Goal: Task Accomplishment & Management: Use online tool/utility

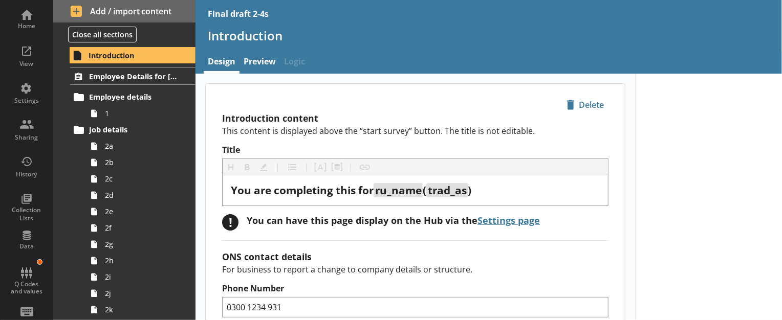
type textarea "x"
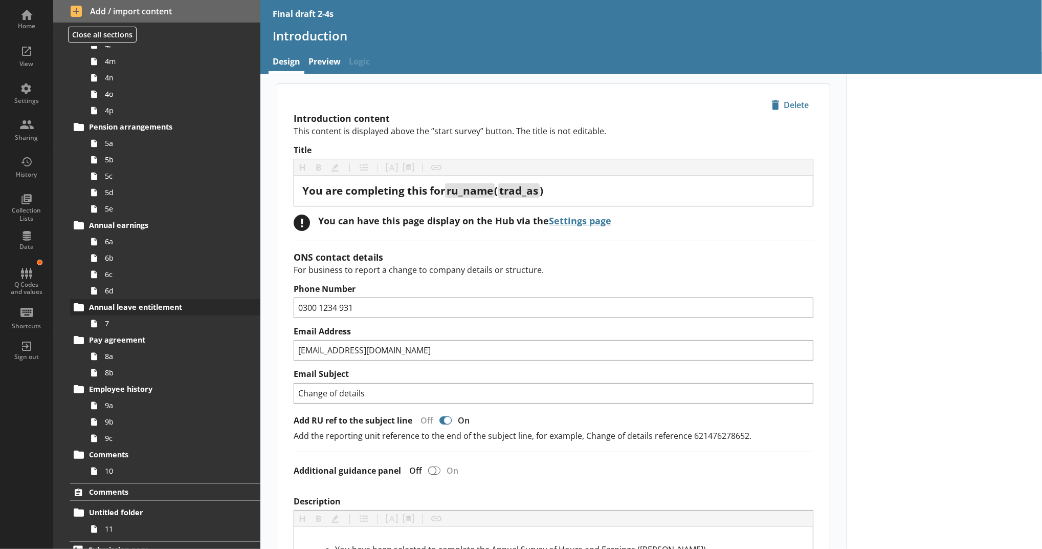
scroll to position [606, 0]
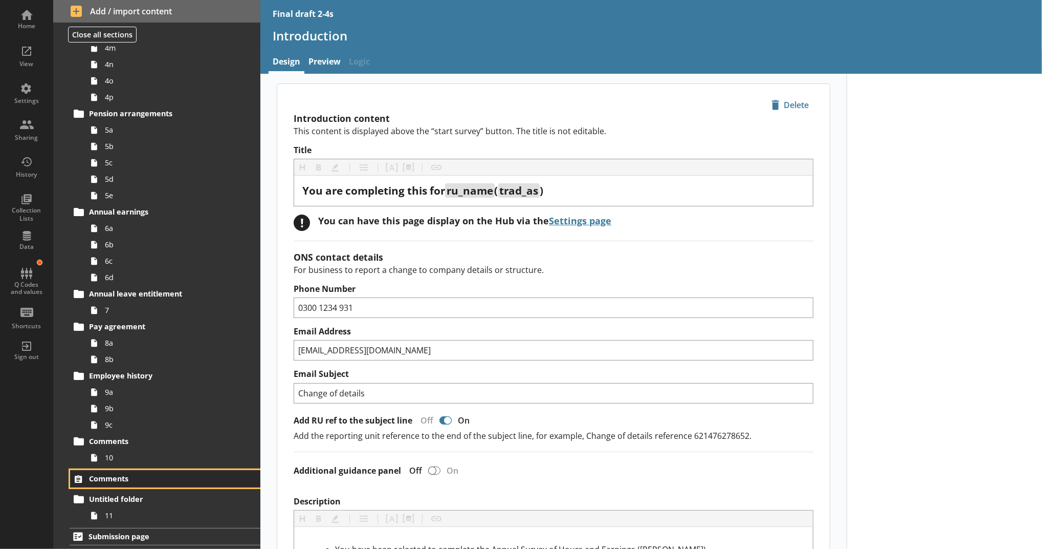
click at [159, 478] on span "Comments" at bounding box center [157, 478] width 137 height 10
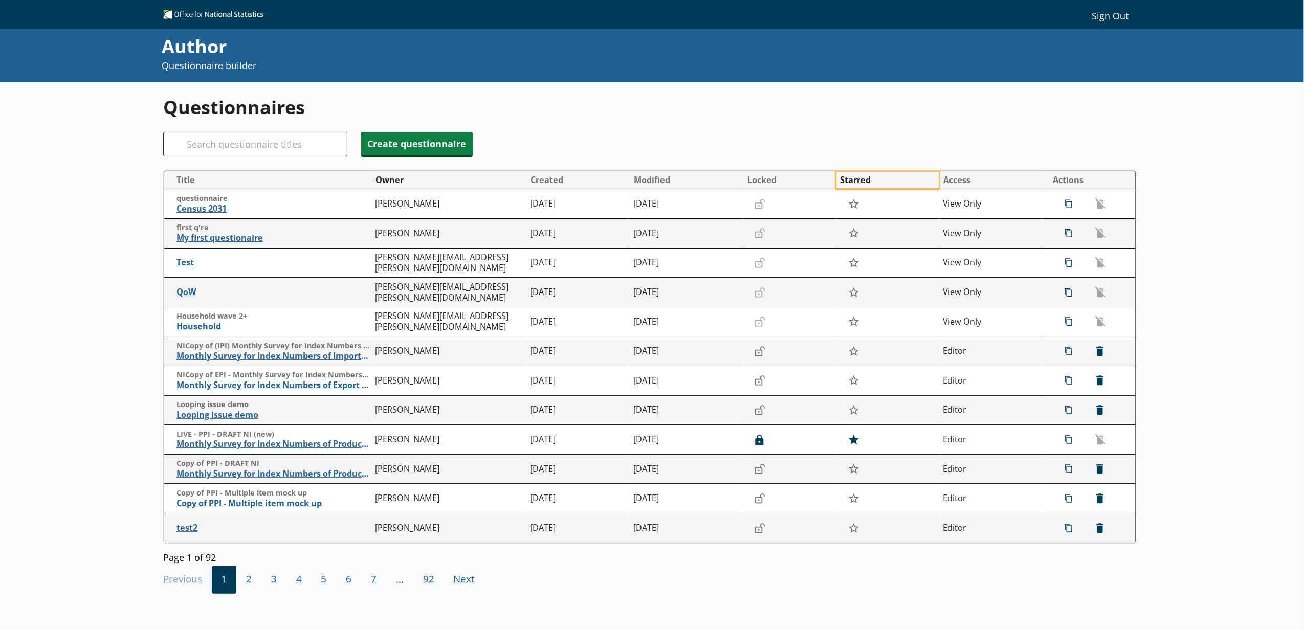
click at [841, 179] on button "Starred" at bounding box center [888, 180] width 102 height 16
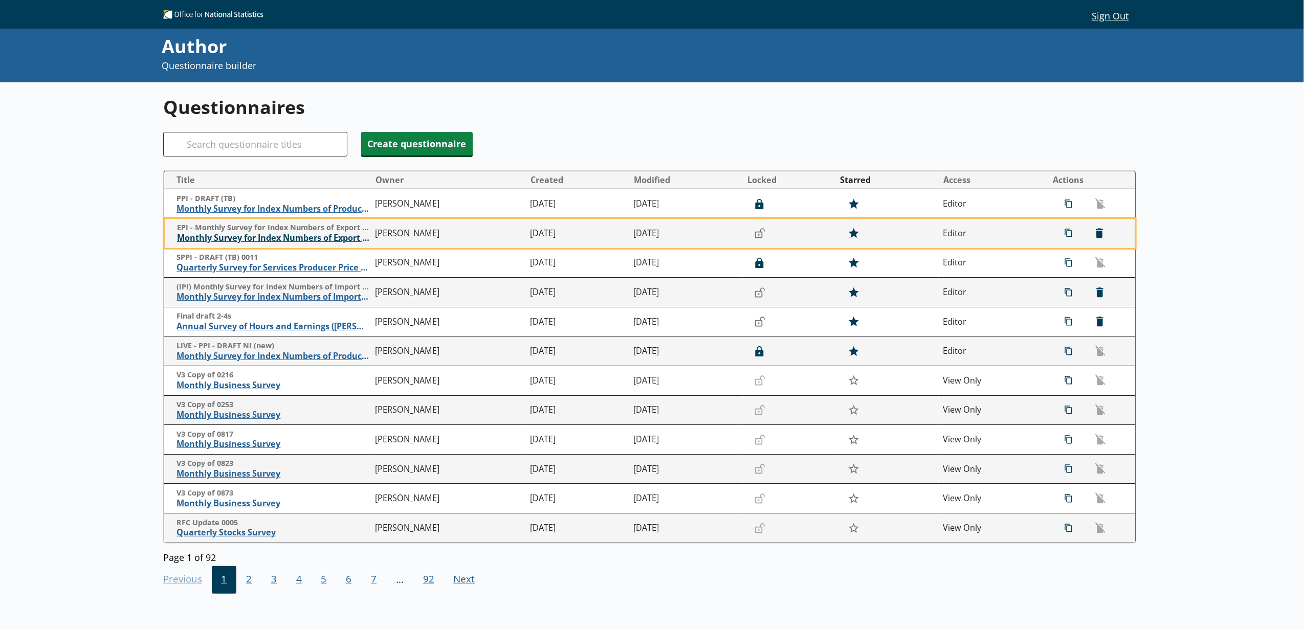
click at [253, 238] on span "Monthly Survey for Index Numbers of Export Prices - Price Quotation Return" at bounding box center [273, 238] width 193 height 11
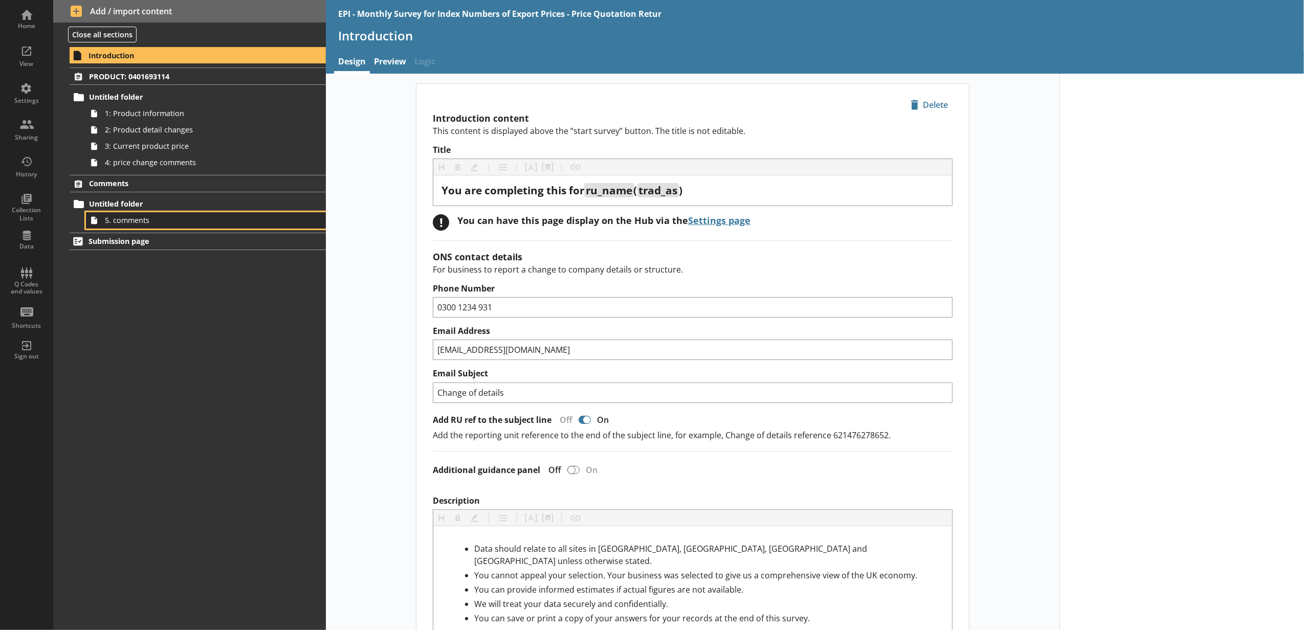
click at [238, 222] on span "5. comments" at bounding box center [192, 220] width 174 height 10
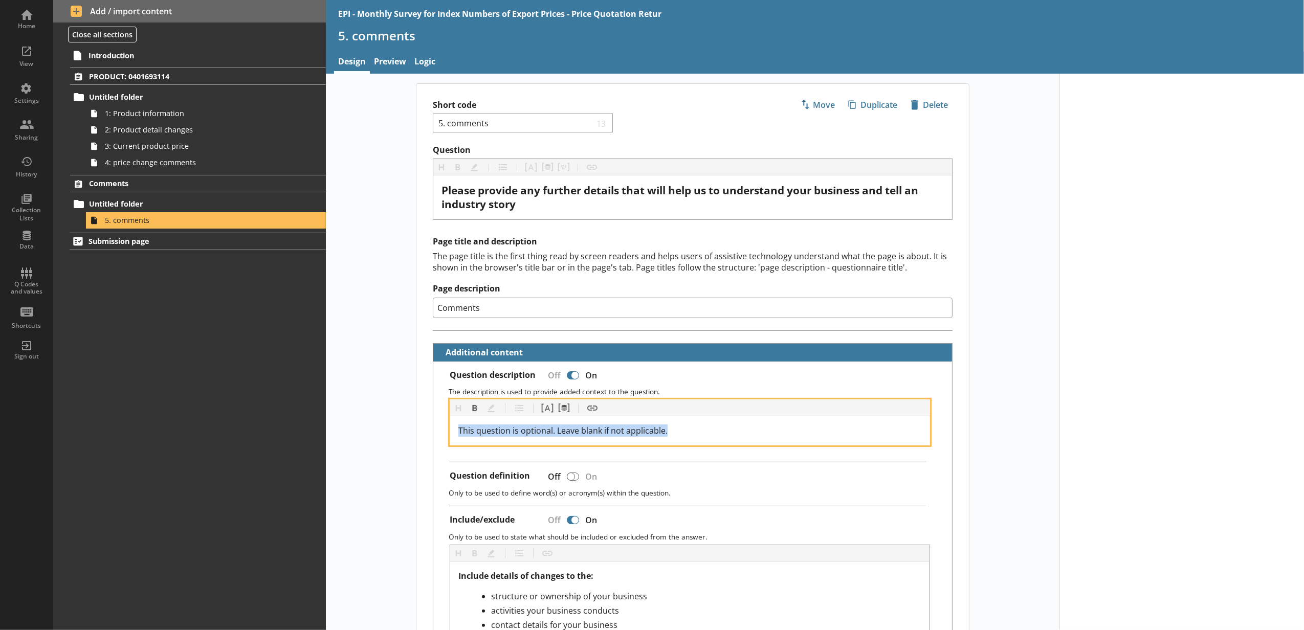
drag, startPoint x: 677, startPoint y: 428, endPoint x: 449, endPoint y: 432, distance: 228.8
click at [450, 432] on div "This question is optional. Leave blank if not applicable." at bounding box center [689, 431] width 479 height 29
copy span "This question is optional. Leave blank if not applicable."
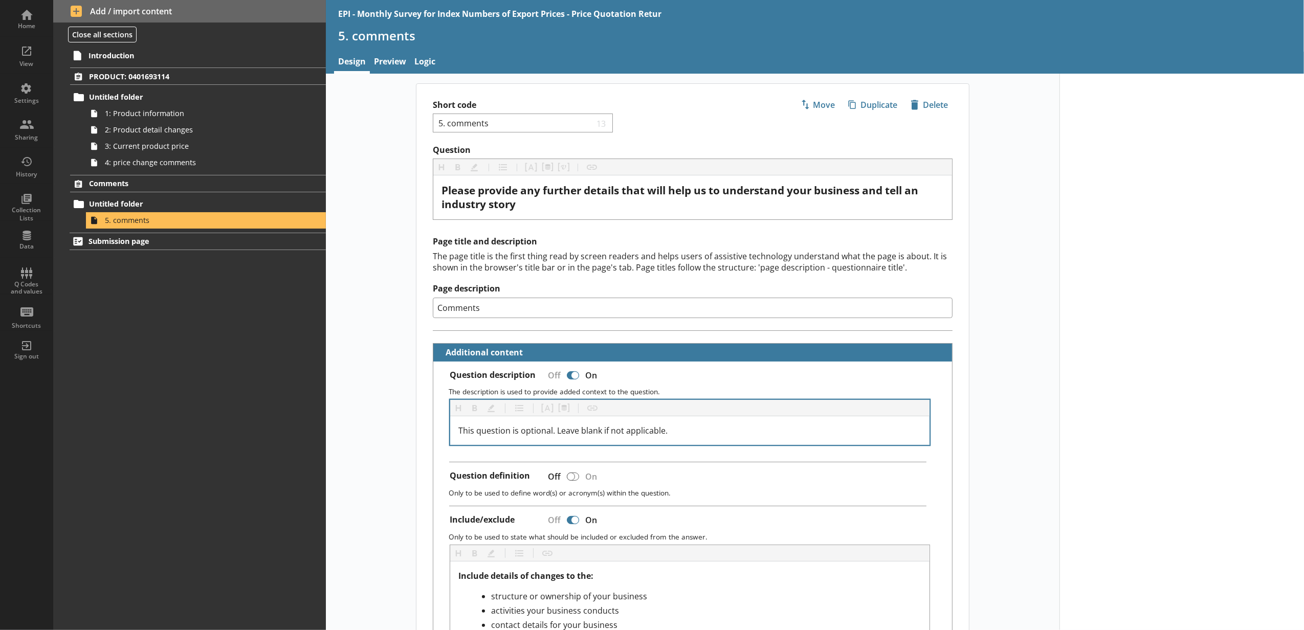
click at [730, 414] on div "Heading Heading Bold Bold Highlight Highlight List List Pipe answer Pipe answer…" at bounding box center [689, 408] width 479 height 16
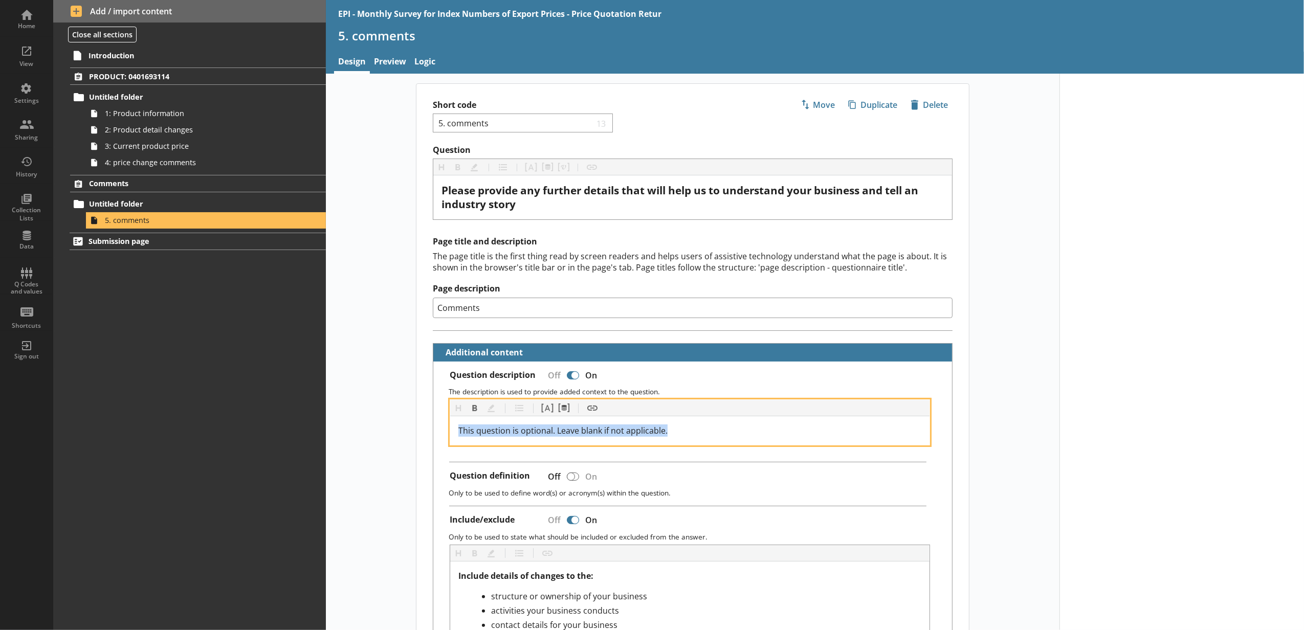
drag, startPoint x: 711, startPoint y: 431, endPoint x: 433, endPoint y: 434, distance: 277.9
click at [433, 434] on div "Question description Off On The description is used to provide added context to…" at bounding box center [692, 537] width 519 height 350
copy span "This question is optional. Leave blank if not applicable."
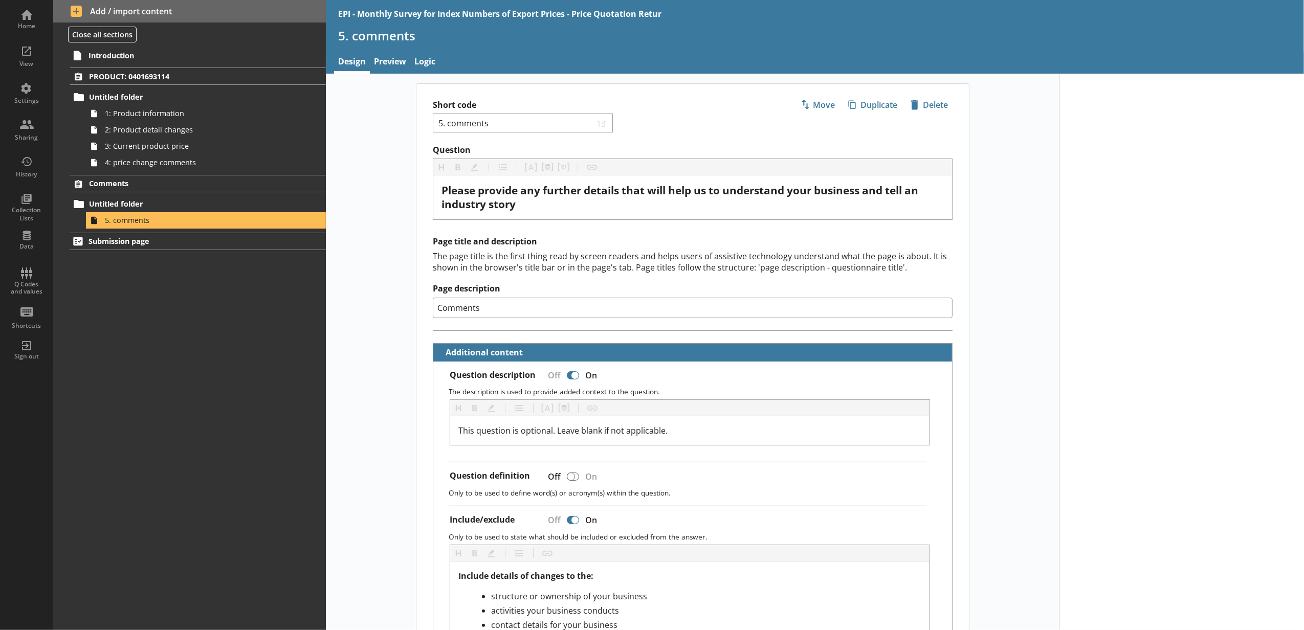
click at [357, 471] on div "Short code 5. comments 13 Move icon-copy Duplicate icon-delete Created with Ske…" at bounding box center [693, 529] width 734 height 892
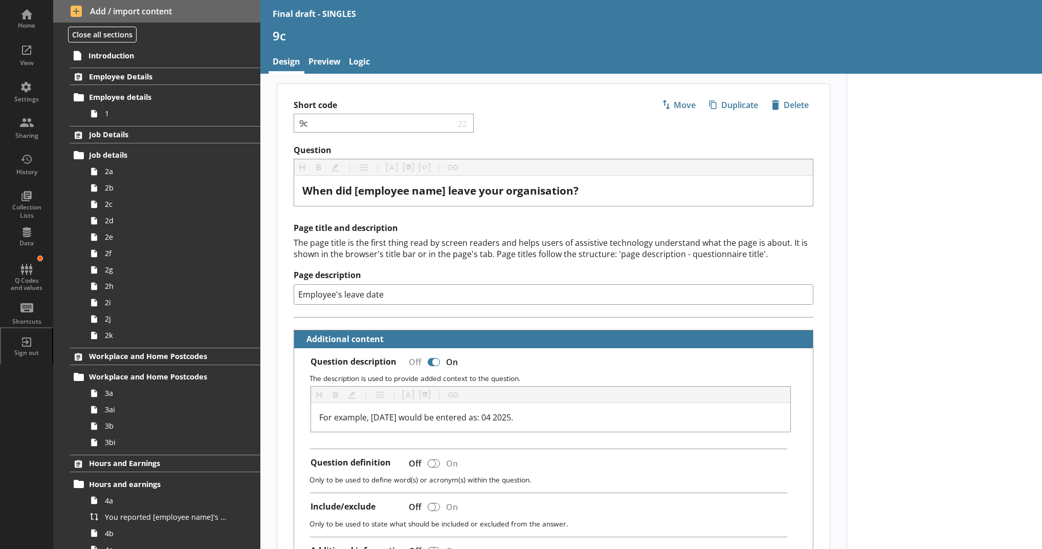
select select "mm/yyyy"
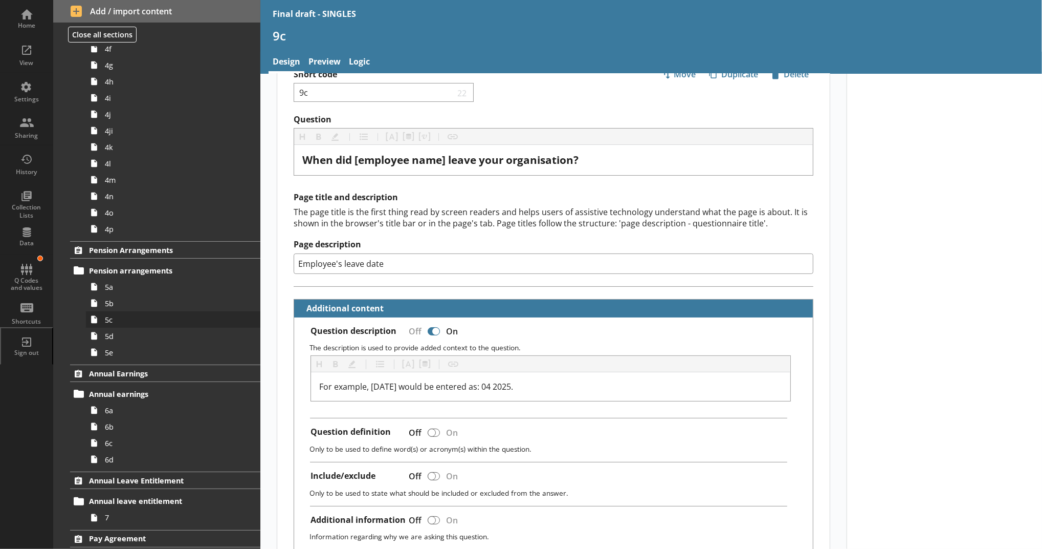
scroll to position [564, 0]
click at [150, 300] on span "5b" at bounding box center [167, 305] width 125 height 10
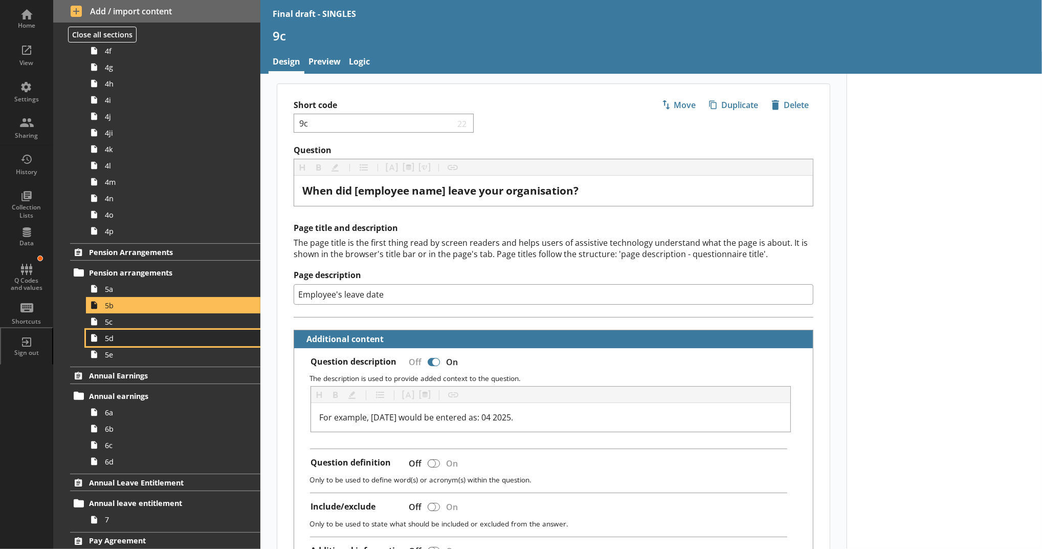
click at [158, 331] on link "5d" at bounding box center [173, 338] width 174 height 16
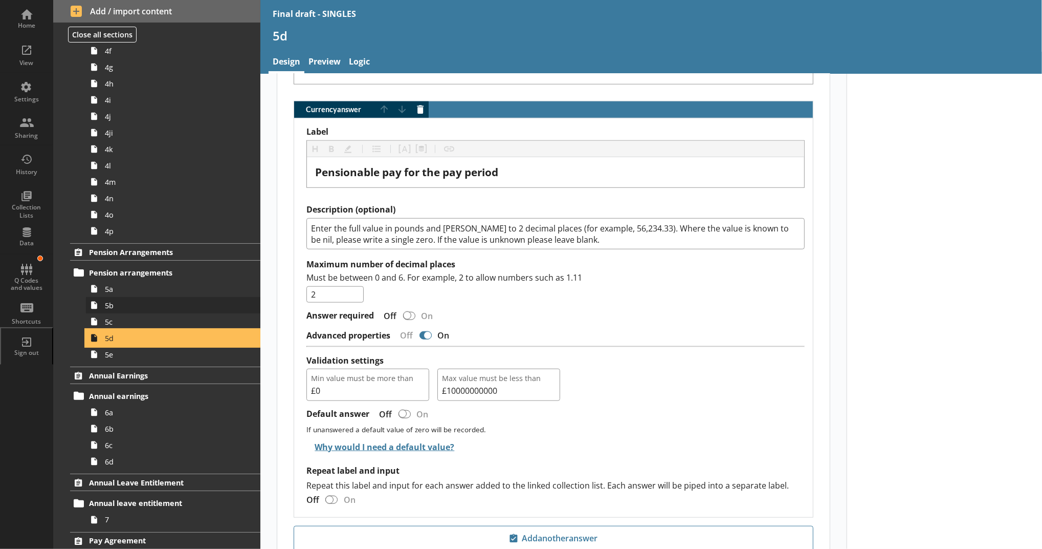
scroll to position [796, 0]
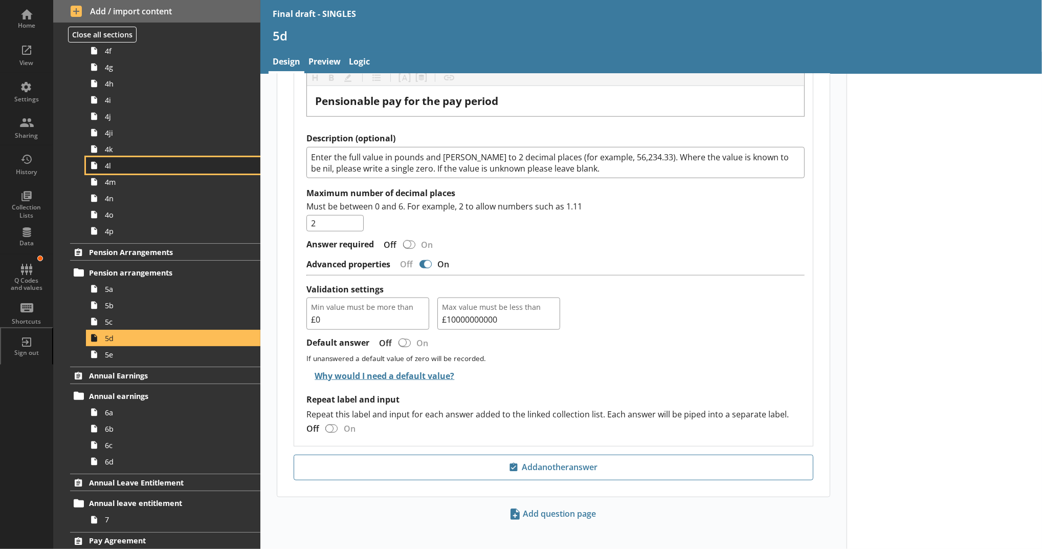
click at [138, 159] on link "4l" at bounding box center [173, 165] width 174 height 16
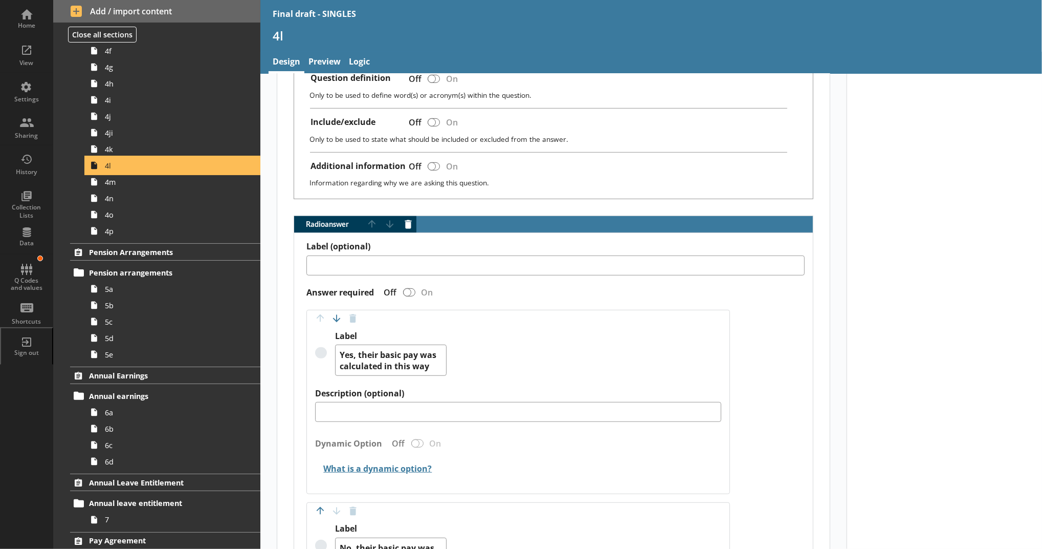
scroll to position [455, 0]
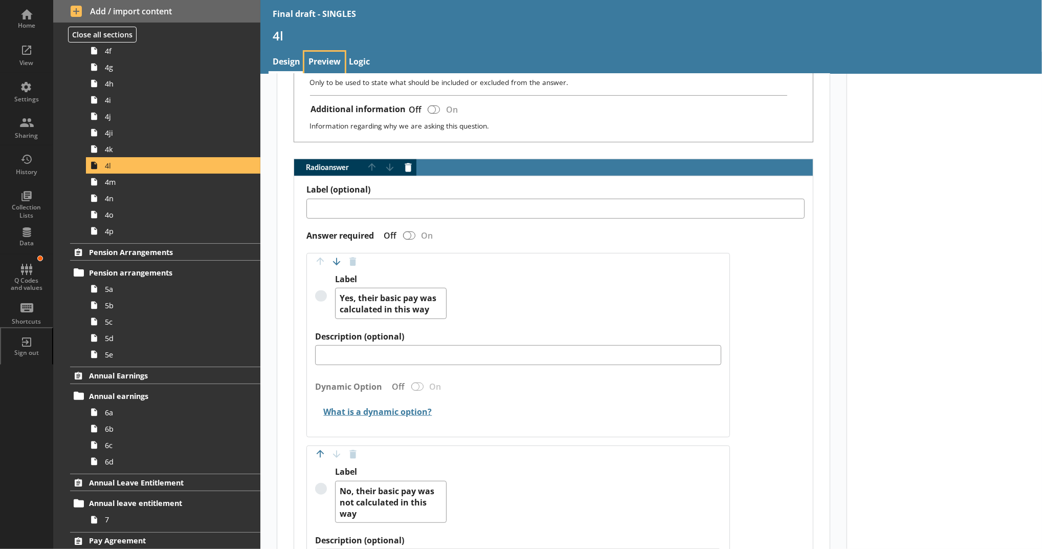
click at [329, 64] on link "Preview" at bounding box center [324, 63] width 40 height 22
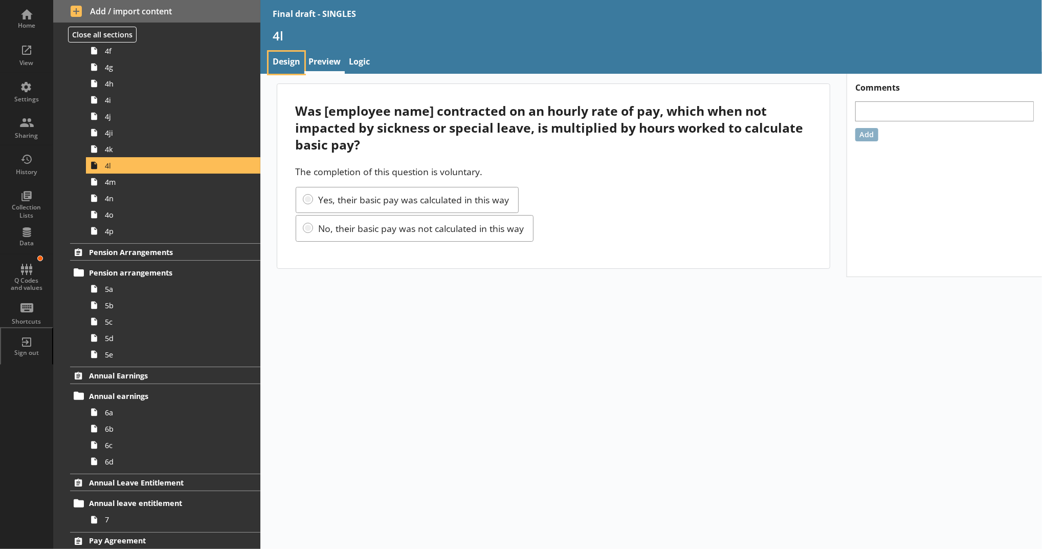
click at [282, 69] on link "Design" at bounding box center [287, 63] width 36 height 22
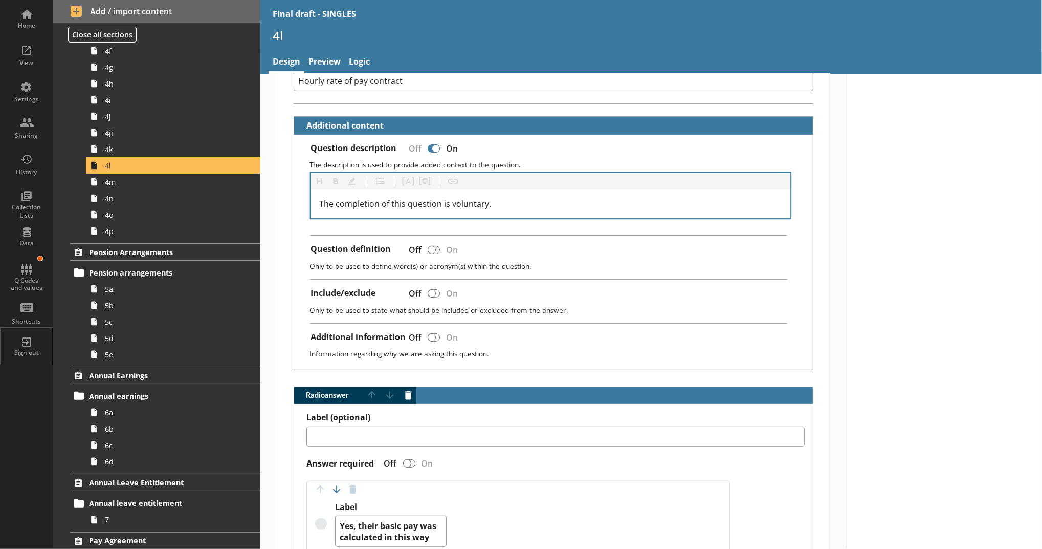
scroll to position [113, 0]
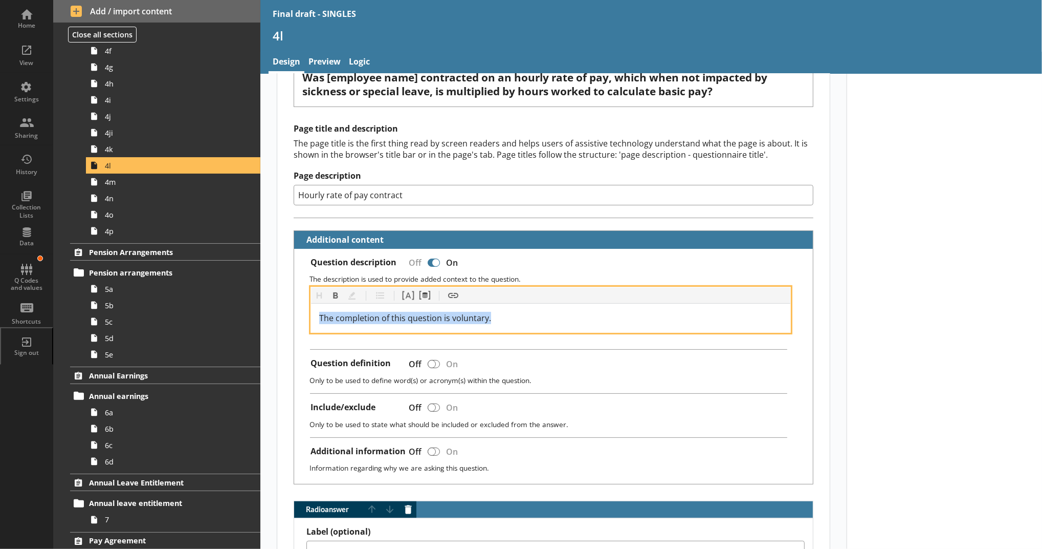
drag, startPoint x: 517, startPoint y: 319, endPoint x: 314, endPoint y: 319, distance: 203.1
click at [314, 319] on div "The completion of this question is voluntary." at bounding box center [550, 317] width 479 height 29
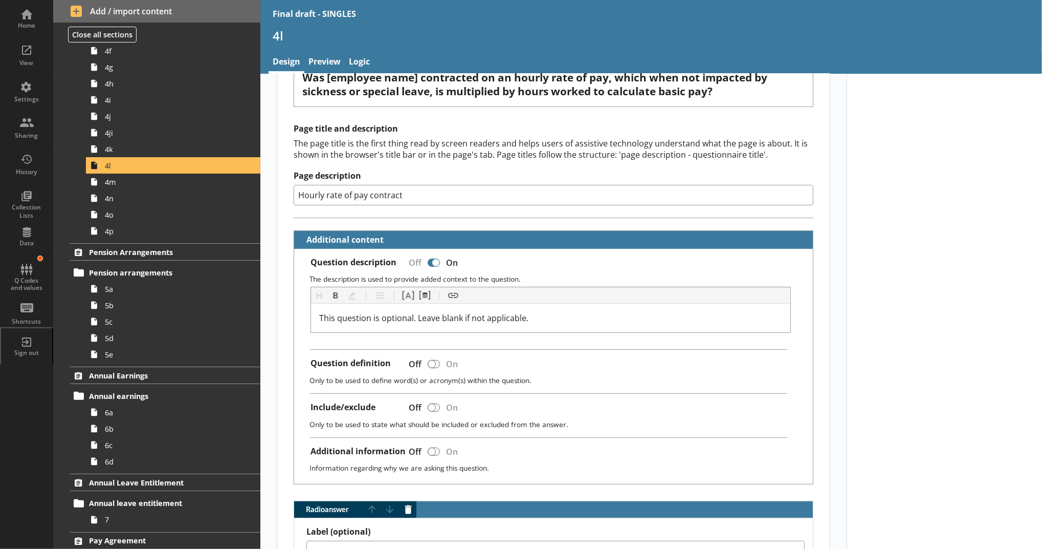
click at [893, 292] on div at bounding box center [944, 550] width 195 height 1178
type textarea "x"
click at [312, 56] on link "Preview" at bounding box center [324, 63] width 40 height 22
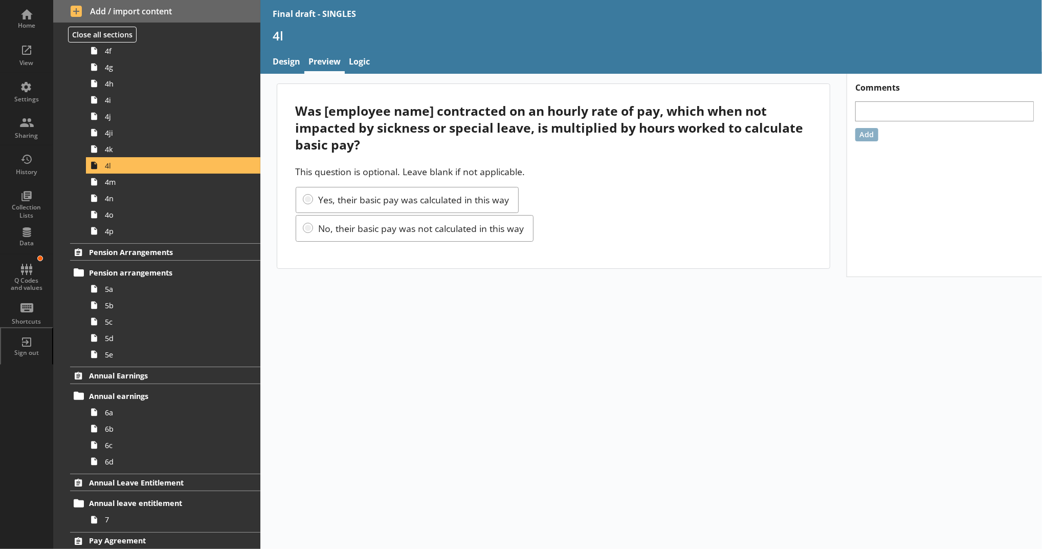
drag, startPoint x: 603, startPoint y: 172, endPoint x: 564, endPoint y: 170, distance: 39.5
click at [597, 172] on p "This question is optional. Leave blank if not applicable." at bounding box center [554, 171] width 516 height 12
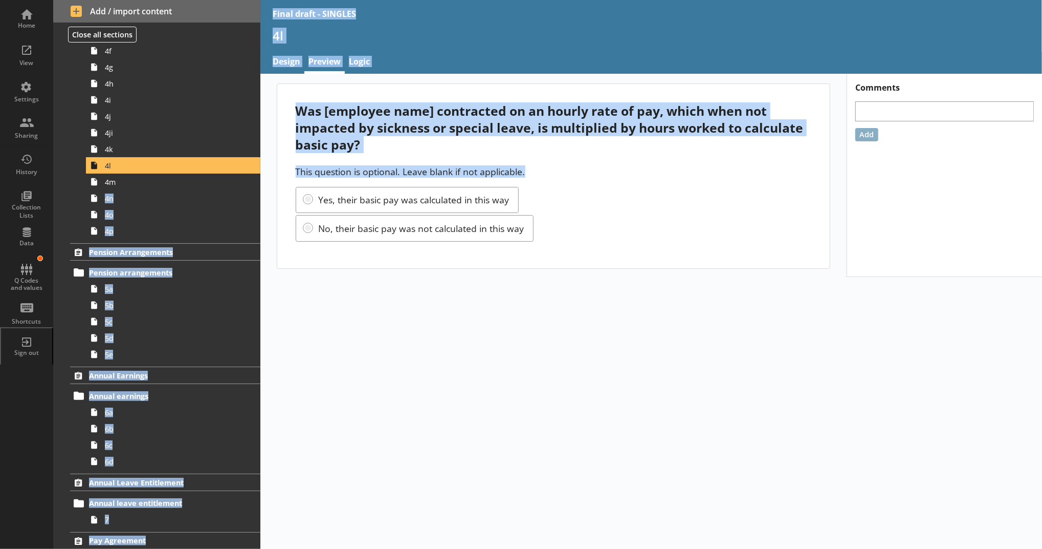
drag, startPoint x: 550, startPoint y: 167, endPoint x: 255, endPoint y: 182, distance: 295.1
click at [255, 182] on div "Home View Settings Sharing History Collection Lists Data Q Codes and values Sho…" at bounding box center [521, 274] width 1042 height 549
drag, startPoint x: 255, startPoint y: 182, endPoint x: 404, endPoint y: 172, distance: 149.3
click at [347, 172] on p "This question is optional. Leave blank if not applicable." at bounding box center [554, 171] width 516 height 12
click at [544, 172] on p "This question is optional. Leave blank if not applicable." at bounding box center [554, 171] width 516 height 12
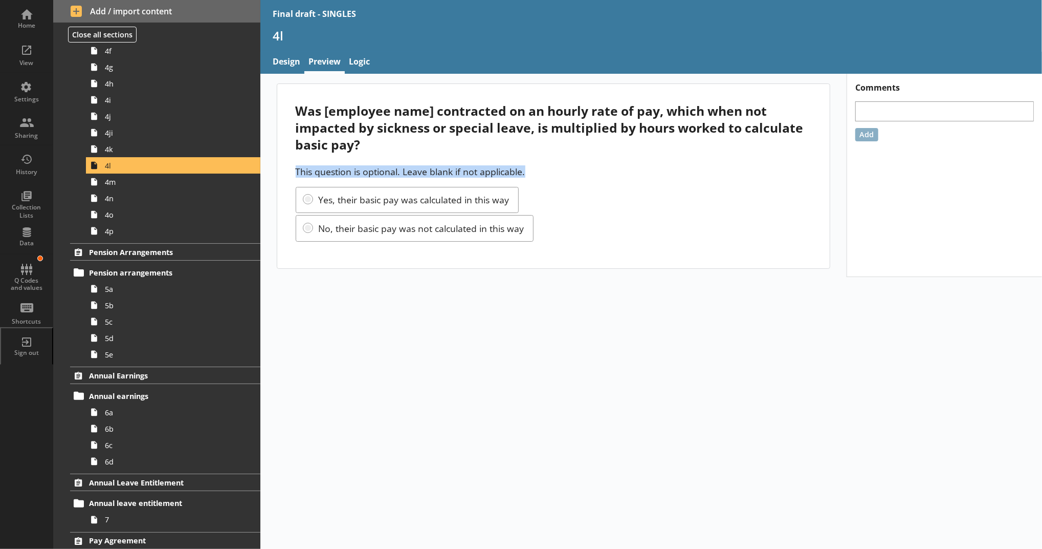
drag, startPoint x: 549, startPoint y: 172, endPoint x: 296, endPoint y: 178, distance: 252.8
click at [296, 178] on p "This question is optional. Leave blank if not applicable." at bounding box center [554, 171] width 516 height 12
copy p "This question is optional. Leave blank if not applicable."
click at [139, 298] on link "5b" at bounding box center [173, 305] width 174 height 16
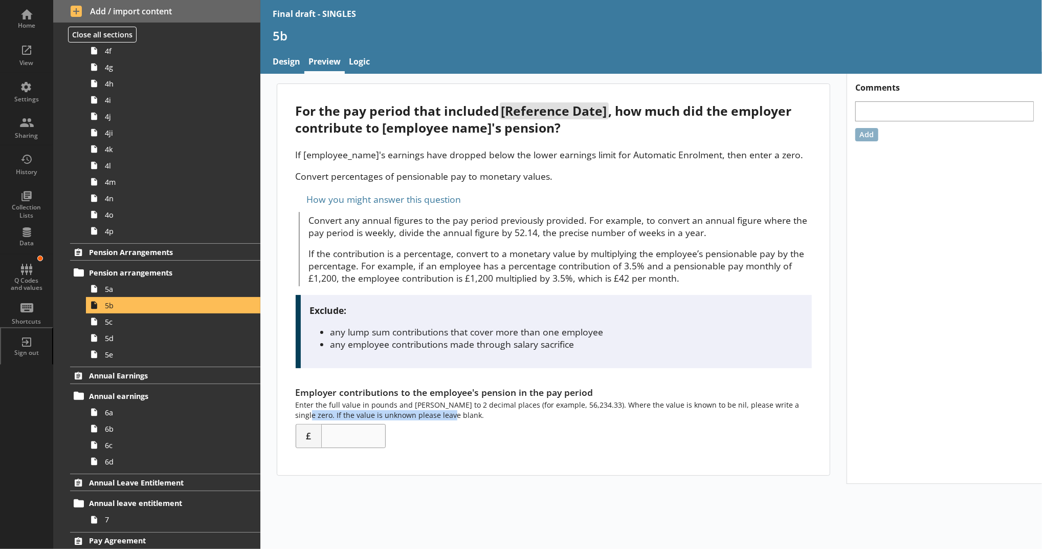
drag, startPoint x: 791, startPoint y: 406, endPoint x: 803, endPoint y: 414, distance: 14.9
click at [803, 414] on div "Employer contributions to the employee's pension in the pay period Enter the fu…" at bounding box center [554, 417] width 516 height 62
copy div "If the value is unknown please leave blank."
click at [616, 495] on div "For the pay period that included [Reference Date] , how much did the employer c…" at bounding box center [651, 311] width 782 height 475
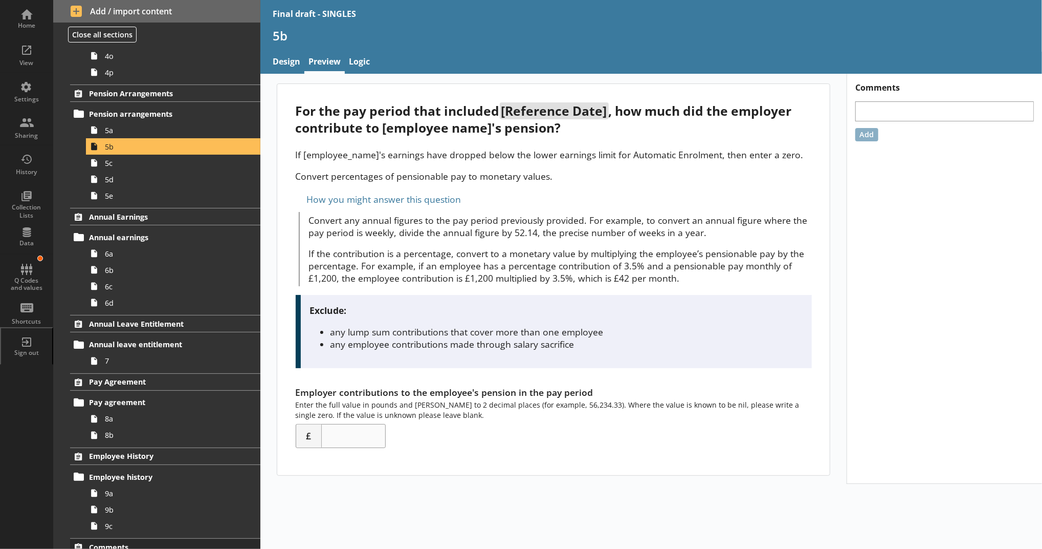
scroll to position [792, 0]
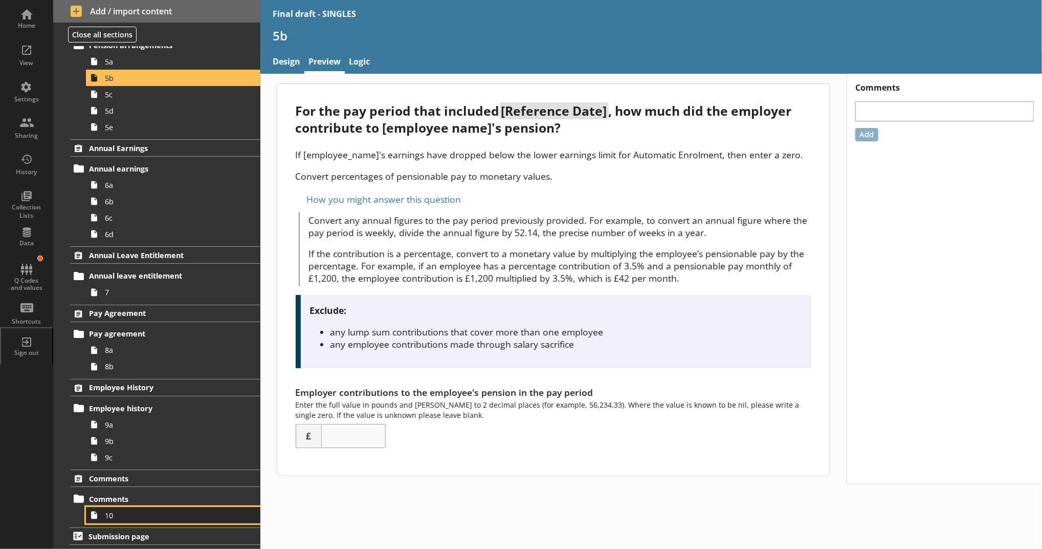
drag, startPoint x: 141, startPoint y: 512, endPoint x: 149, endPoint y: 511, distance: 8.3
click at [141, 512] on span "10" at bounding box center [167, 515] width 125 height 10
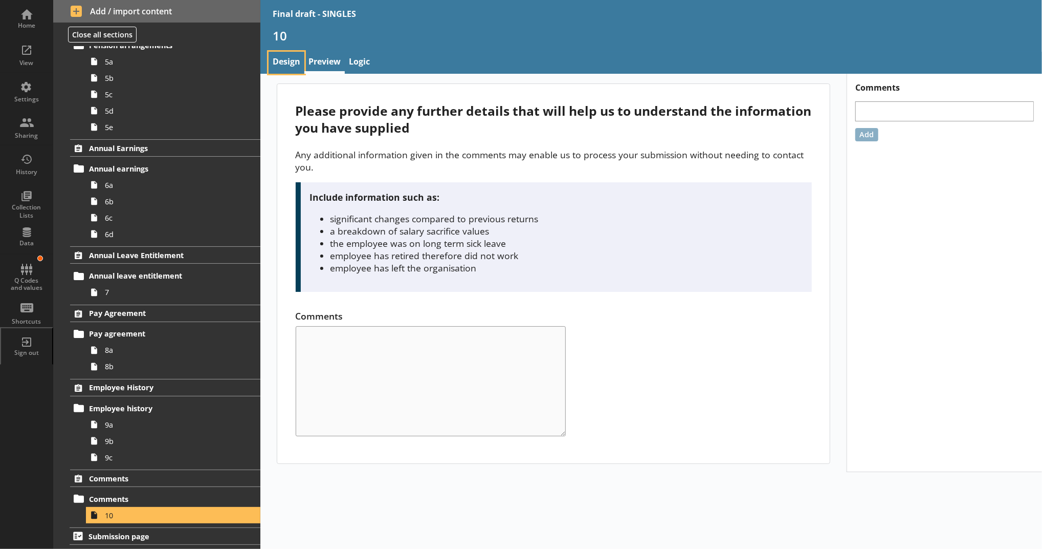
click at [284, 62] on link "Design" at bounding box center [287, 63] width 36 height 22
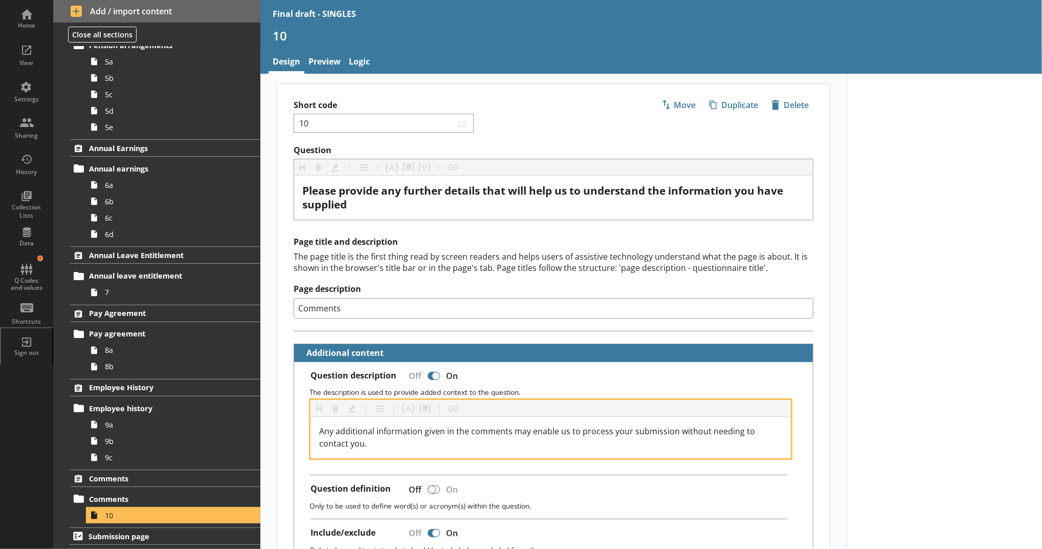
click at [407, 447] on div "Any additional information given in the comments may enable us to process your …" at bounding box center [550, 437] width 463 height 25
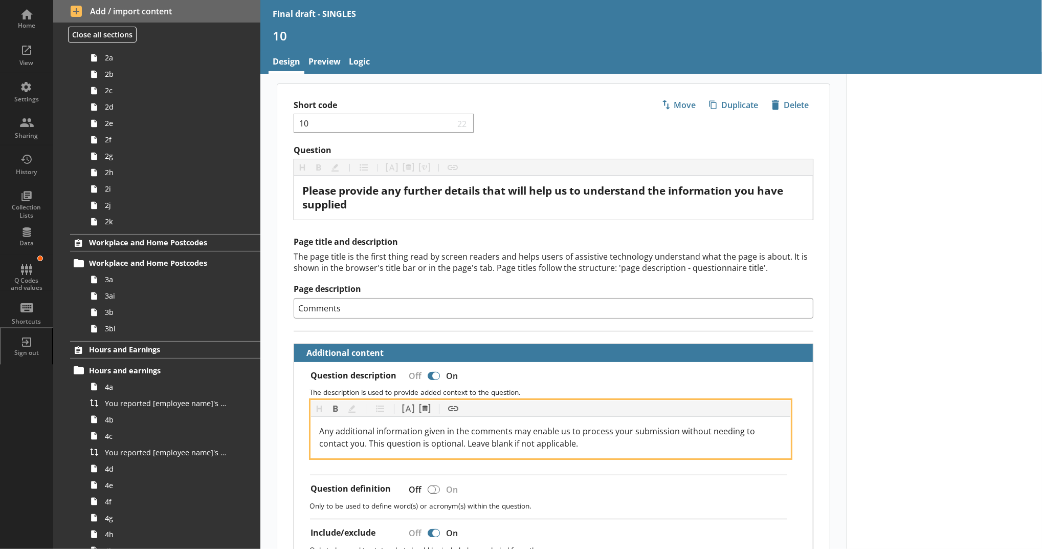
scroll to position [110, 0]
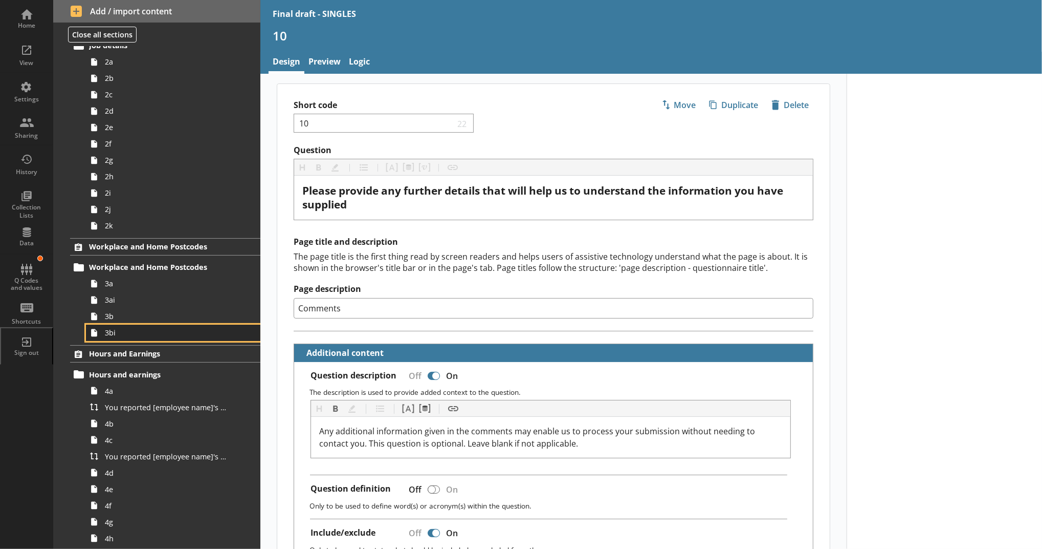
click at [115, 330] on span "3bi" at bounding box center [167, 332] width 125 height 10
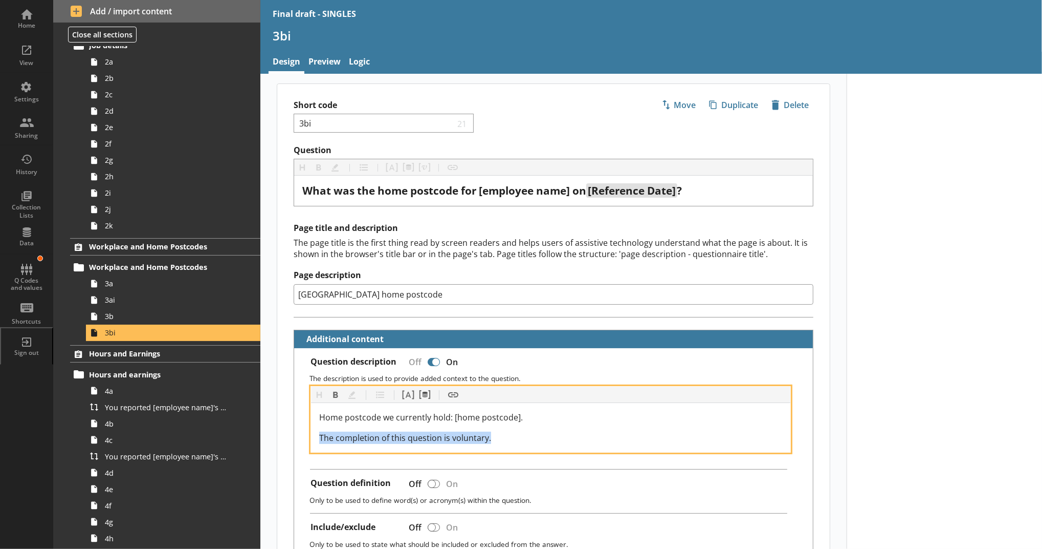
drag, startPoint x: 489, startPoint y: 440, endPoint x: 279, endPoint y: 434, distance: 210.4
click at [279, 434] on div "Question Heading Heading Bold Bold Highlight Highlight List List Pipe answer Pi…" at bounding box center [553, 493] width 553 height 697
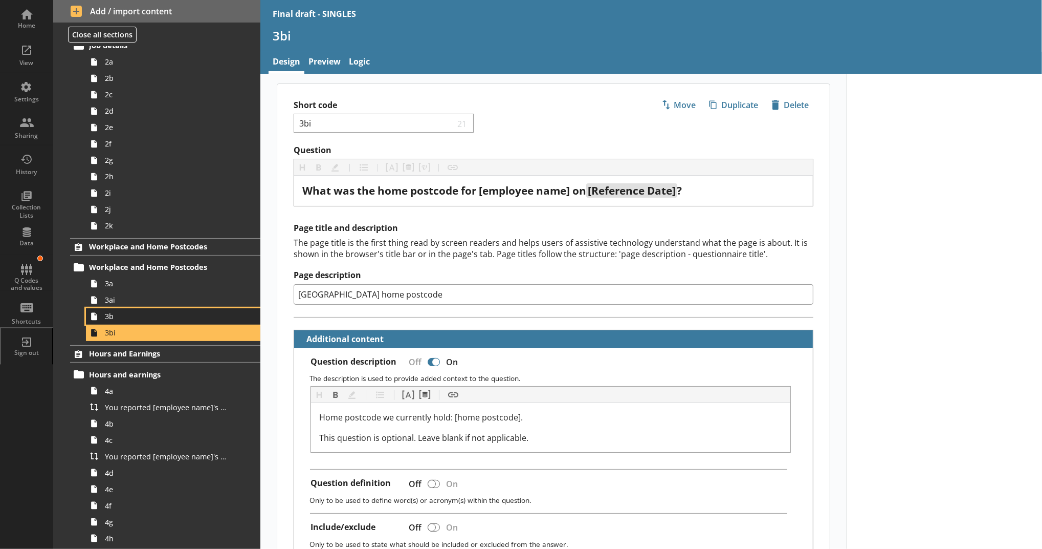
click at [165, 314] on span "3b" at bounding box center [167, 316] width 125 height 10
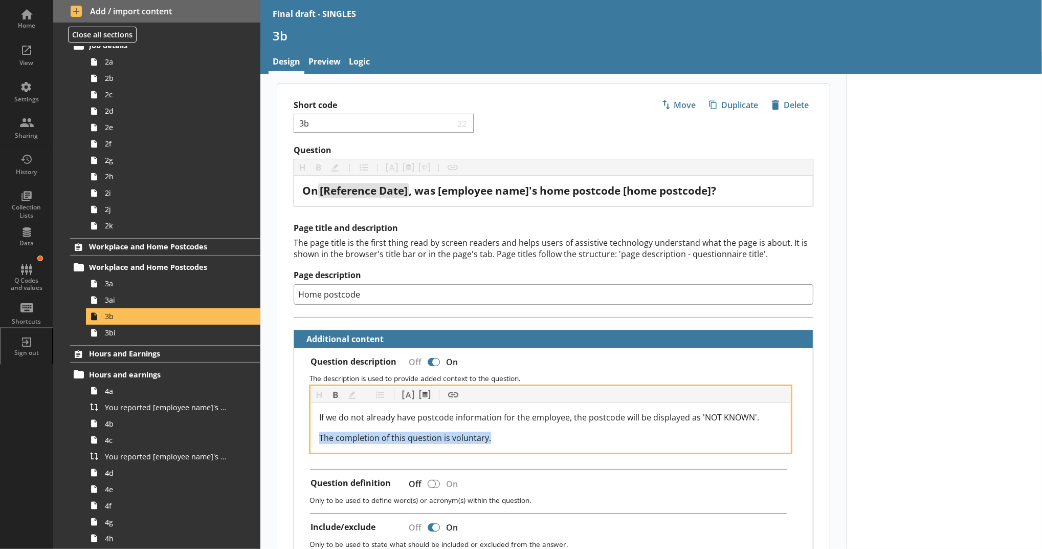
drag, startPoint x: 492, startPoint y: 439, endPoint x: 265, endPoint y: 427, distance: 227.0
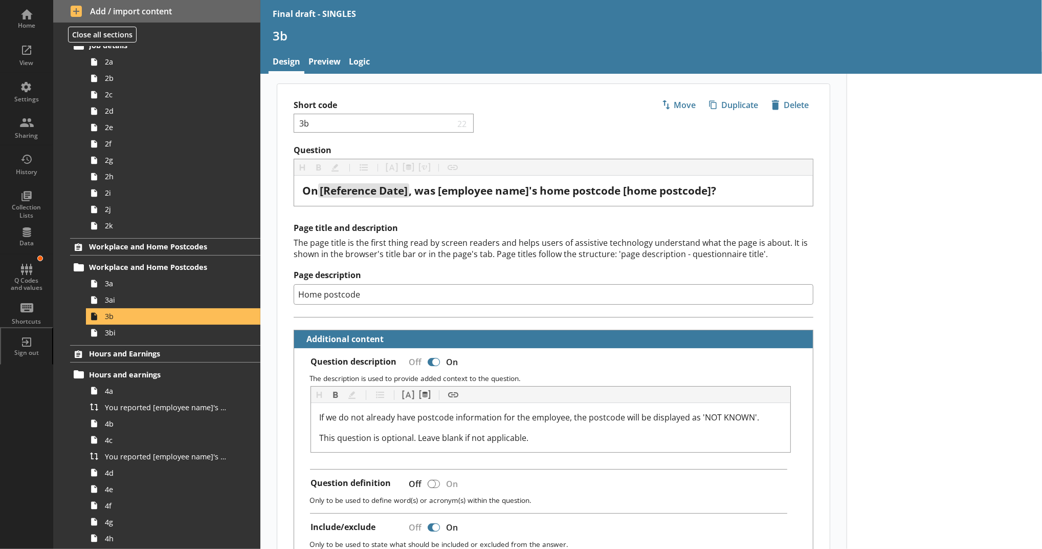
click at [176, 476] on span "4d" at bounding box center [167, 473] width 125 height 10
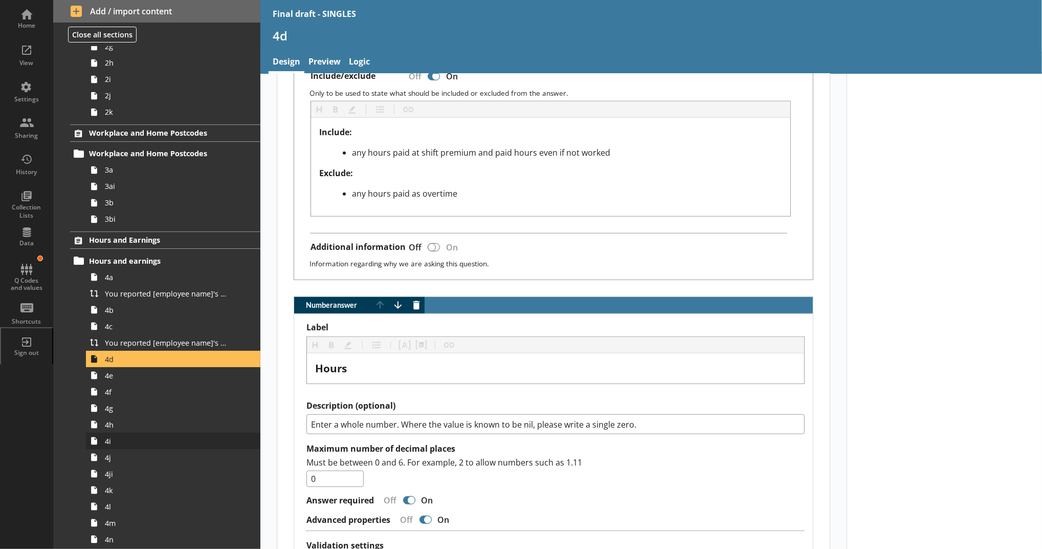
scroll to position [337, 0]
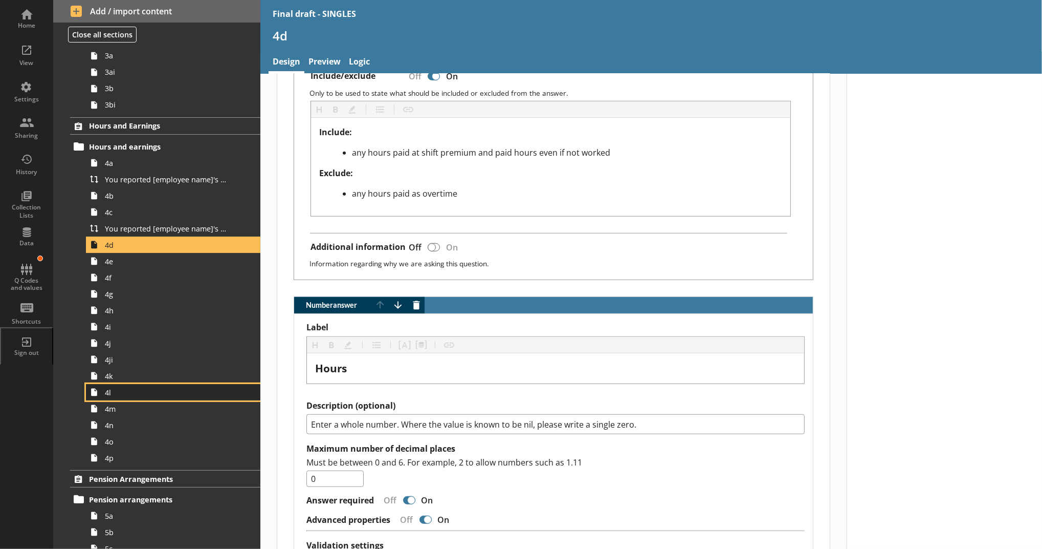
click at [126, 392] on span "4l" at bounding box center [167, 392] width 125 height 10
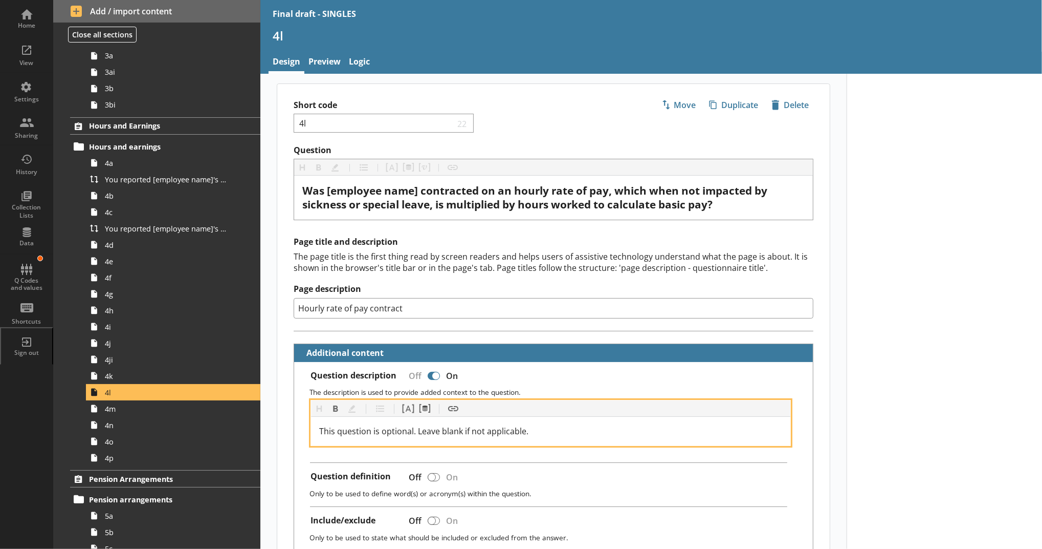
click at [539, 427] on div "This question is optional. Leave blank if not applicable." at bounding box center [550, 431] width 463 height 12
drag, startPoint x: 542, startPoint y: 427, endPoint x: 301, endPoint y: 425, distance: 240.5
click at [302, 425] on div "Heading Heading Bold Bold Highlight Highlight List List Pipe answer Pipe answer…" at bounding box center [553, 423] width 502 height 46
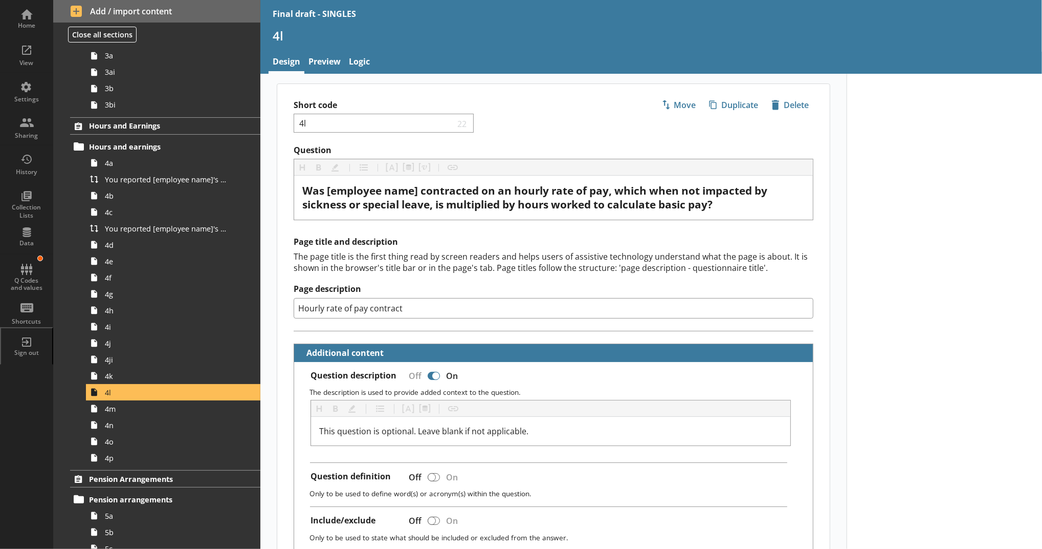
click at [106, 280] on span "4f" at bounding box center [167, 278] width 125 height 10
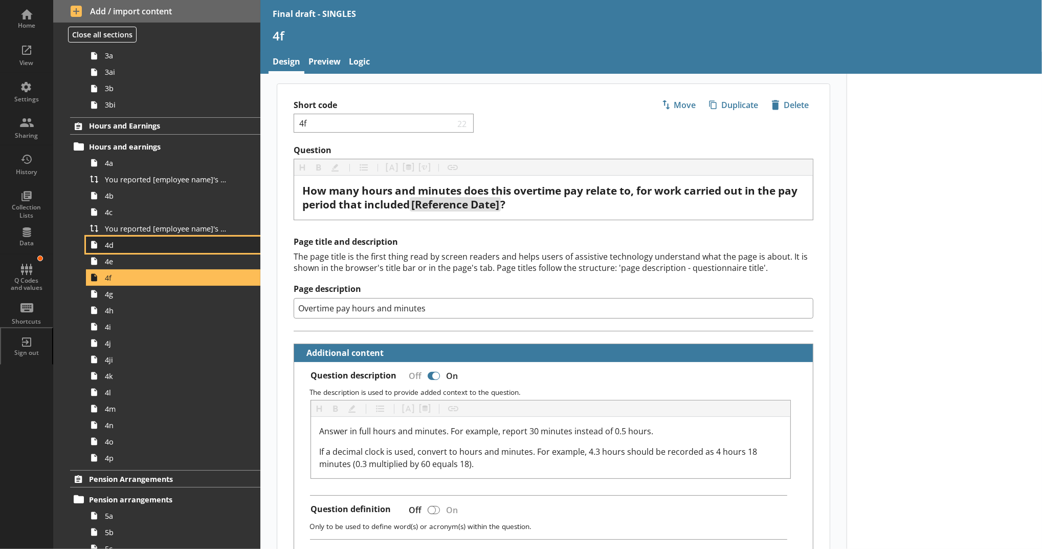
click at [136, 252] on link "4d" at bounding box center [173, 244] width 174 height 16
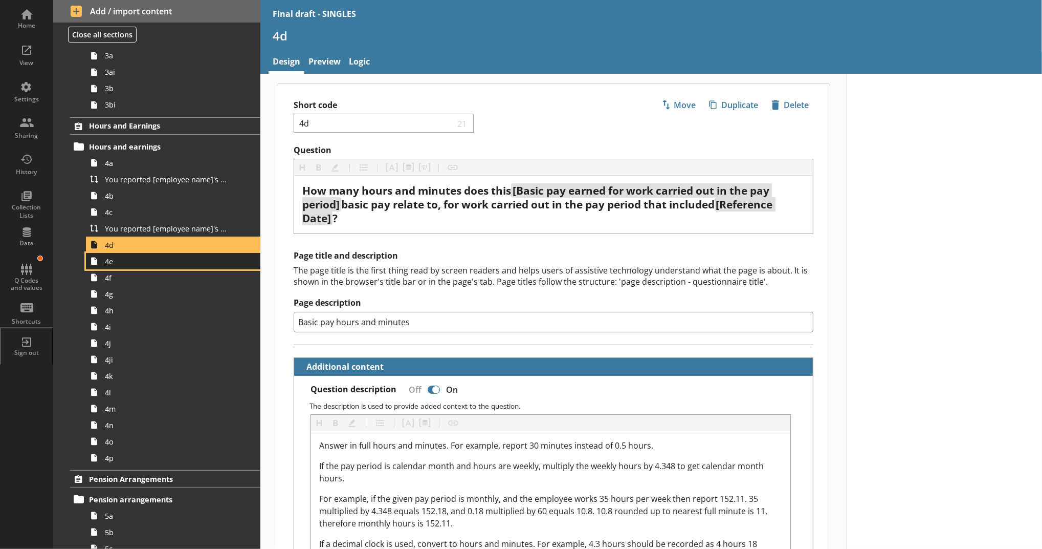
click at [170, 261] on span "4e" at bounding box center [167, 261] width 125 height 10
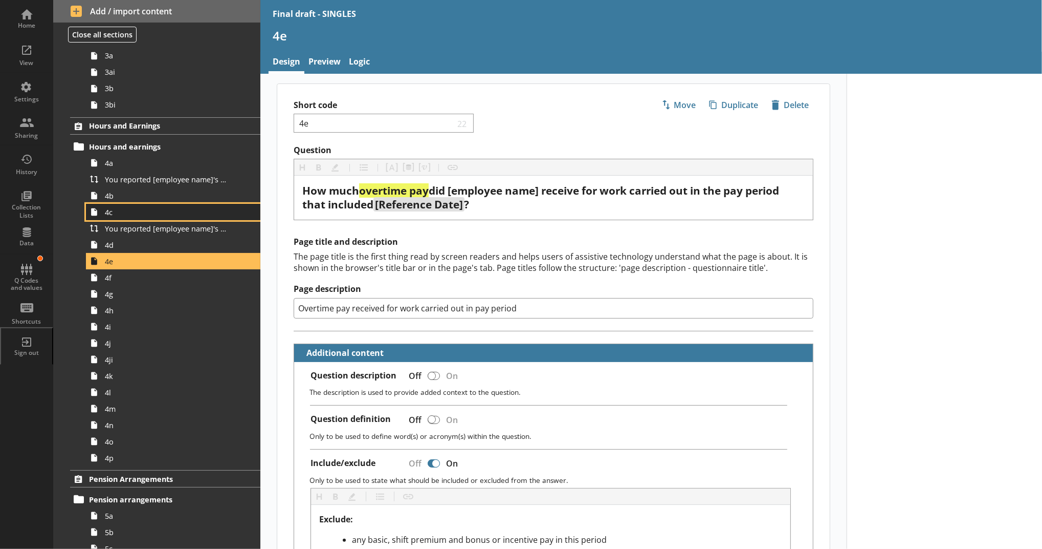
click at [173, 214] on span "4c" at bounding box center [167, 212] width 125 height 10
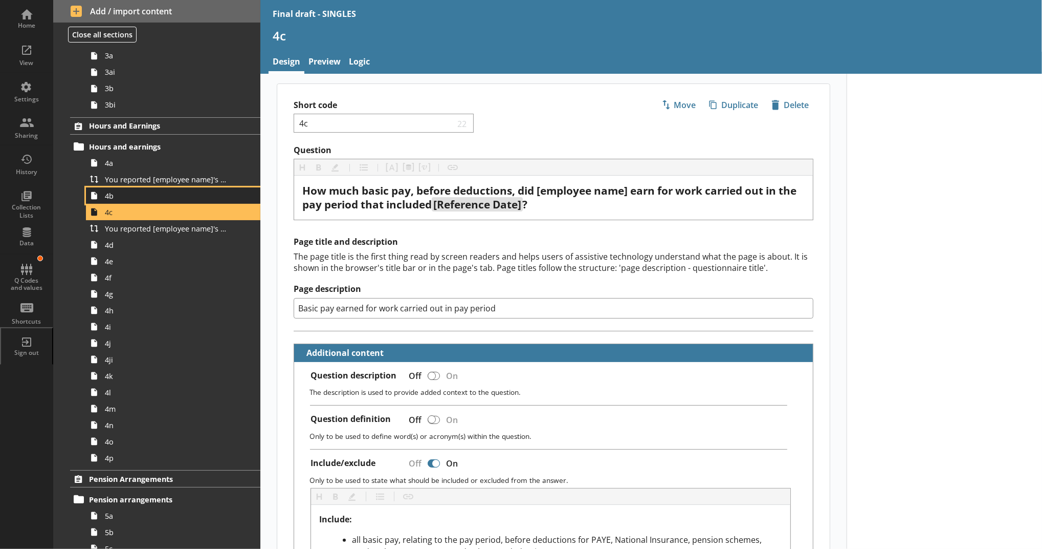
click at [174, 200] on span "4b" at bounding box center [167, 196] width 125 height 10
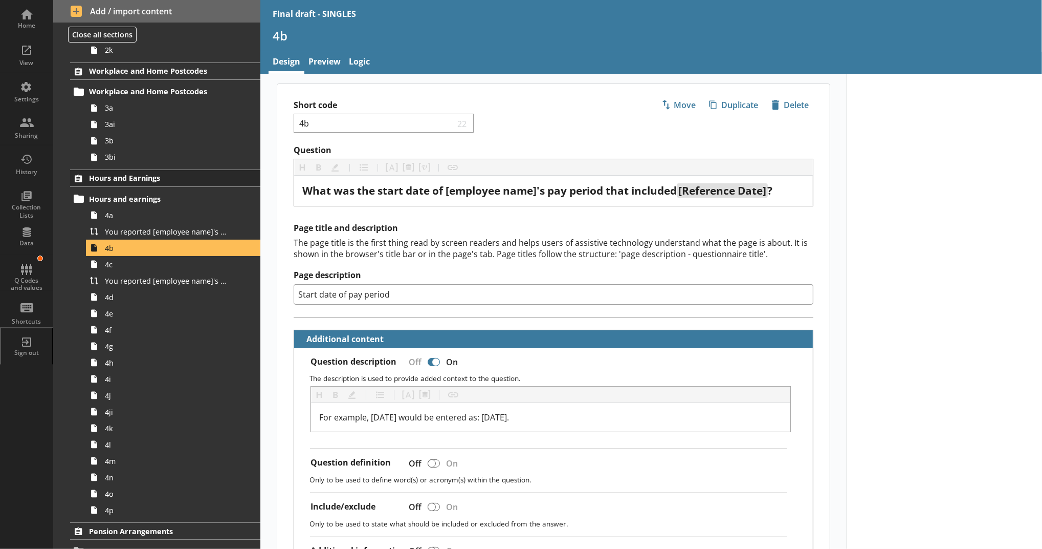
scroll to position [223, 0]
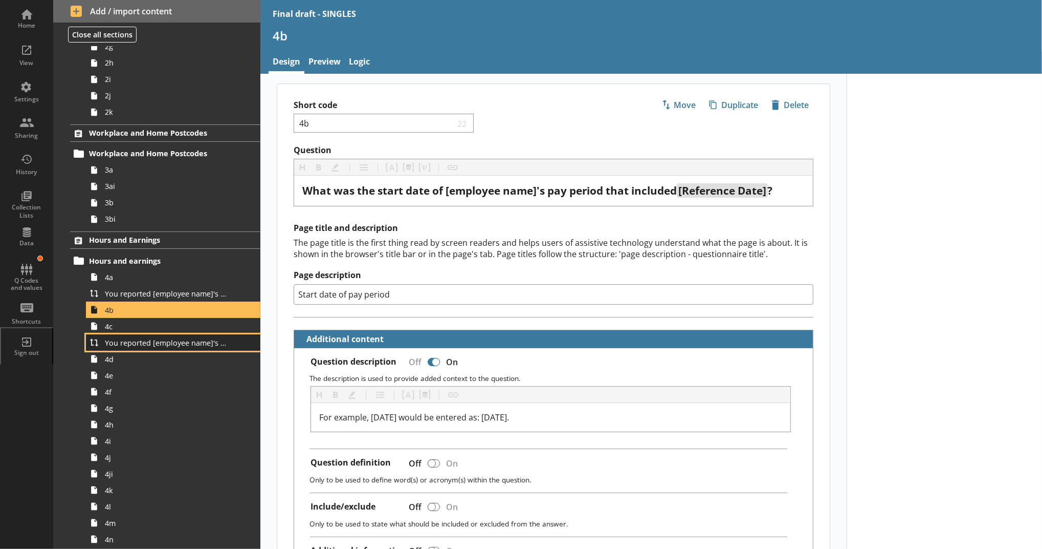
click at [187, 348] on link "You reported [employee name]'s basic pay earned for work carried out in the pay…" at bounding box center [173, 342] width 174 height 16
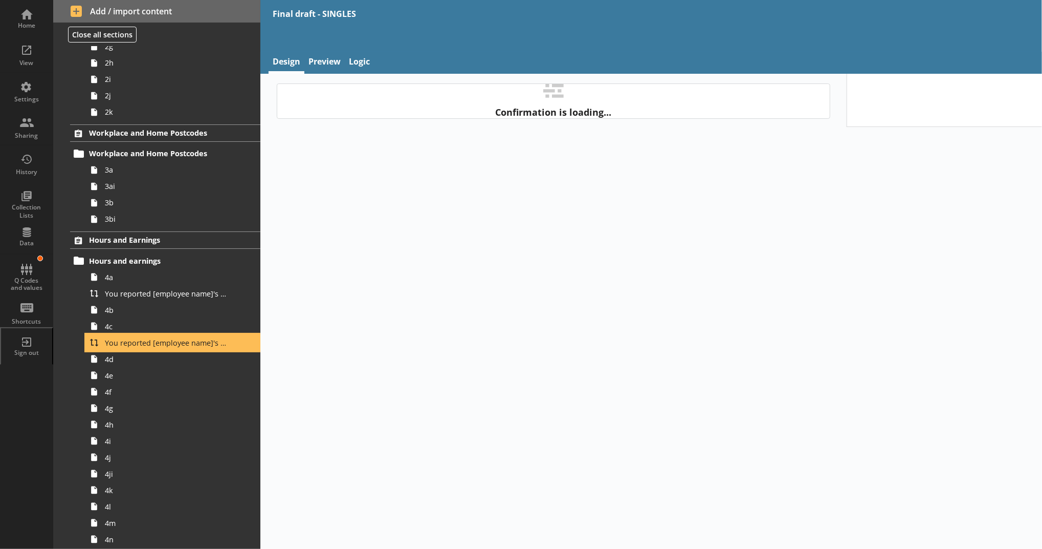
type textarea "x"
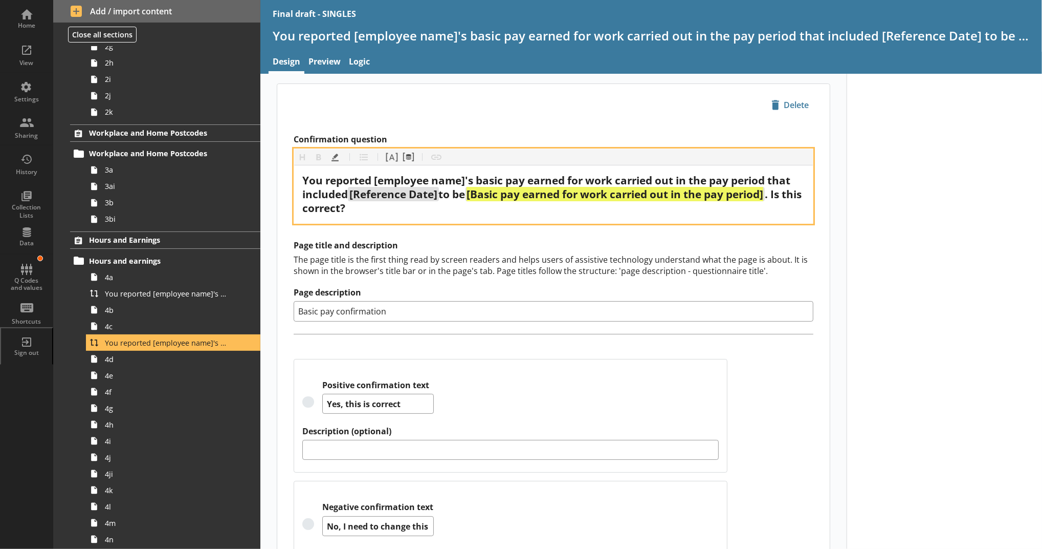
click at [487, 211] on div "You reported [employee name]'s basic pay earned for work carried out in the pay…" at bounding box center [553, 193] width 502 height 41
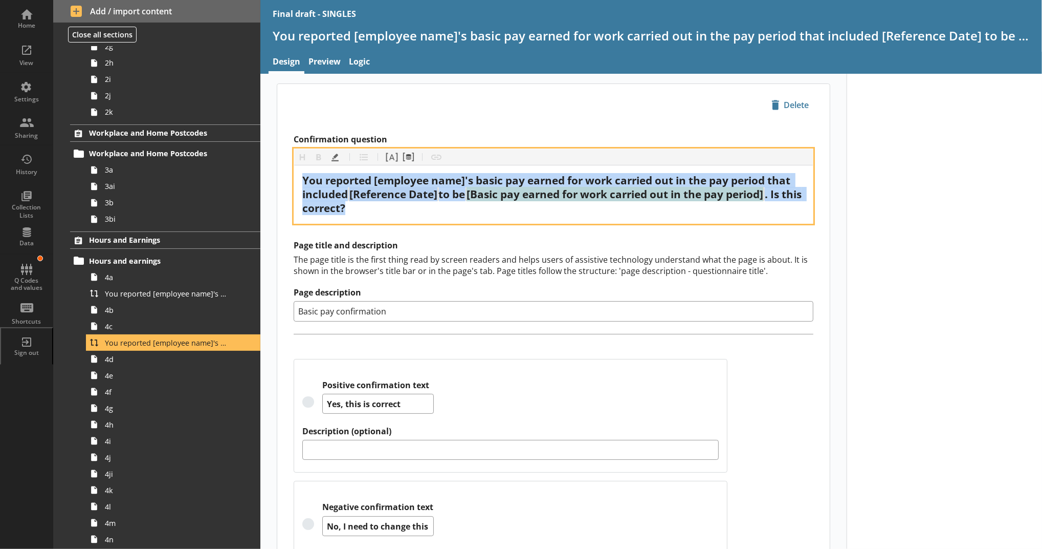
drag, startPoint x: 445, startPoint y: 213, endPoint x: 278, endPoint y: 170, distance: 172.1
click at [278, 170] on div "Confirmation question Heading Heading Bold Bold Highlight Highlight List List P…" at bounding box center [553, 372] width 553 height 493
copy div "You reported [employee name]'s basic pay earned for work carried out in the pay…"
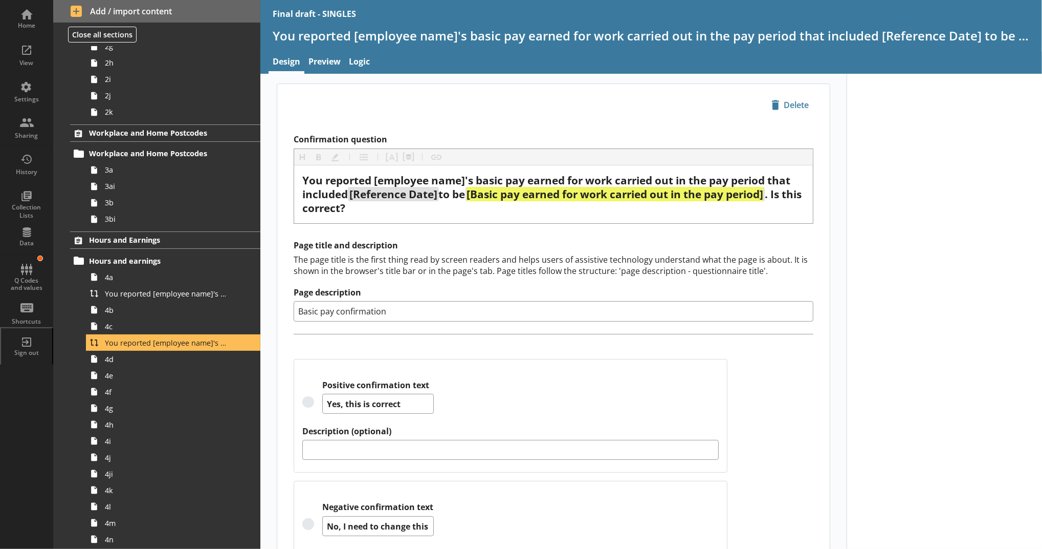
drag, startPoint x: 541, startPoint y: 320, endPoint x: 494, endPoint y: 308, distance: 48.0
click at [541, 319] on div "Confirmation question Heading Heading Bold Bold Highlight Highlight List List P…" at bounding box center [553, 372] width 553 height 493
drag, startPoint x: 494, startPoint y: 308, endPoint x: 281, endPoint y: 302, distance: 213.5
click at [281, 302] on div "Confirmation question Heading Heading Bold Bold Highlight Highlight List List P…" at bounding box center [553, 372] width 553 height 493
drag, startPoint x: 414, startPoint y: 406, endPoint x: 309, endPoint y: 403, distance: 104.9
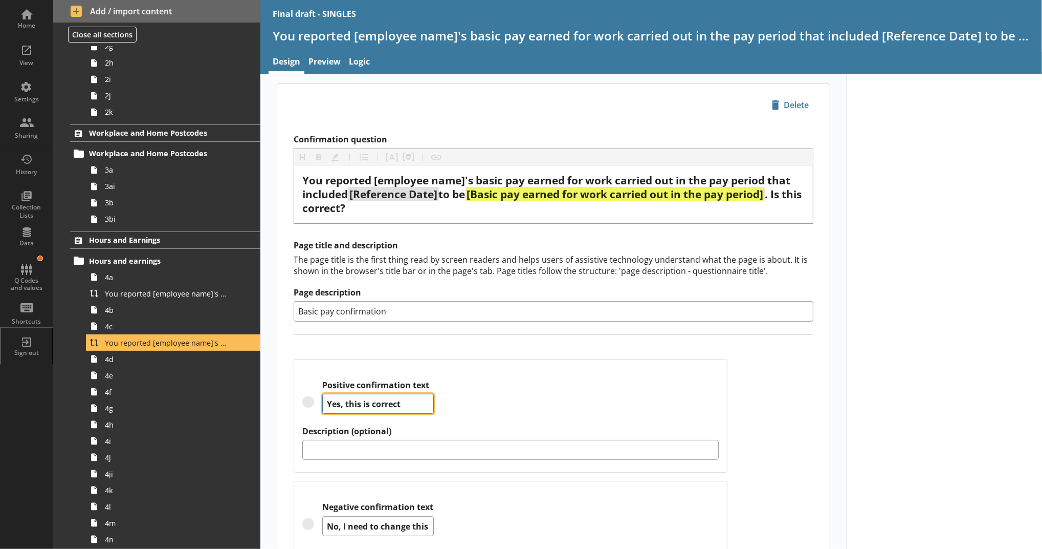
click at [304, 403] on div "Positive confirmation text Yes, this is correct" at bounding box center [510, 403] width 416 height 46
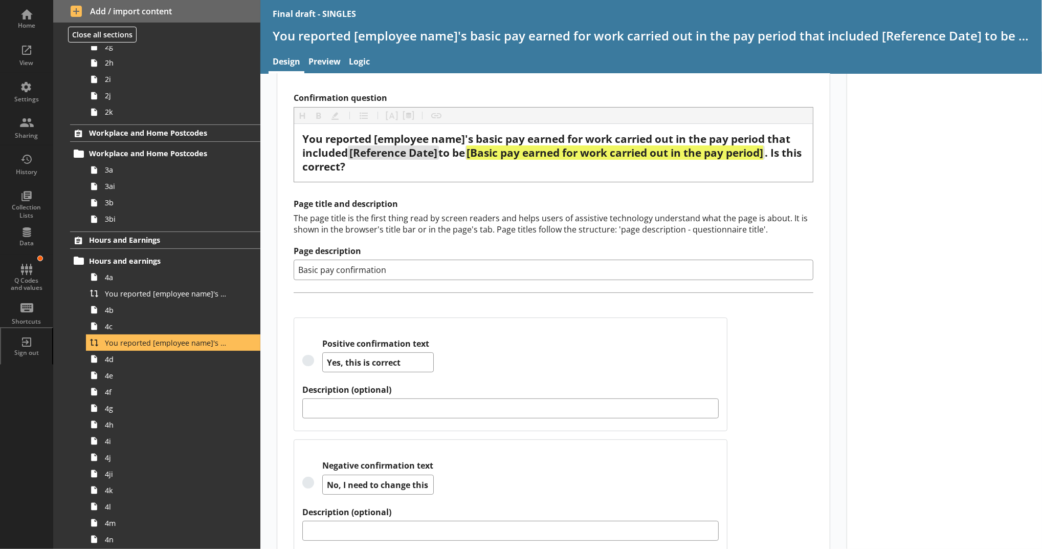
scroll to position [77, 0]
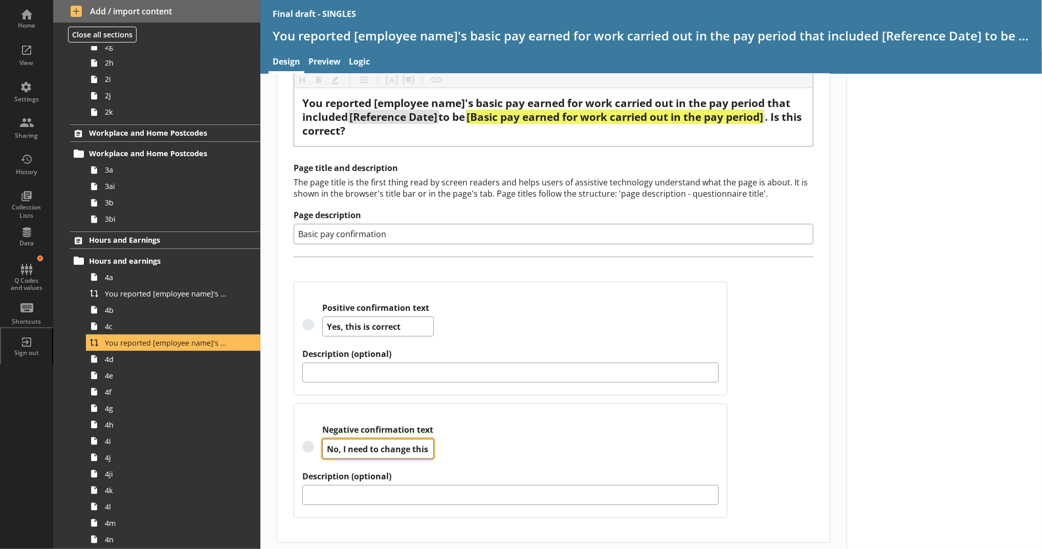
click at [418, 448] on textarea "No, I need to change this" at bounding box center [378, 449] width 112 height 20
drag, startPoint x: 424, startPoint y: 445, endPoint x: 304, endPoint y: 445, distance: 120.2
click at [304, 445] on div "Negative confirmation text No, I need to change this" at bounding box center [510, 447] width 416 height 46
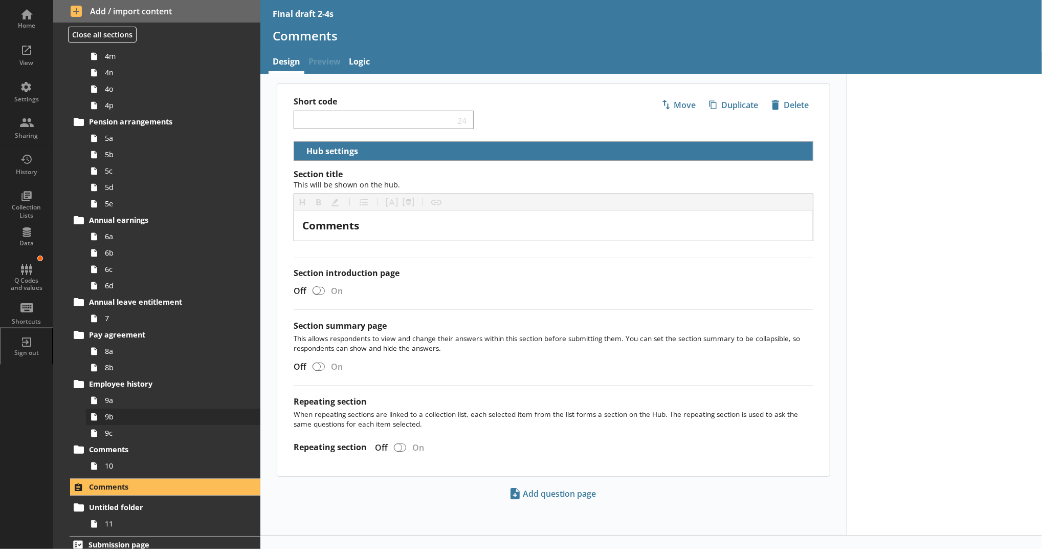
scroll to position [606, 0]
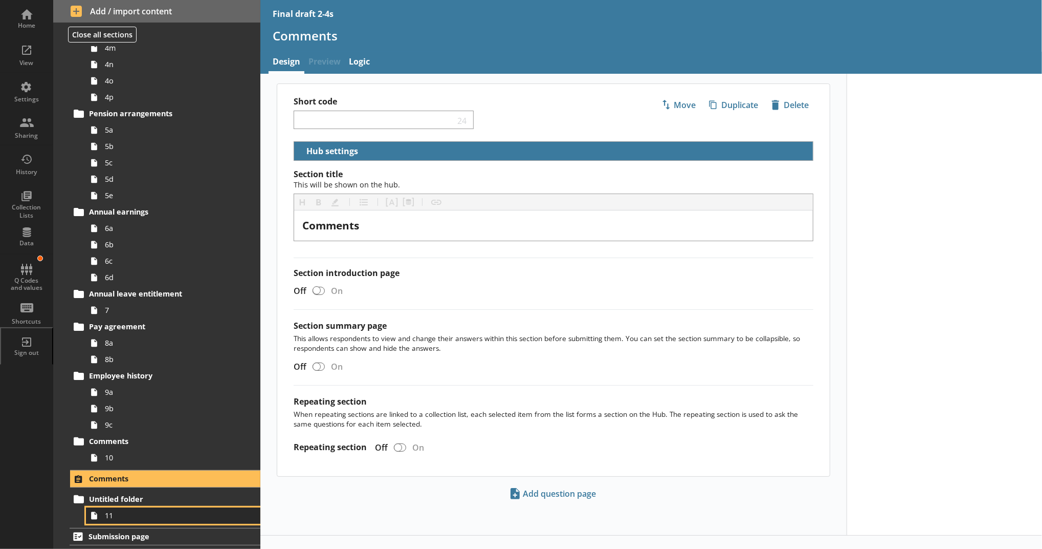
click at [170, 515] on span "11" at bounding box center [167, 515] width 125 height 10
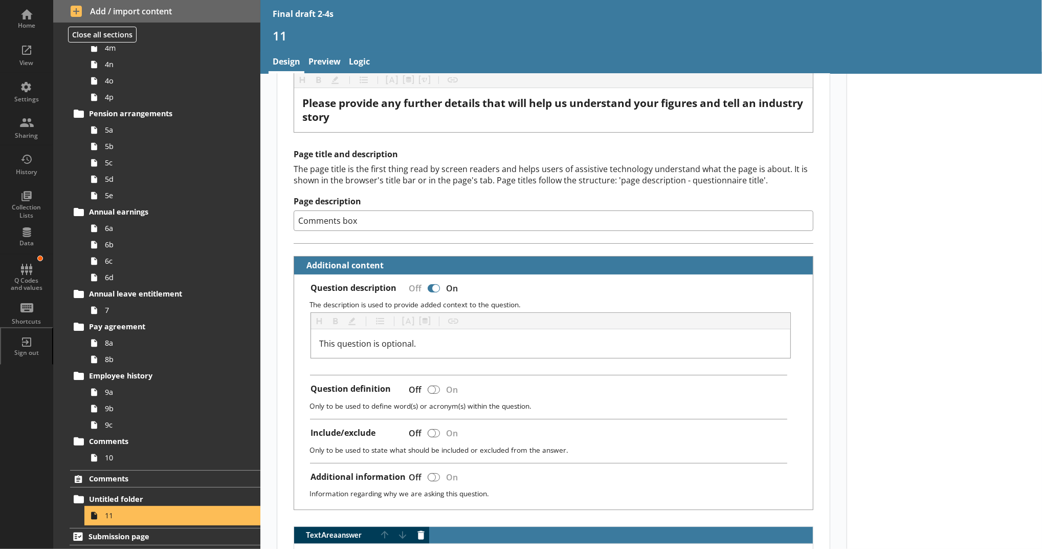
scroll to position [113, 0]
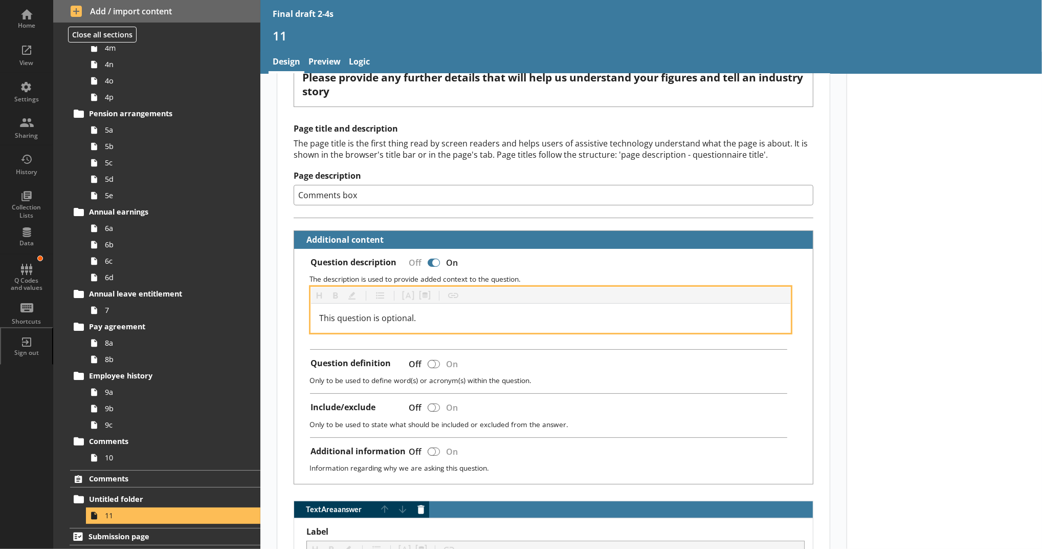
click at [487, 319] on div "This question is optional." at bounding box center [550, 318] width 463 height 12
drag, startPoint x: 487, startPoint y: 319, endPoint x: 307, endPoint y: 326, distance: 179.7
click at [311, 326] on div "This question is optional." at bounding box center [550, 317] width 479 height 29
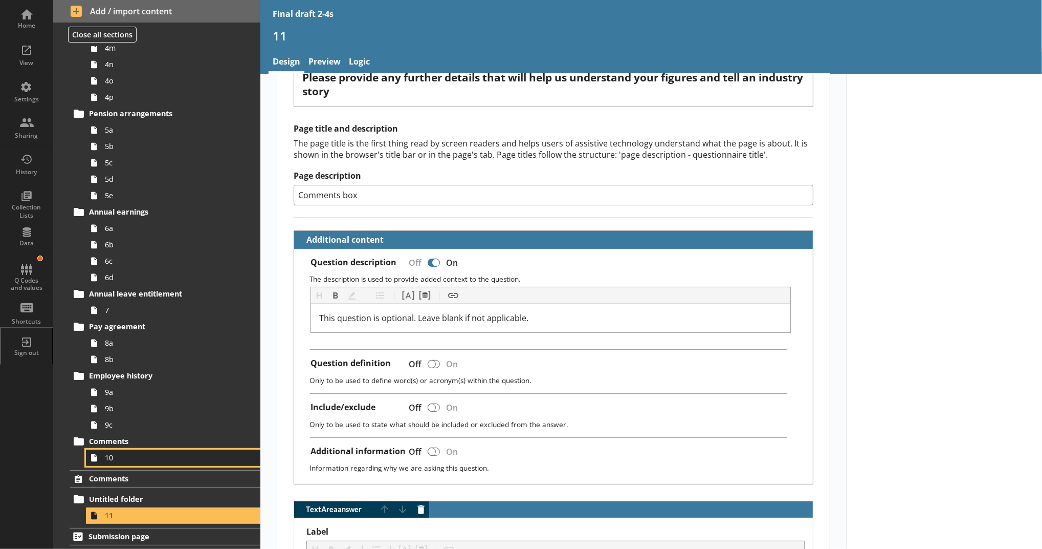
click at [145, 456] on span "10" at bounding box center [167, 457] width 125 height 10
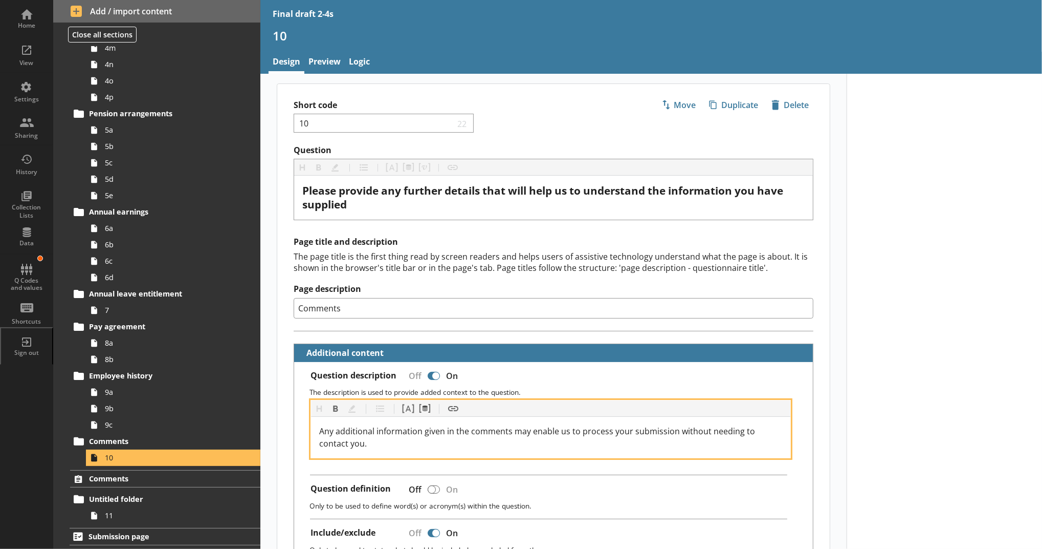
click at [736, 447] on div "Any additional information given in the comments may enable us to process your …" at bounding box center [550, 437] width 463 height 25
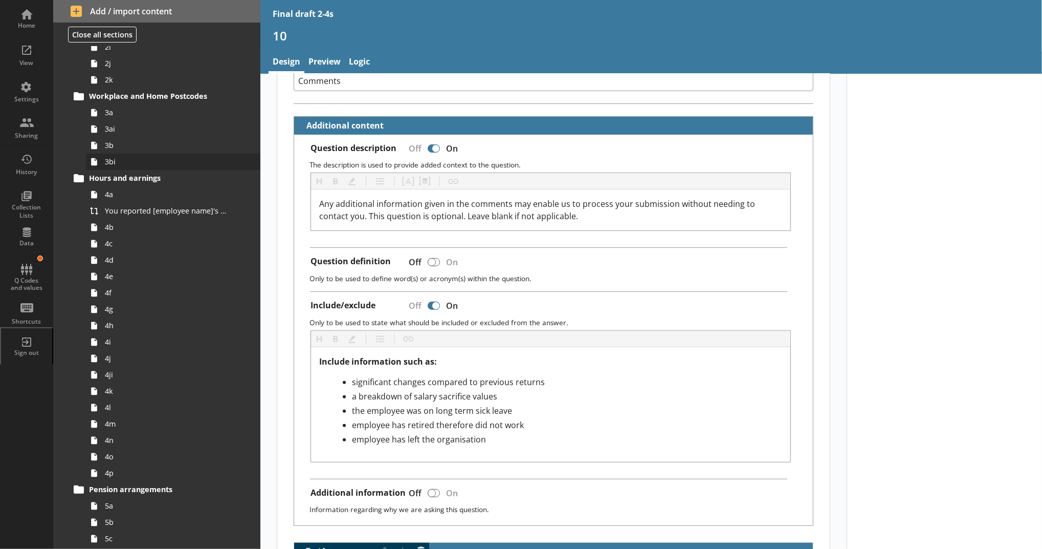
scroll to position [151, 0]
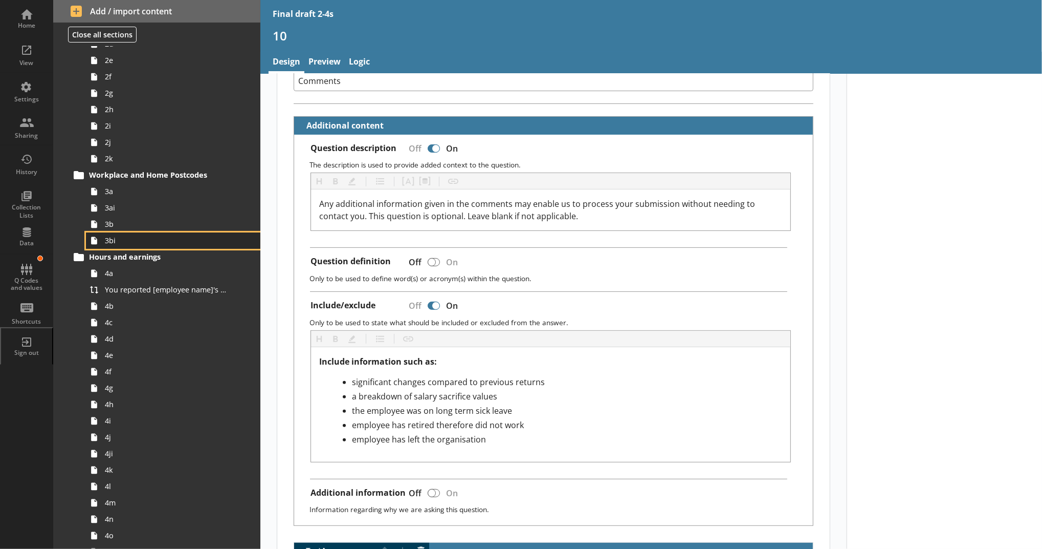
click at [118, 245] on link "3bi" at bounding box center [173, 240] width 174 height 16
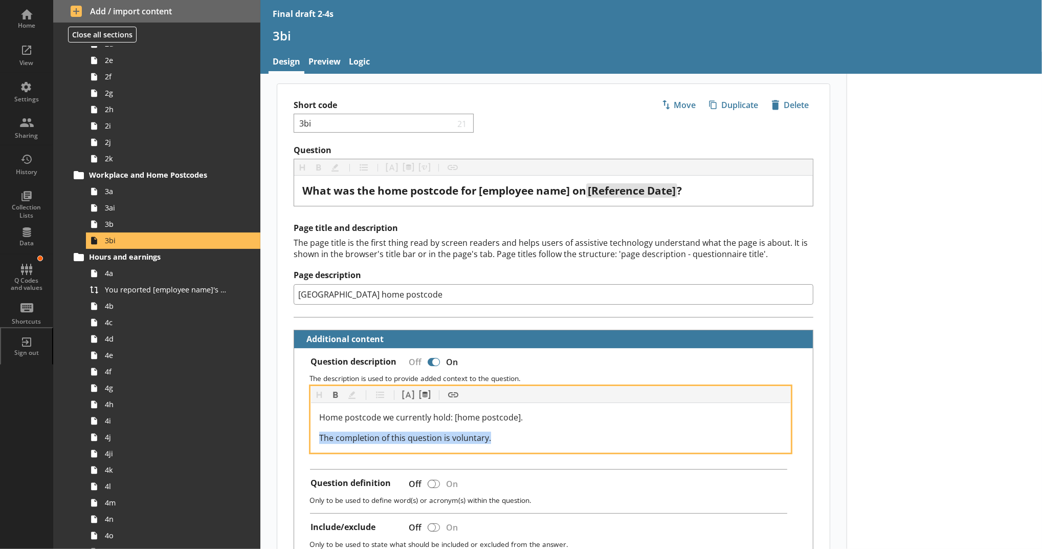
drag, startPoint x: 493, startPoint y: 437, endPoint x: 251, endPoint y: 430, distance: 242.1
click at [251, 430] on div "Home View Settings Sharing History Collection Lists Data Q Codes and values Sho…" at bounding box center [521, 274] width 1042 height 549
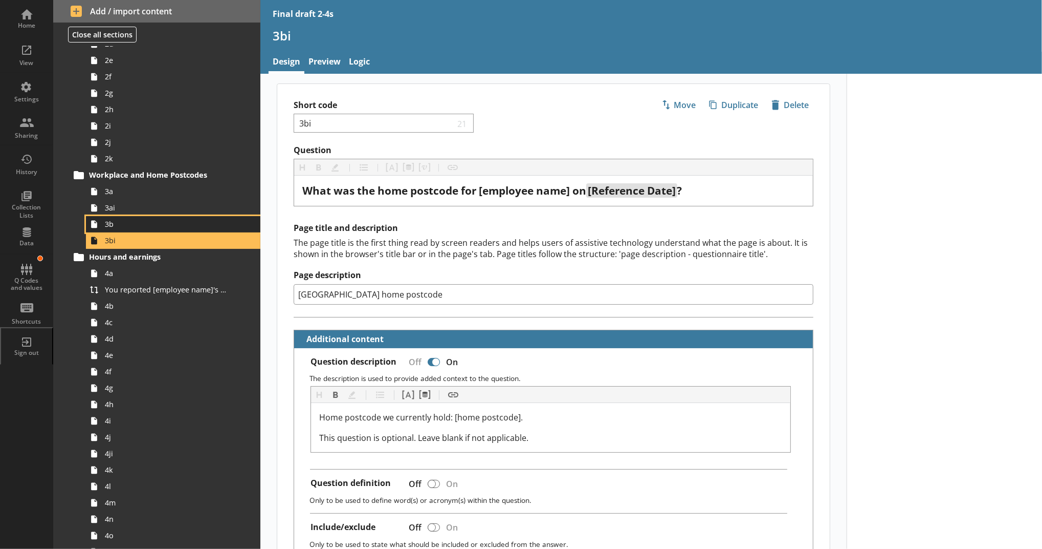
click at [151, 225] on span "3b" at bounding box center [167, 224] width 125 height 10
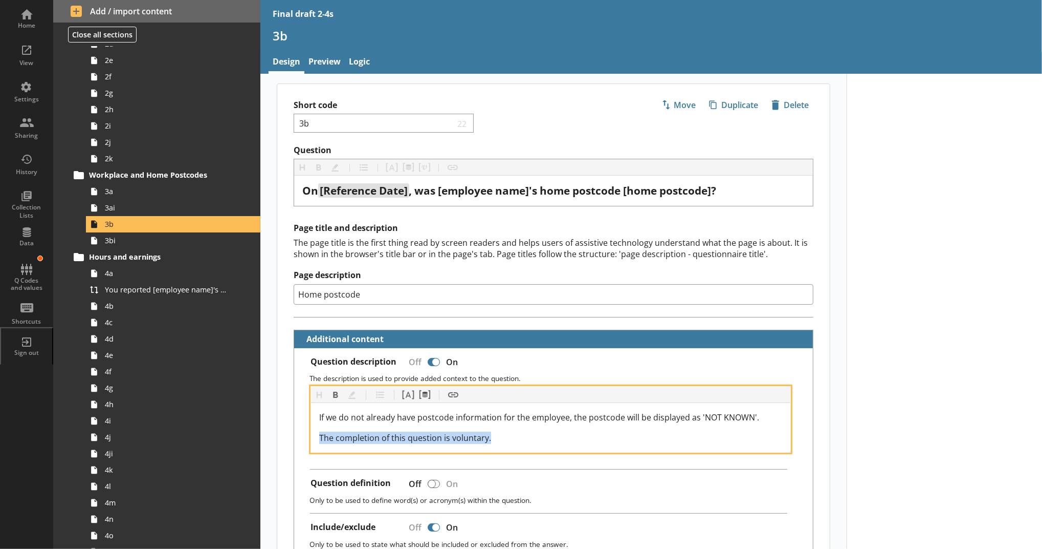
drag, startPoint x: 496, startPoint y: 441, endPoint x: 304, endPoint y: 428, distance: 192.8
click at [304, 428] on div "Heading Heading Bold Bold Highlight Highlight List List Pipe answer Pipe answer…" at bounding box center [553, 419] width 502 height 67
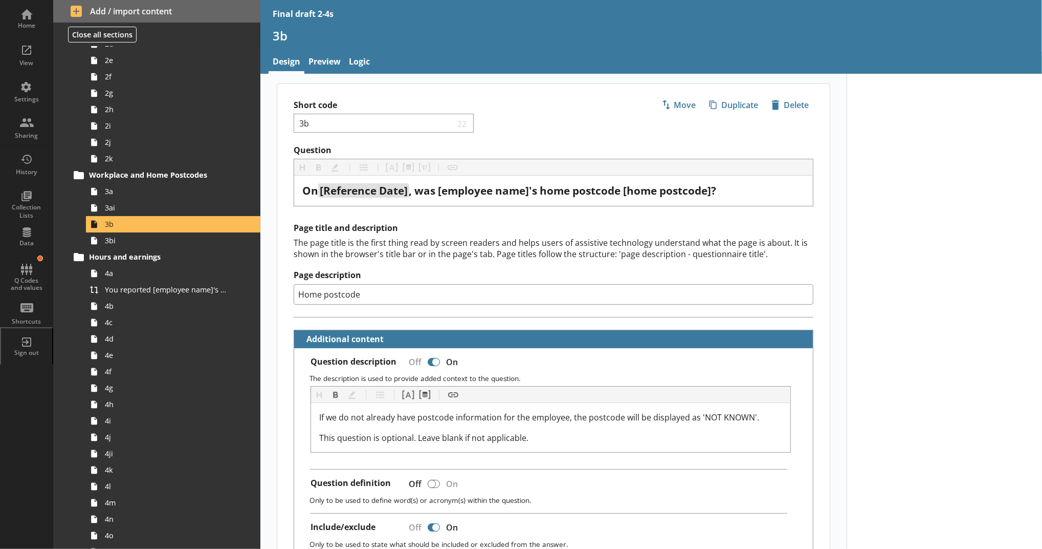
click at [142, 334] on span "4d" at bounding box center [167, 339] width 125 height 10
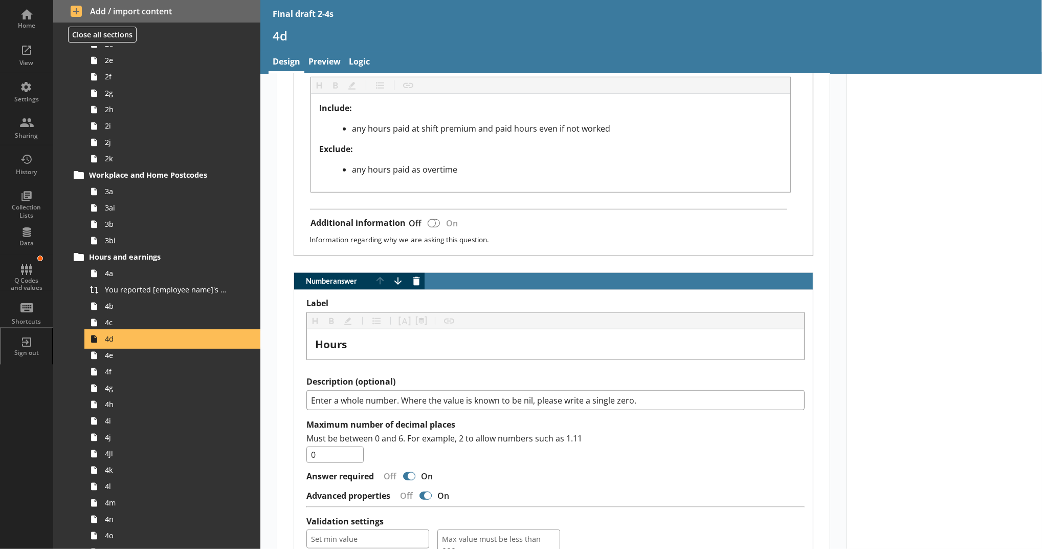
scroll to position [682, 0]
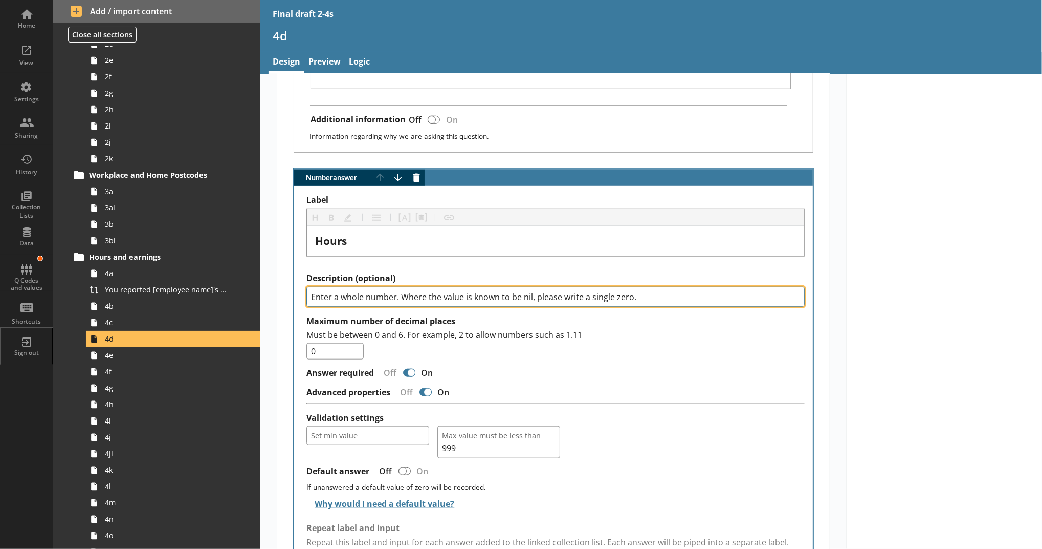
drag, startPoint x: 643, startPoint y: 292, endPoint x: 650, endPoint y: 295, distance: 8.3
click at [650, 295] on textarea "Enter a whole number. Where the value is known to be nil, please write a single…" at bounding box center [556, 297] width 498 height 20
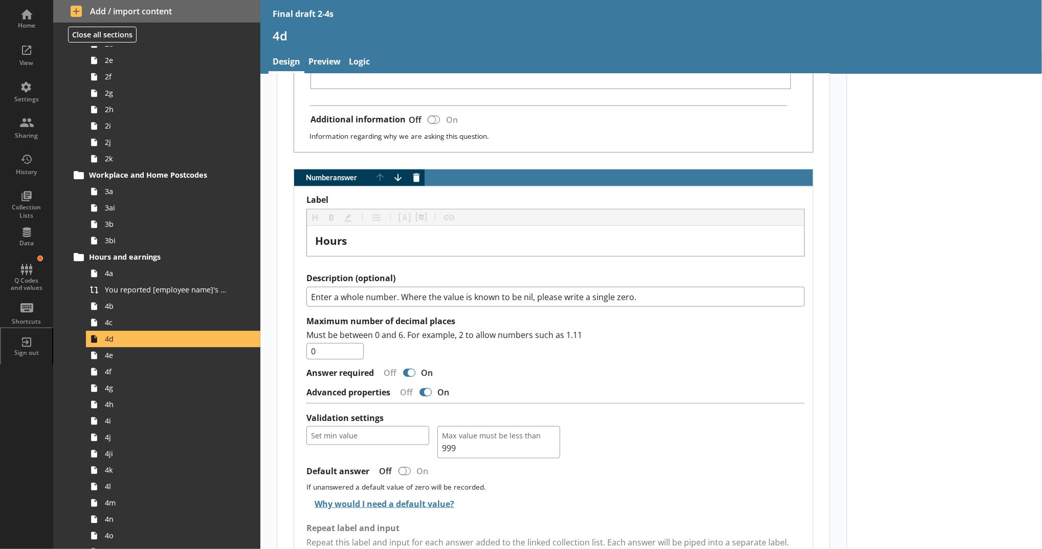
click at [902, 316] on div at bounding box center [944, 285] width 195 height 1786
click at [905, 393] on div at bounding box center [944, 285] width 195 height 1786
click at [154, 373] on span "4f" at bounding box center [167, 371] width 125 height 10
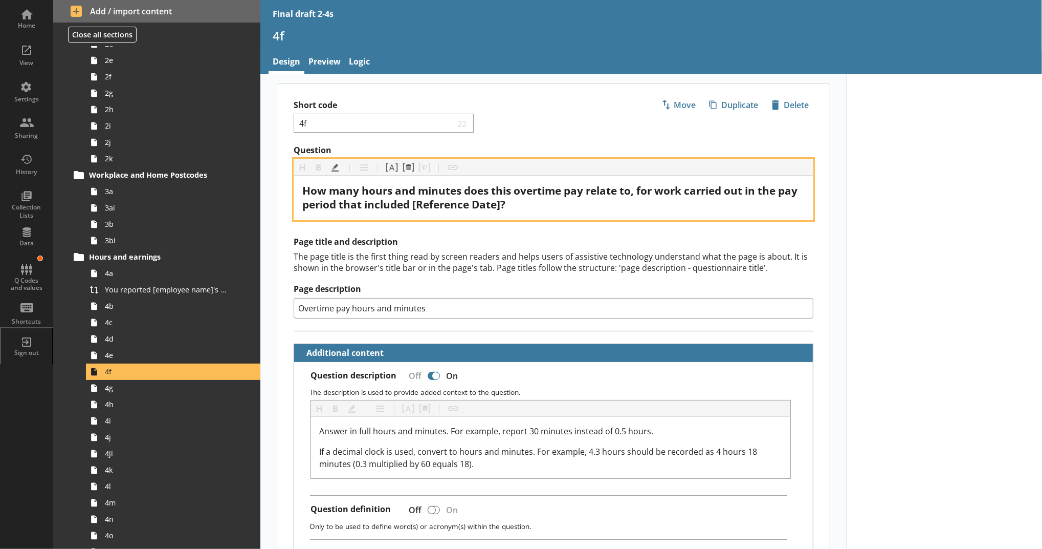
click at [489, 200] on span "How many hours and minutes does this overtime pay relate to, for work carried o…" at bounding box center [551, 197] width 498 height 28
click at [411, 171] on button "Pipe metadata" at bounding box center [408, 167] width 16 height 16
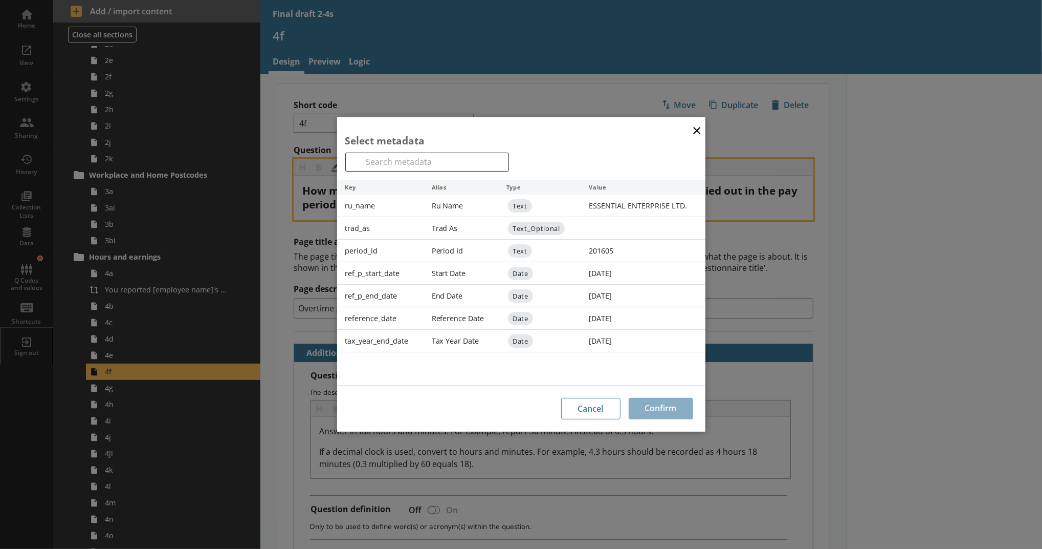
click at [424, 319] on div "Reference Date" at bounding box center [461, 318] width 75 height 23
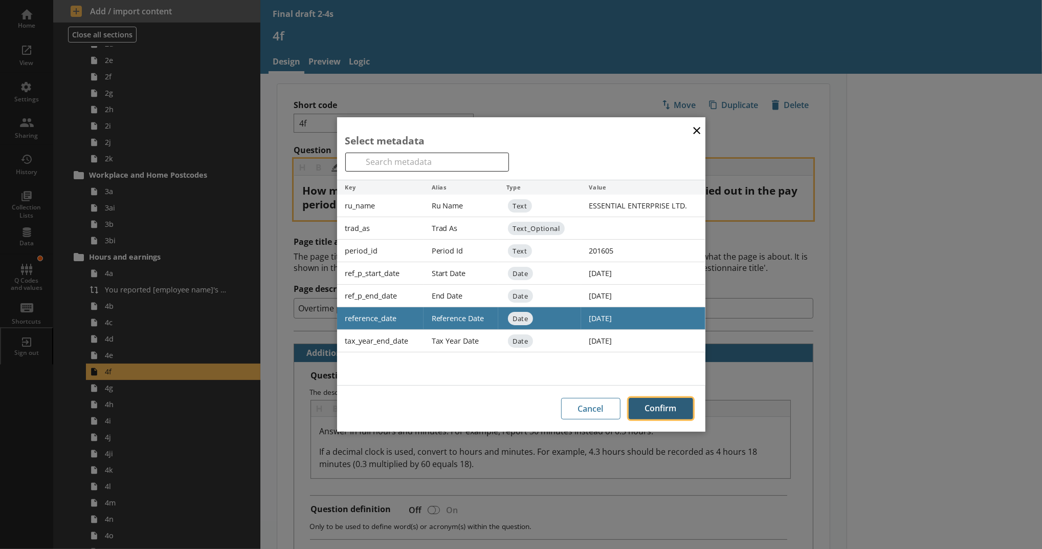
click at [662, 407] on button "Confirm" at bounding box center [661, 408] width 64 height 21
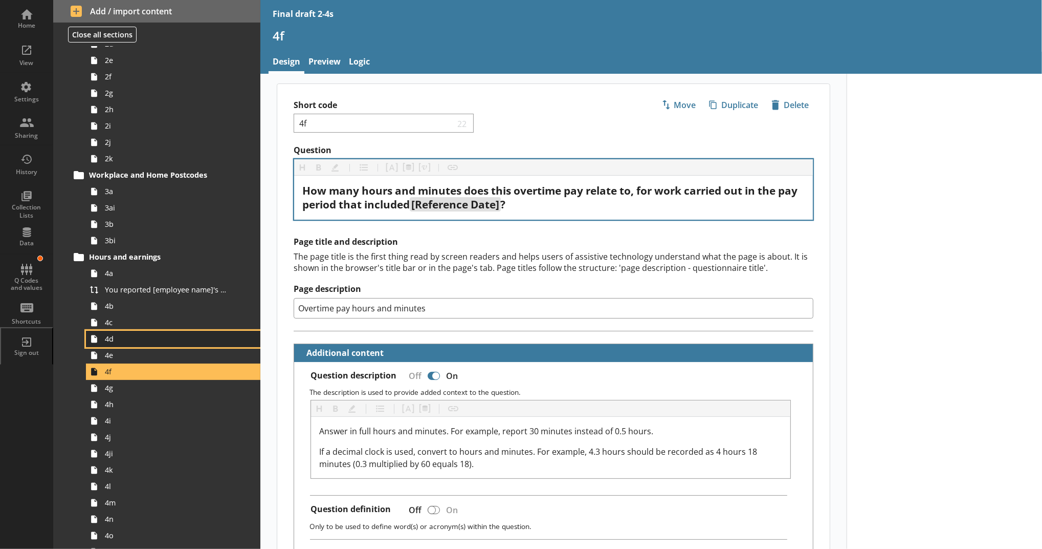
click at [134, 340] on span "4d" at bounding box center [167, 339] width 125 height 10
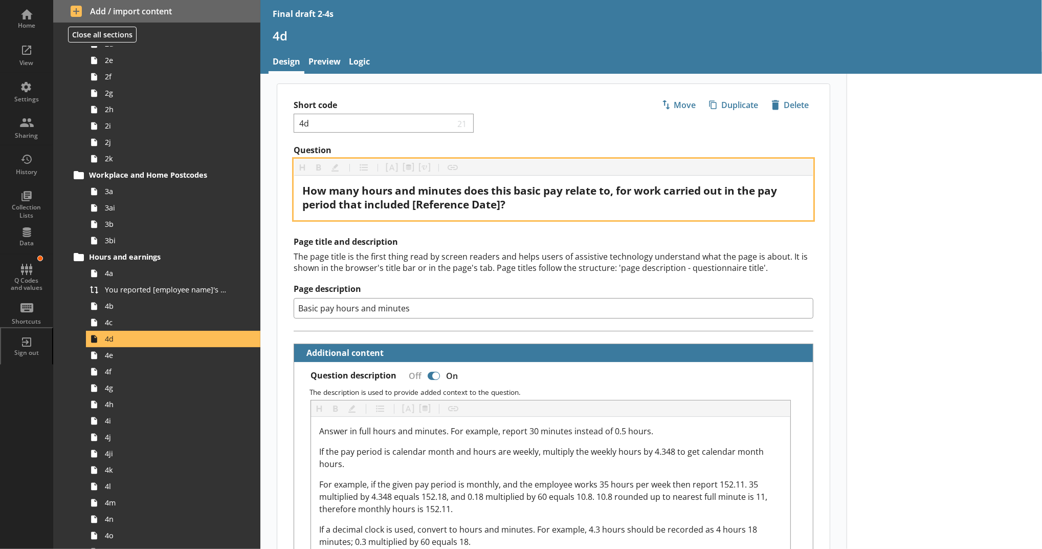
click at [500, 204] on span "How many hours and minutes does this basic pay relate to, for work carried out …" at bounding box center [540, 197] width 477 height 28
click at [408, 169] on button "Pipe metadata" at bounding box center [408, 167] width 16 height 16
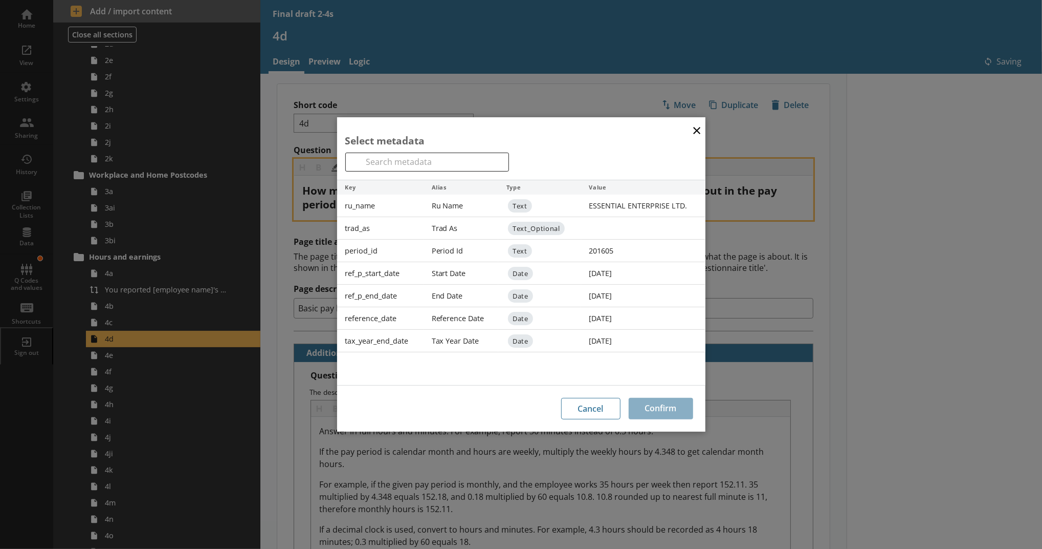
click at [404, 314] on div "reference_date" at bounding box center [380, 318] width 86 height 23
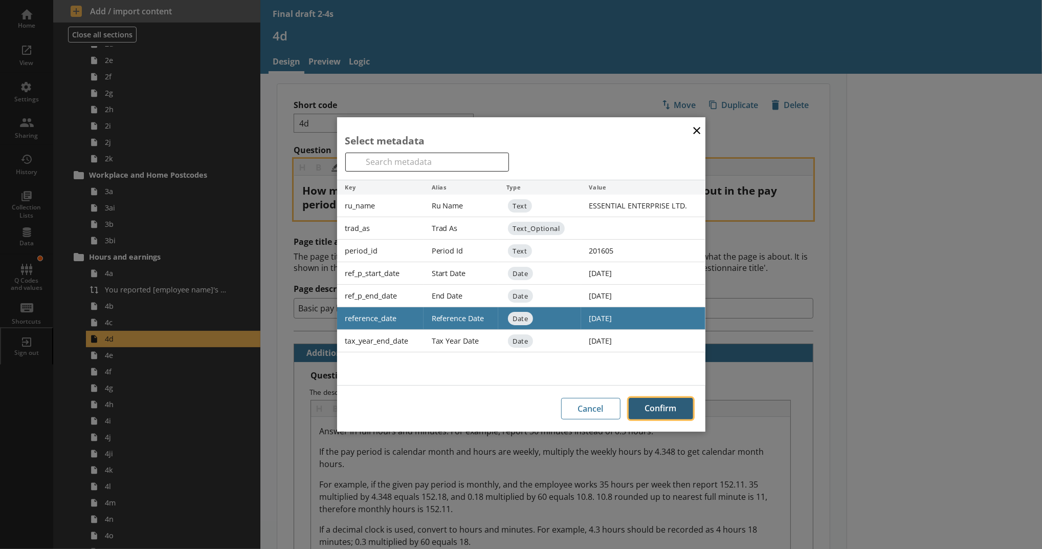
click at [659, 404] on button "Confirm" at bounding box center [661, 408] width 64 height 21
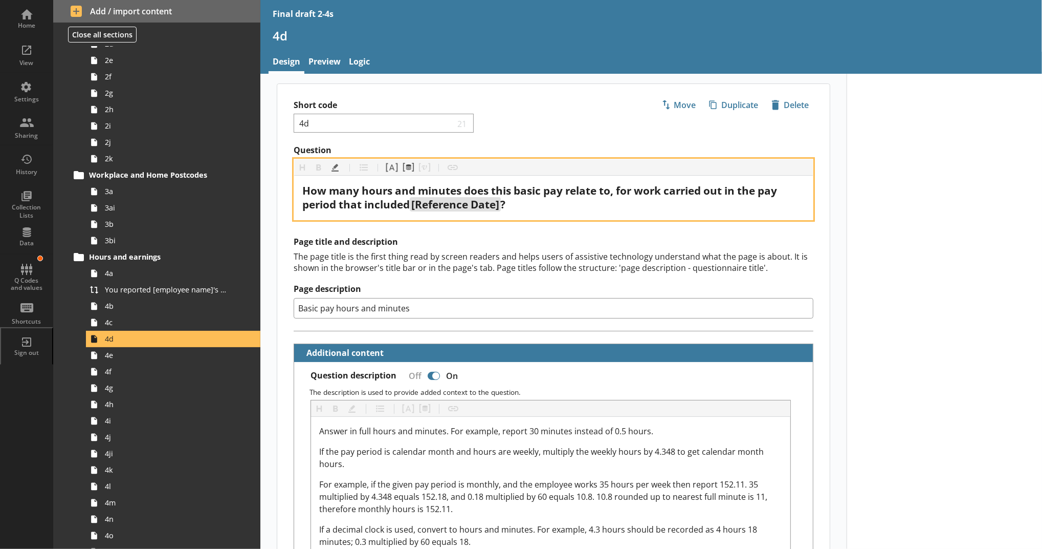
click at [512, 187] on span "How many hours and minutes does this basic pay relate to, for work carried out …" at bounding box center [540, 197] width 477 height 28
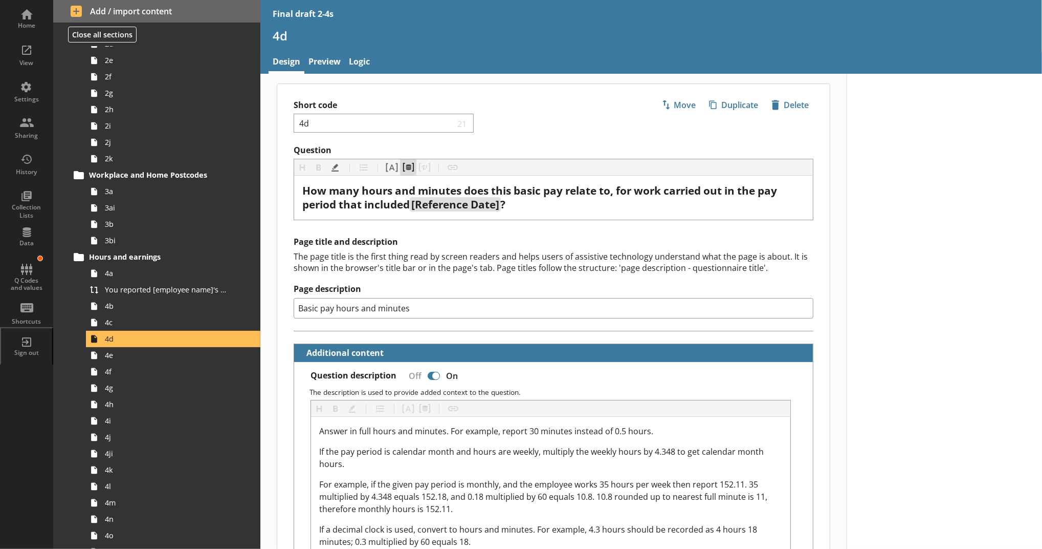
click at [407, 166] on button "Pipe metadata" at bounding box center [408, 167] width 16 height 16
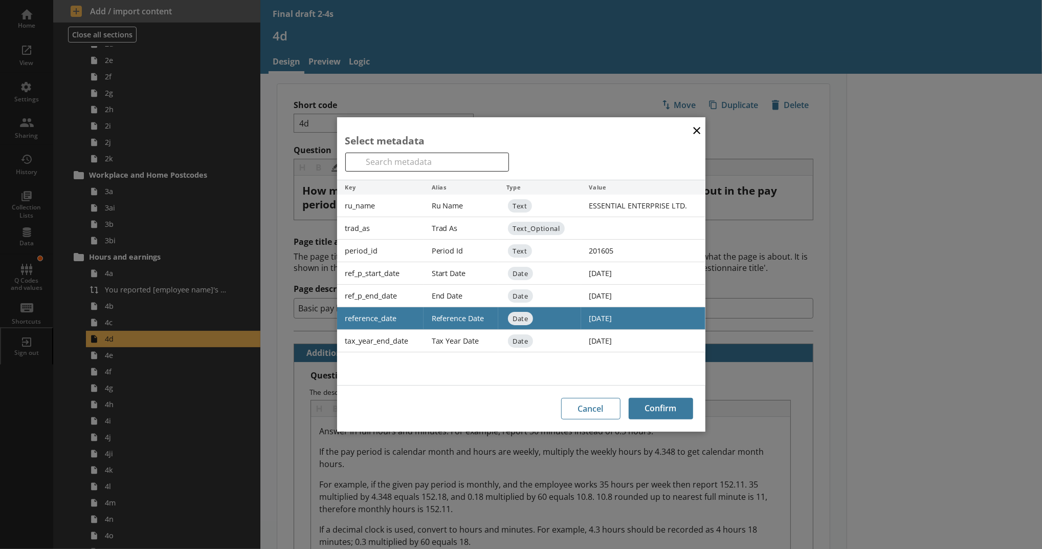
click at [692, 135] on button "×" at bounding box center [696, 129] width 15 height 23
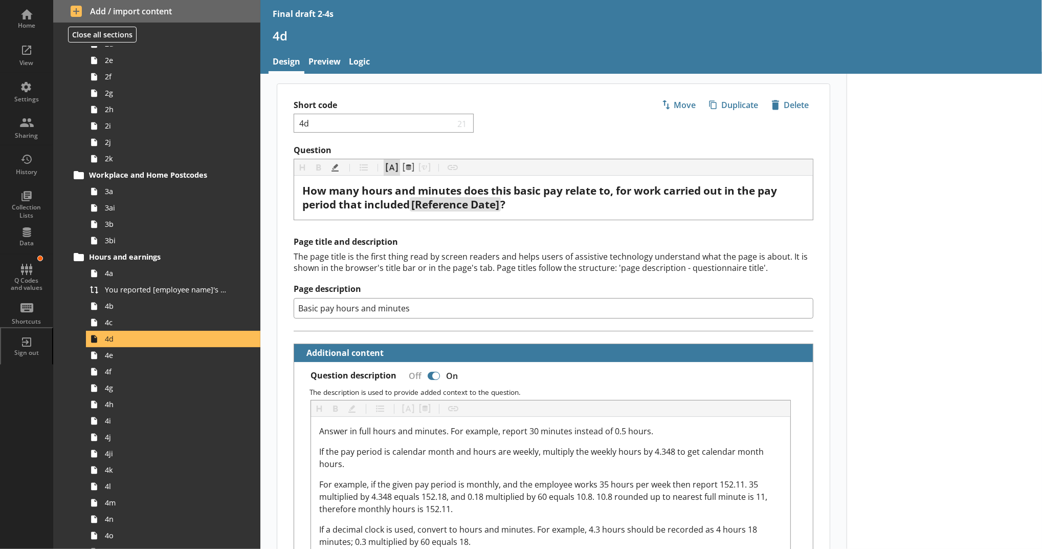
click at [387, 168] on button "Pipe answer" at bounding box center [392, 167] width 16 height 16
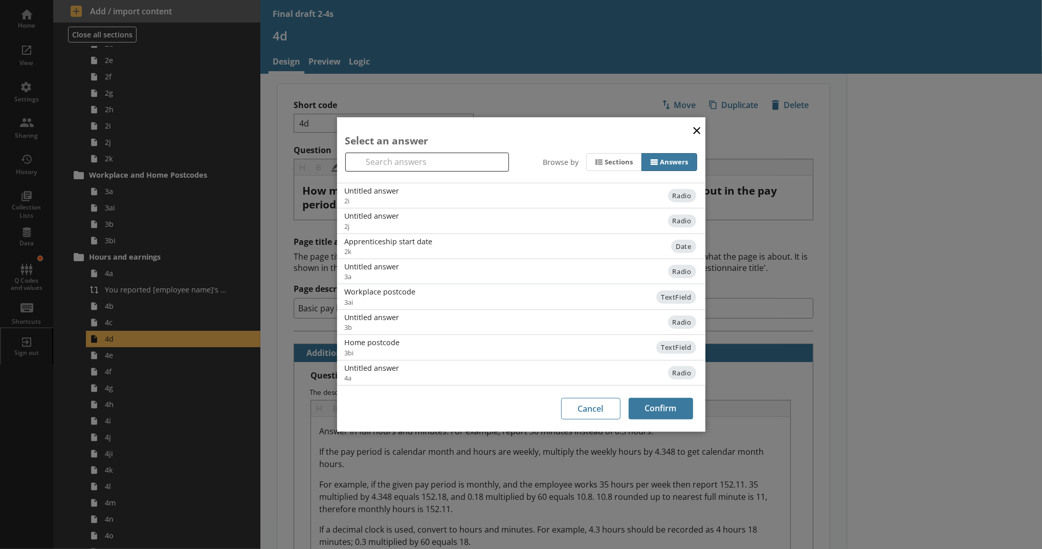
scroll to position [287, 0]
click at [408, 373] on span "4c" at bounding box center [438, 377] width 186 height 9
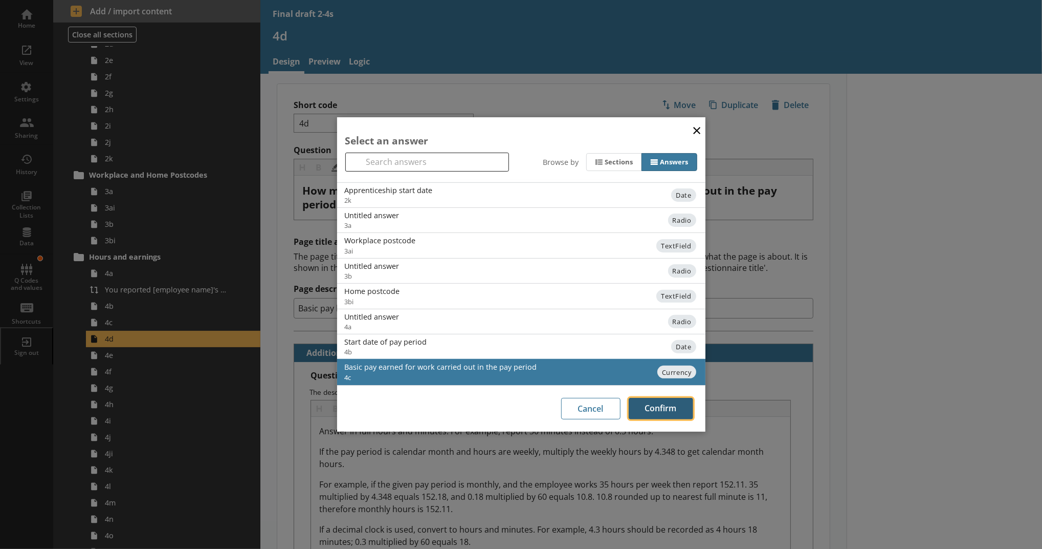
click at [675, 410] on button "Confirm" at bounding box center [661, 408] width 64 height 21
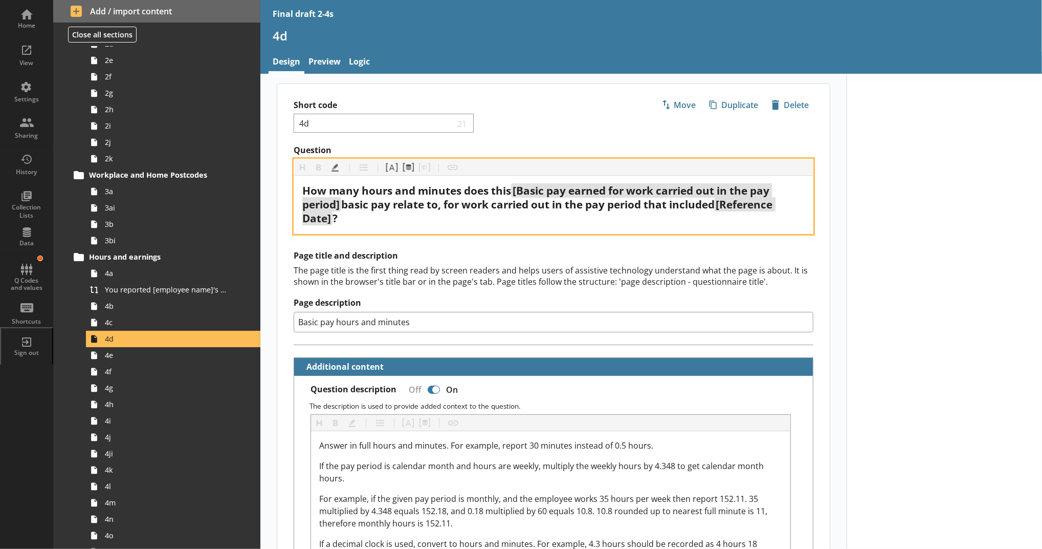
click at [341, 205] on span "basic pay relate to, for work carried out in the pay period that included" at bounding box center [528, 204] width 374 height 14
click at [505, 217] on div "How many hours and minutes does this [Basic pay earned for work carried out in …" at bounding box center [553, 204] width 502 height 41
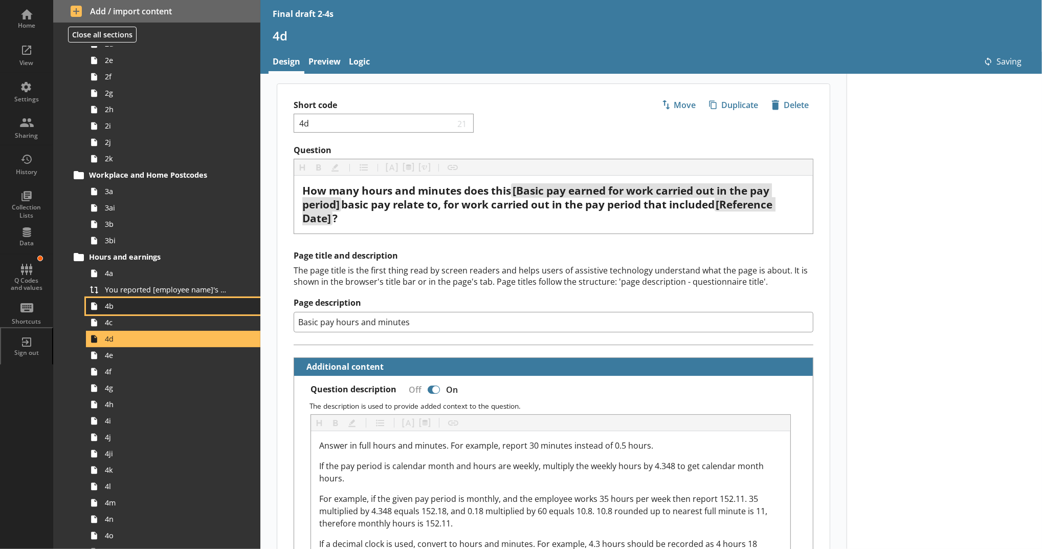
click at [174, 308] on span "4b" at bounding box center [167, 306] width 125 height 10
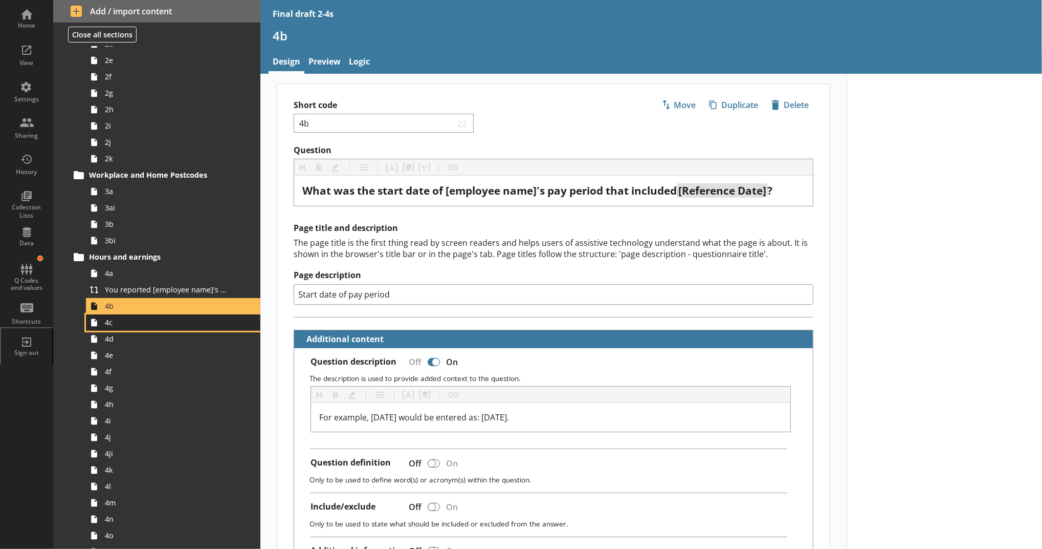
click at [166, 318] on span "4c" at bounding box center [167, 322] width 125 height 10
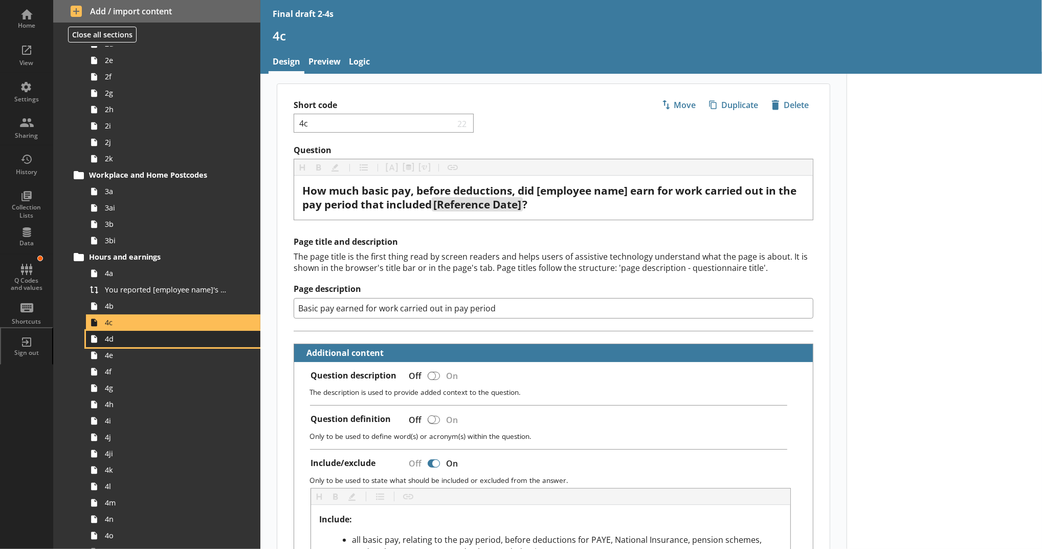
click at [168, 339] on span "4d" at bounding box center [167, 339] width 125 height 10
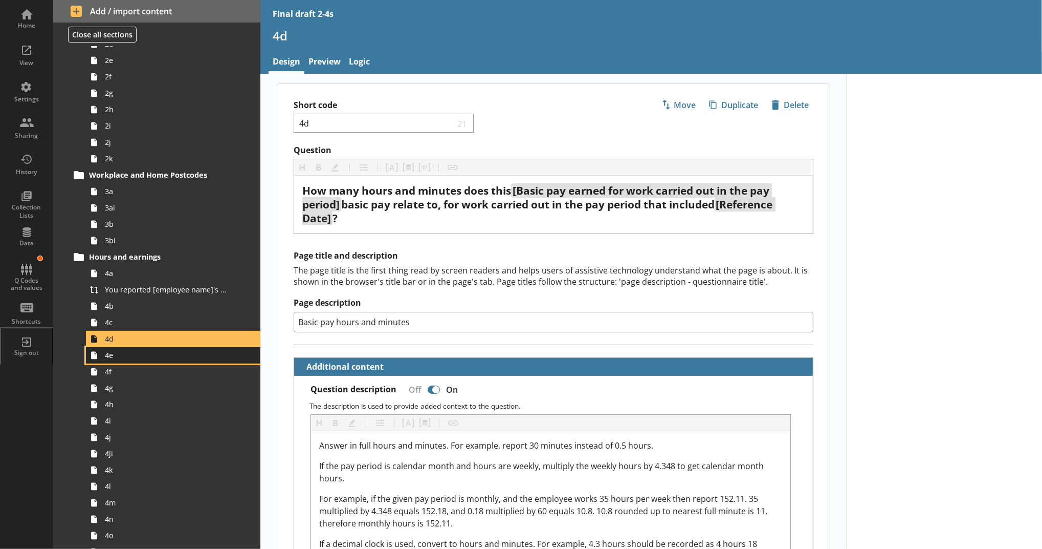
click at [168, 356] on span "4e" at bounding box center [167, 355] width 125 height 10
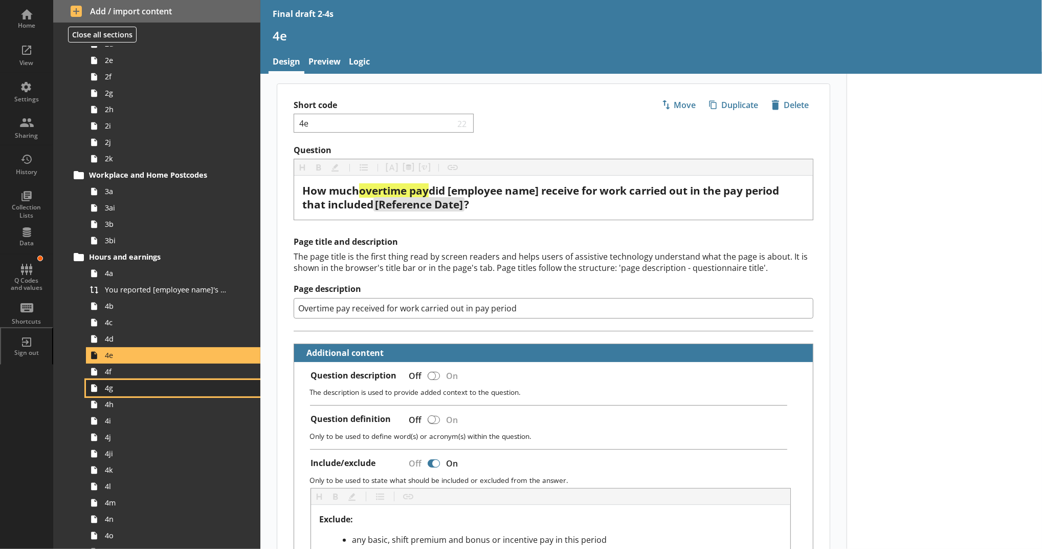
click at [173, 381] on link "4g" at bounding box center [173, 388] width 174 height 16
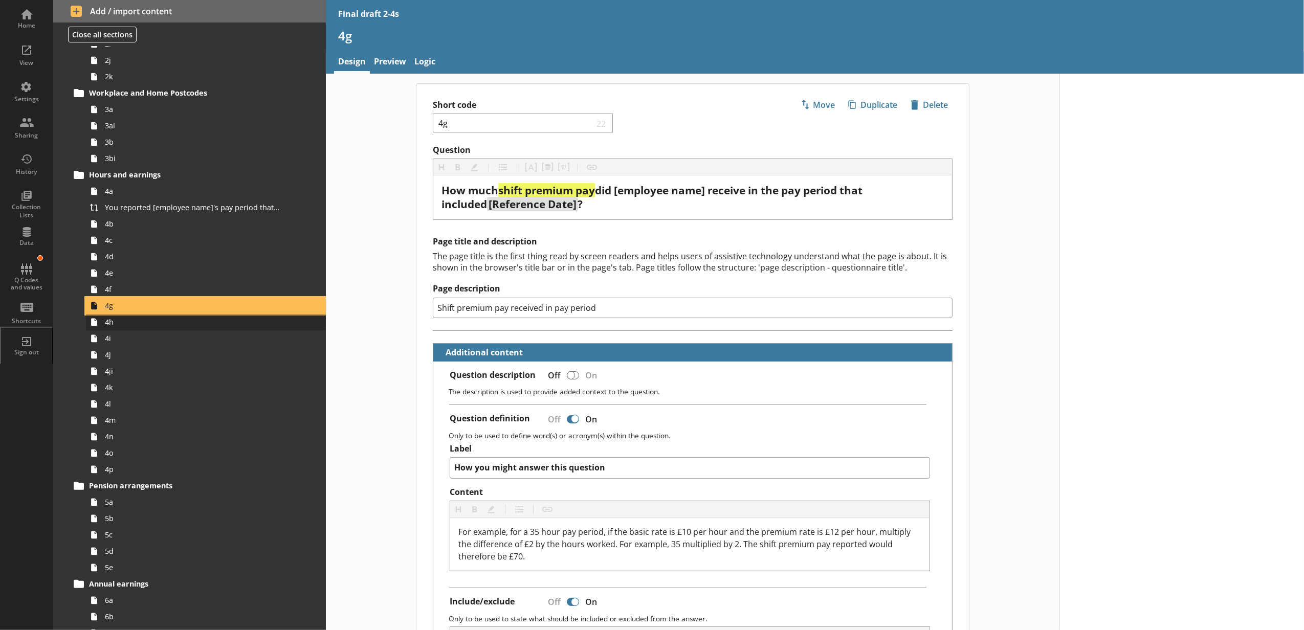
scroll to position [265, 0]
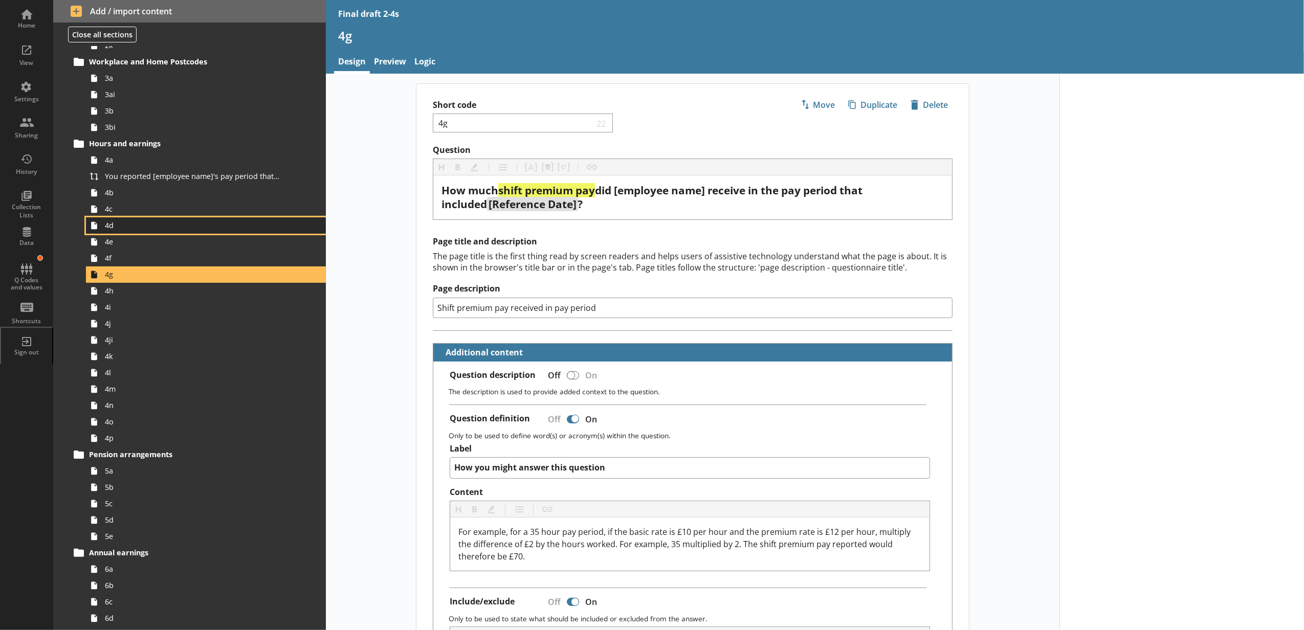
click at [134, 220] on link "4d" at bounding box center [206, 225] width 240 height 16
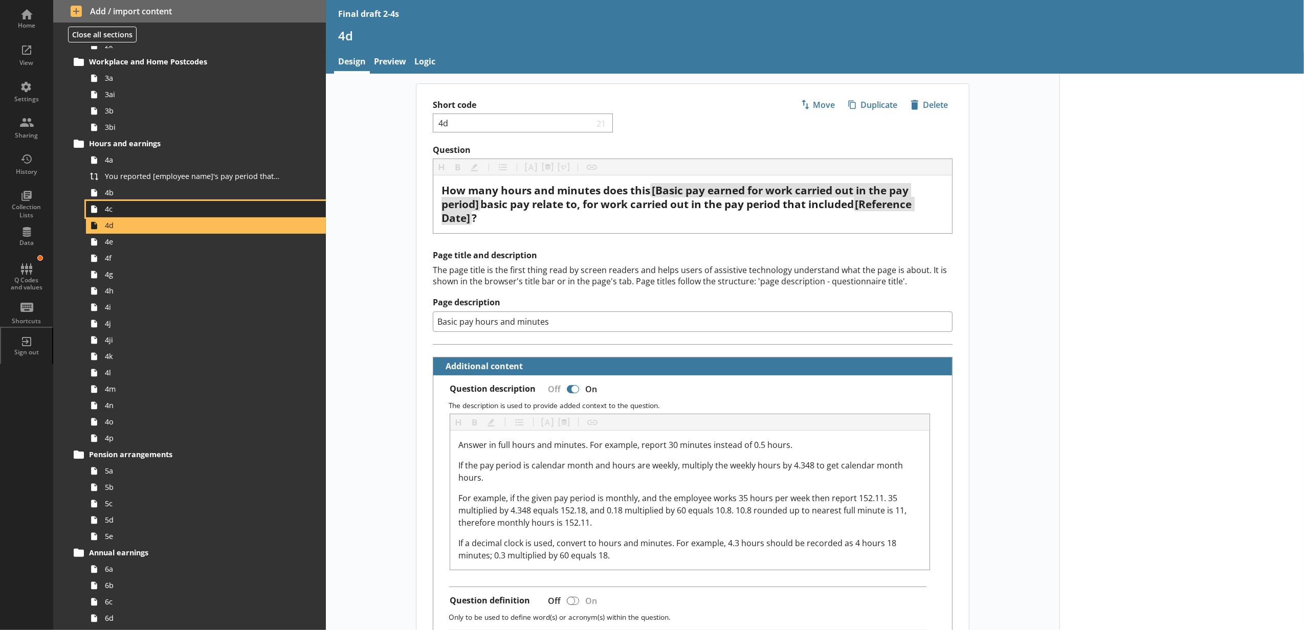
click at [137, 213] on span "4c" at bounding box center [192, 209] width 174 height 10
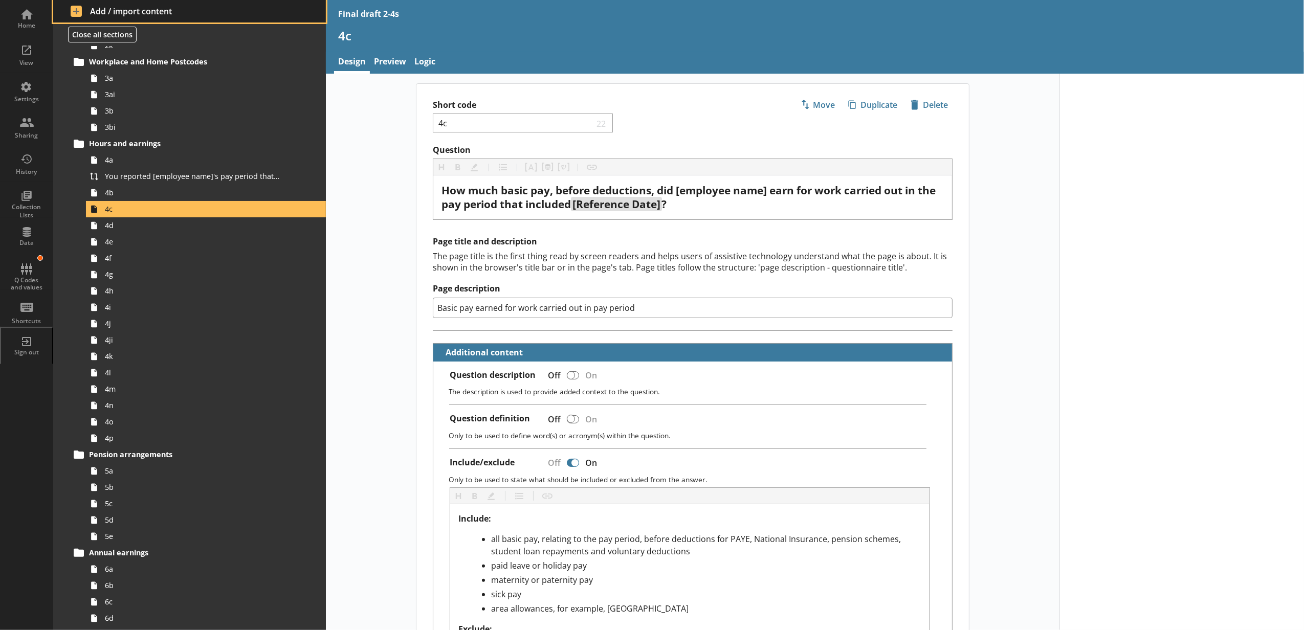
click at [144, 16] on span "Add / import content" at bounding box center [190, 11] width 238 height 11
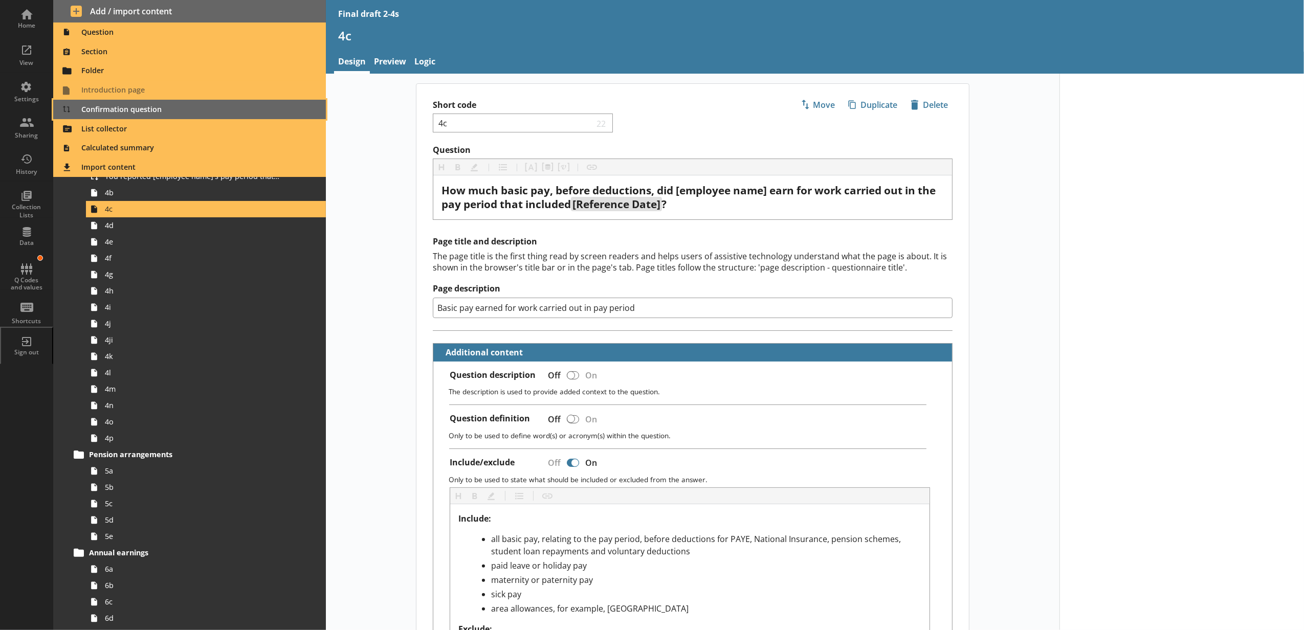
click at [139, 116] on span "Confirmation question" at bounding box center [189, 109] width 261 height 16
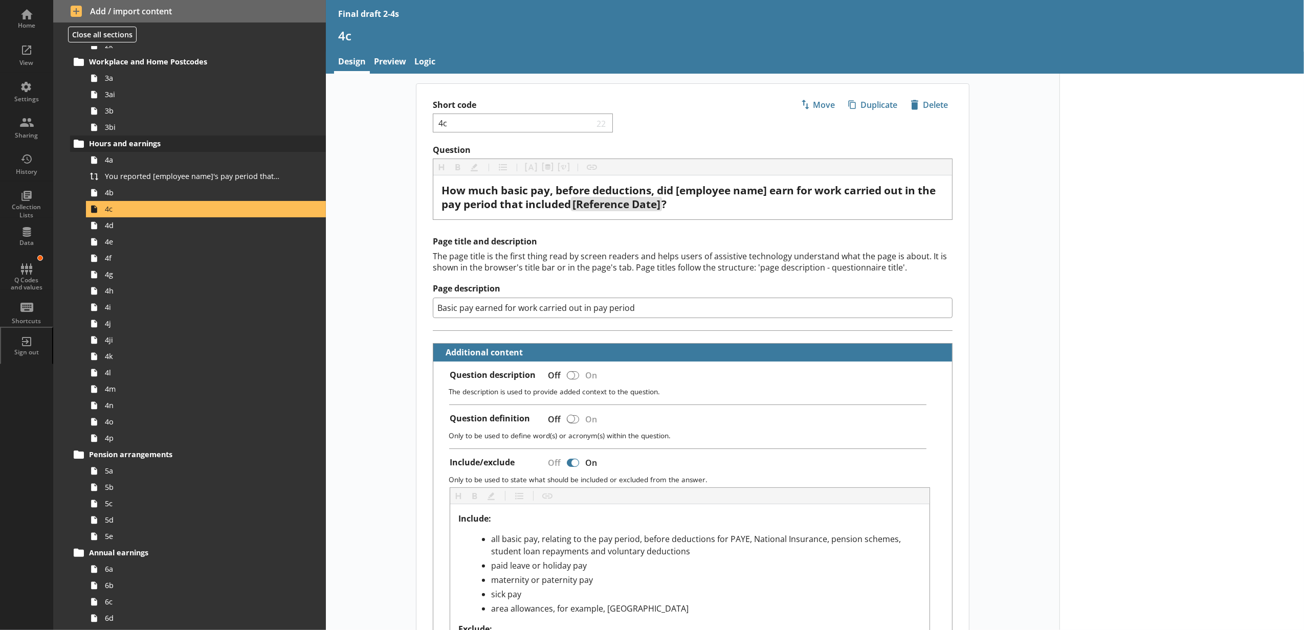
type textarea "x"
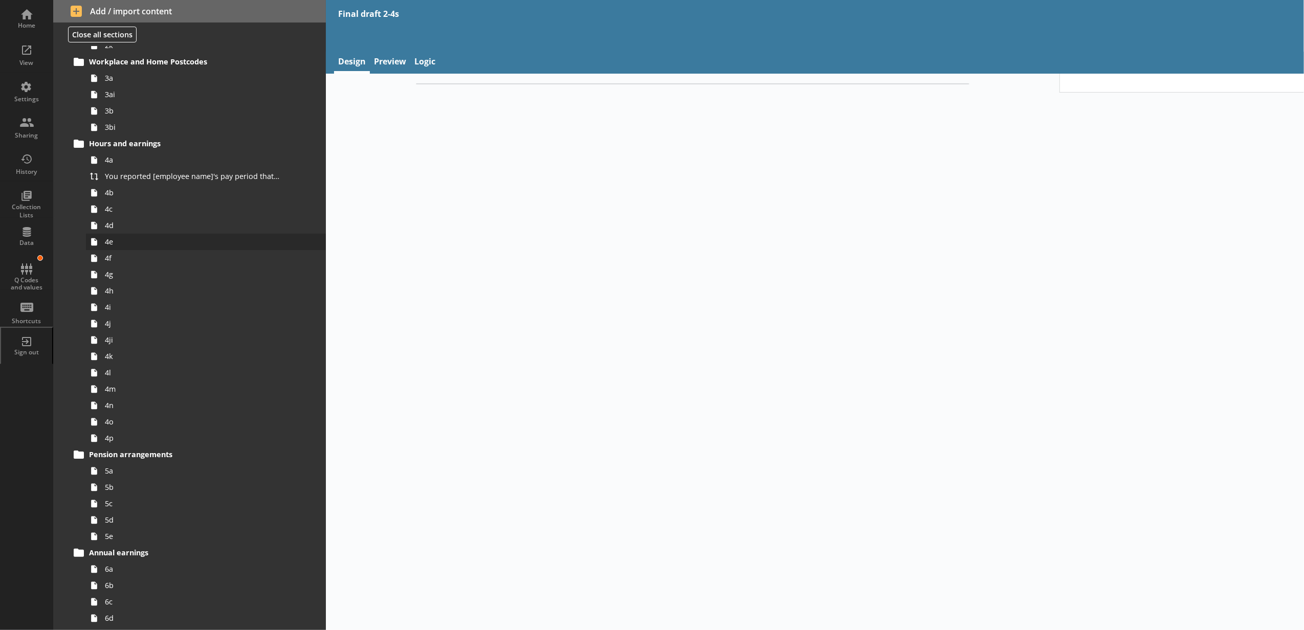
scroll to position [281, 0]
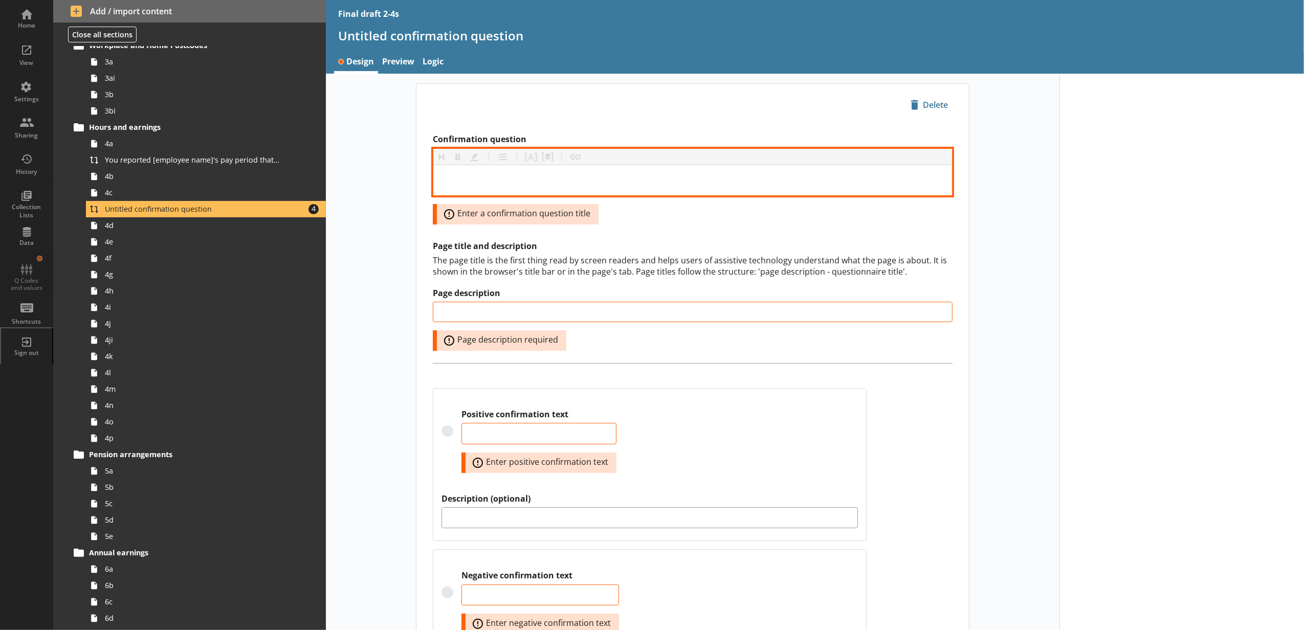
click at [496, 186] on div "Confirmation question" at bounding box center [693, 180] width 502 height 14
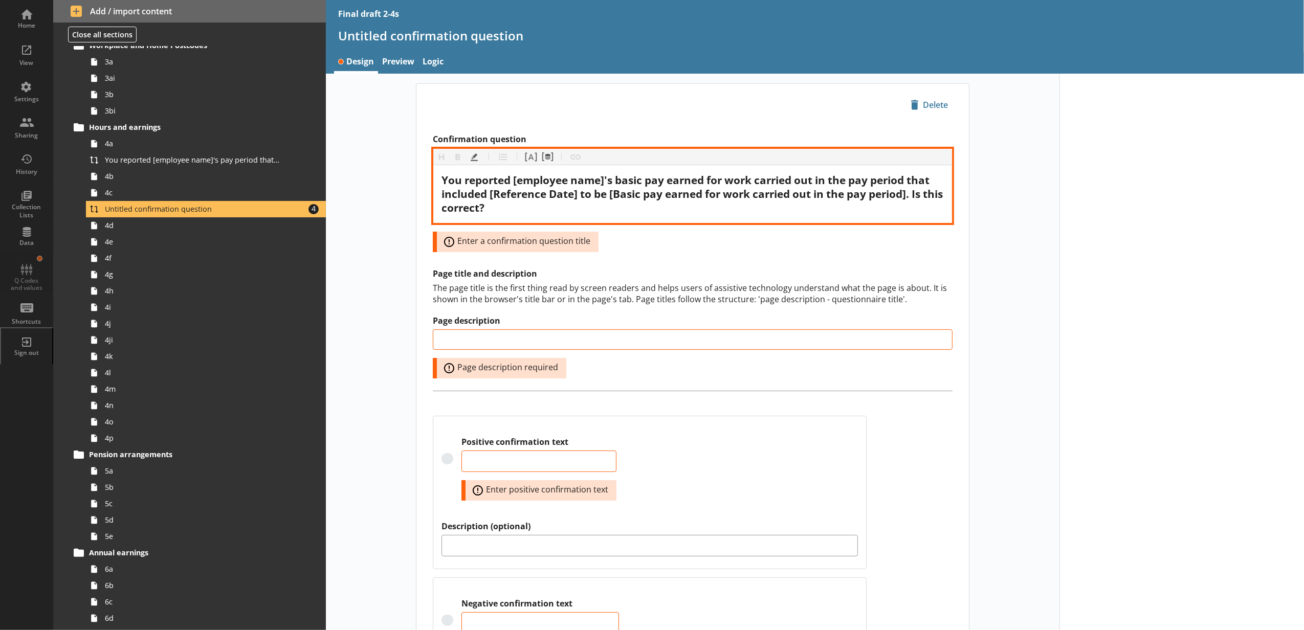
click at [577, 199] on span "You reported [employee name]'s basic pay earned for work carried out in the pay…" at bounding box center [694, 194] width 504 height 42
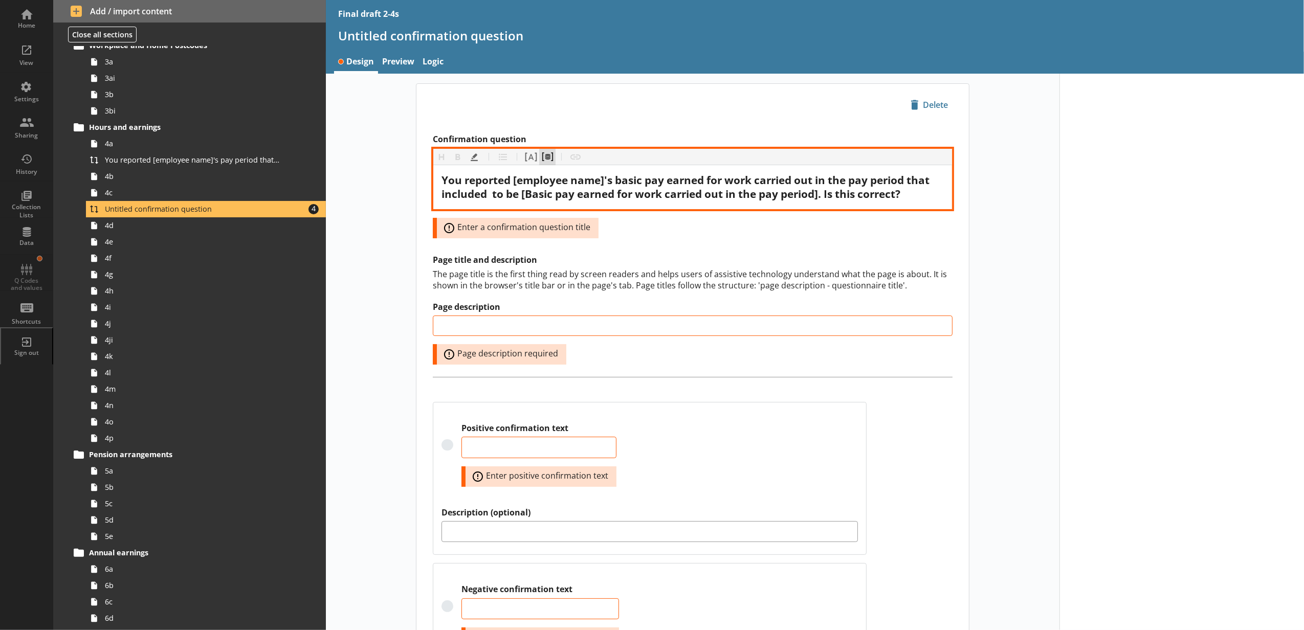
click at [543, 165] on button "Pipe metadata" at bounding box center [547, 157] width 16 height 16
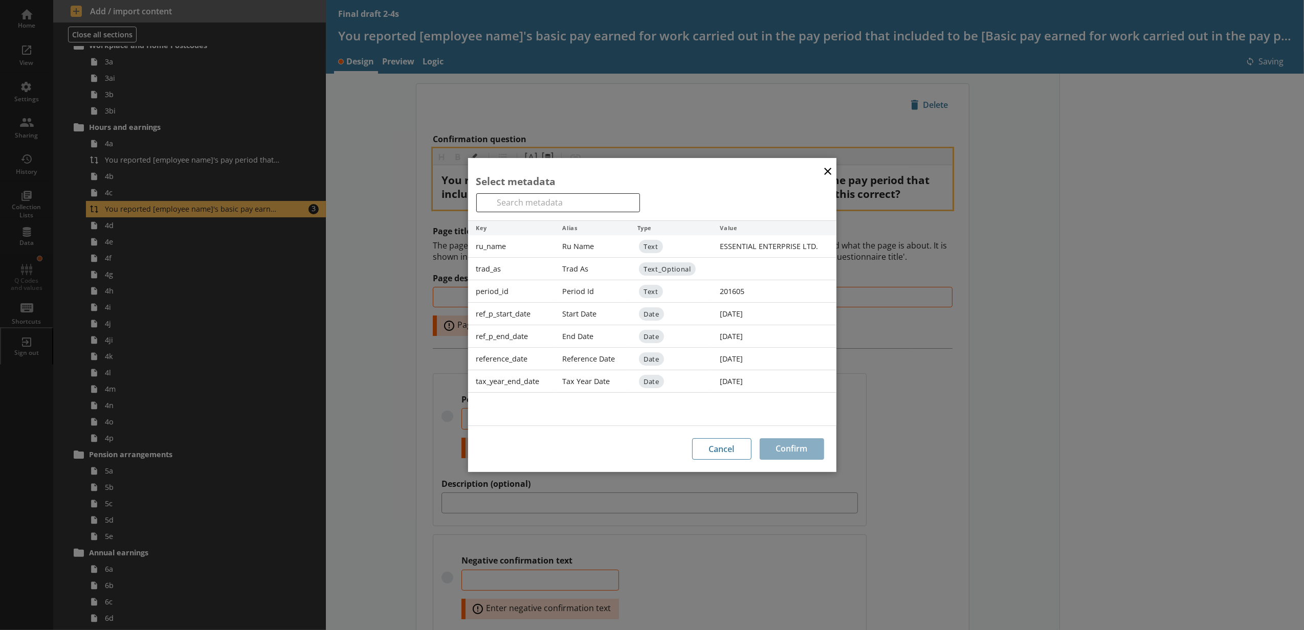
click at [512, 353] on div "reference_date" at bounding box center [511, 359] width 86 height 23
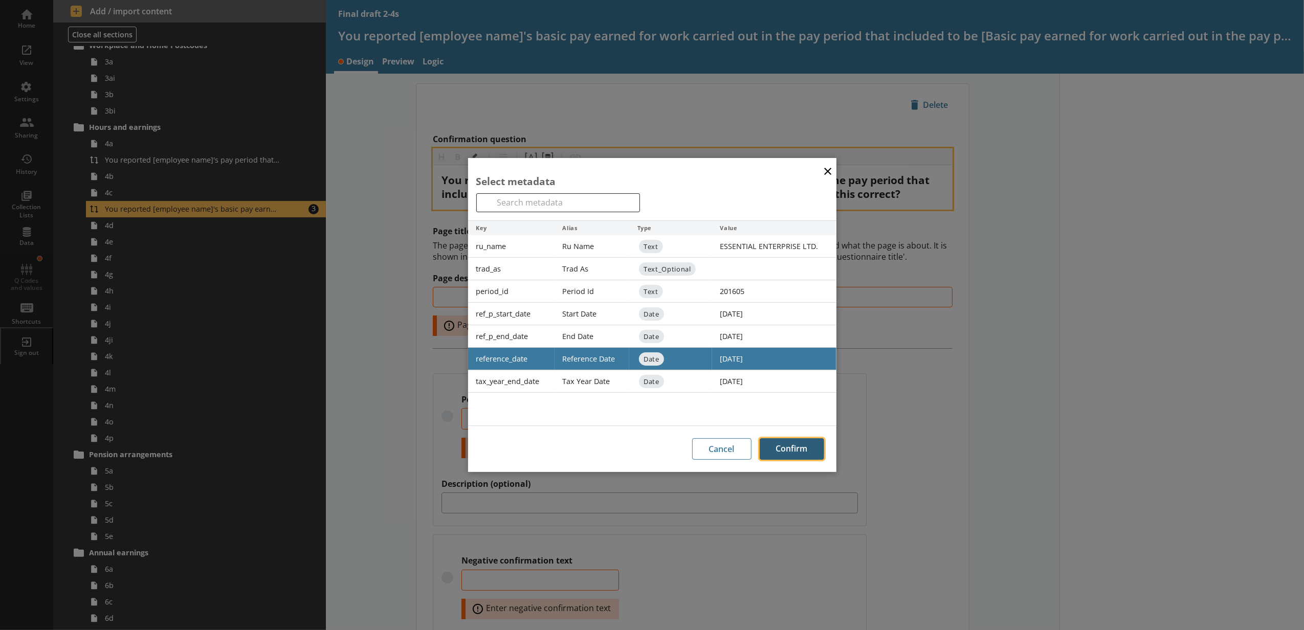
click at [815, 447] on button "Confirm" at bounding box center [792, 449] width 64 height 21
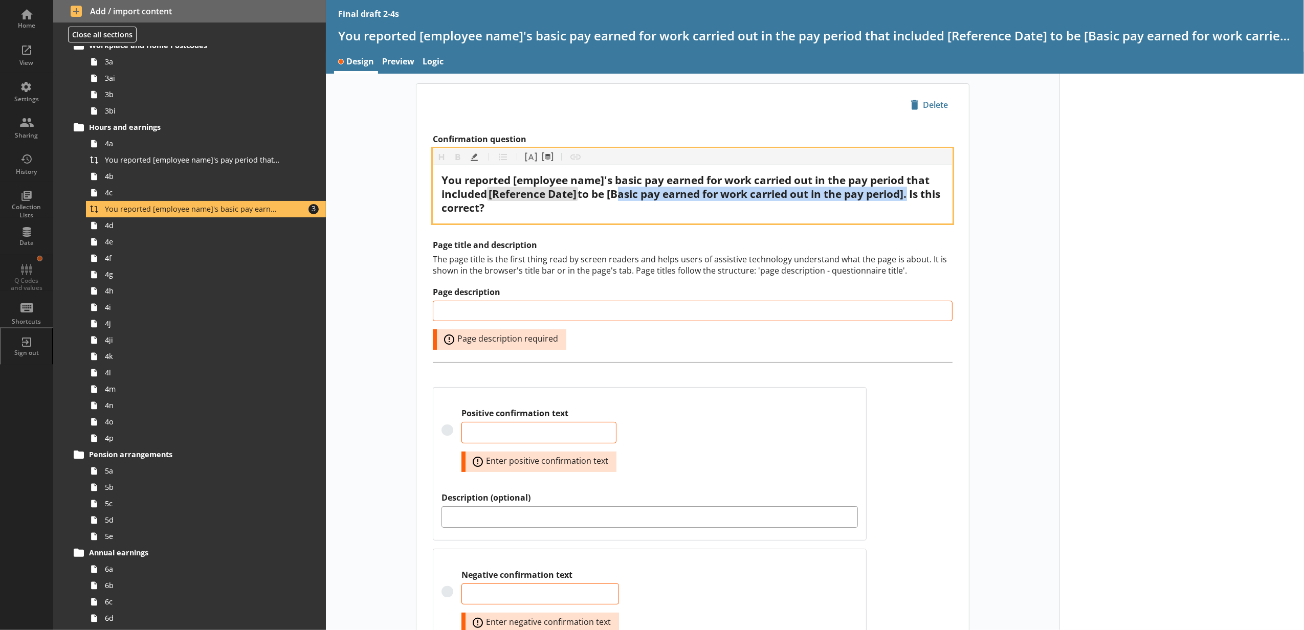
drag, startPoint x: 911, startPoint y: 199, endPoint x: 615, endPoint y: 195, distance: 295.8
click at [615, 195] on span "to be [Basic pay earned for work carried out in the pay period]. Is this correc…" at bounding box center [692, 201] width 501 height 28
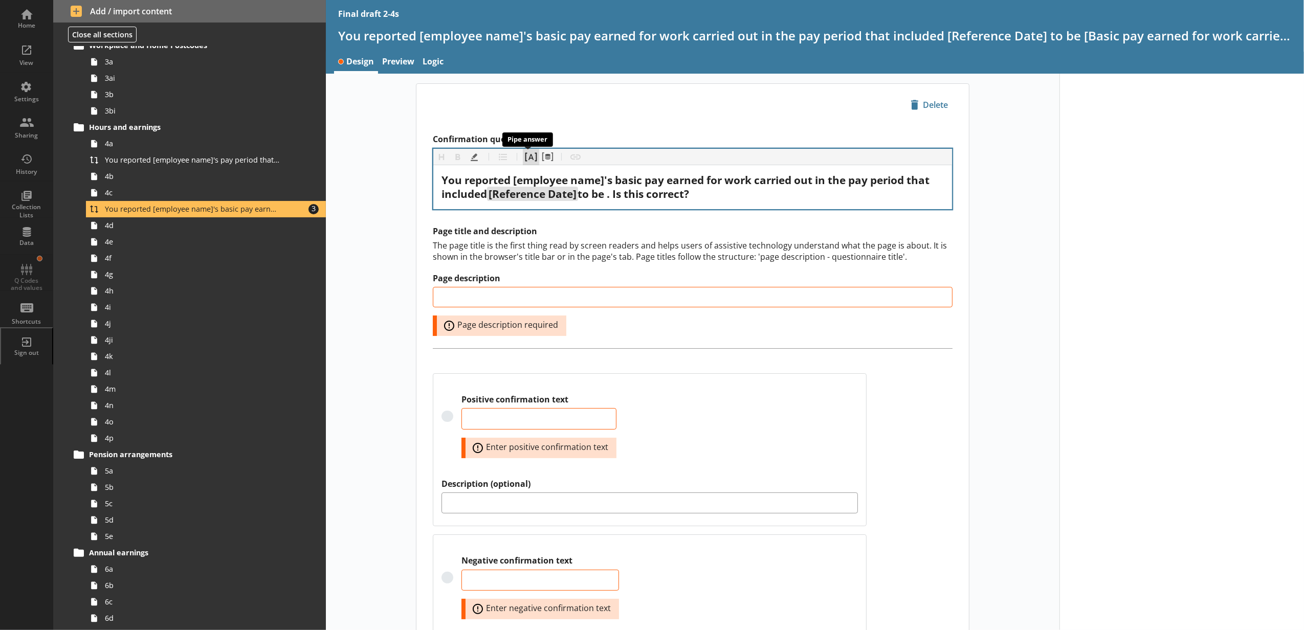
click at [530, 160] on button "Pipe answer" at bounding box center [531, 157] width 16 height 16
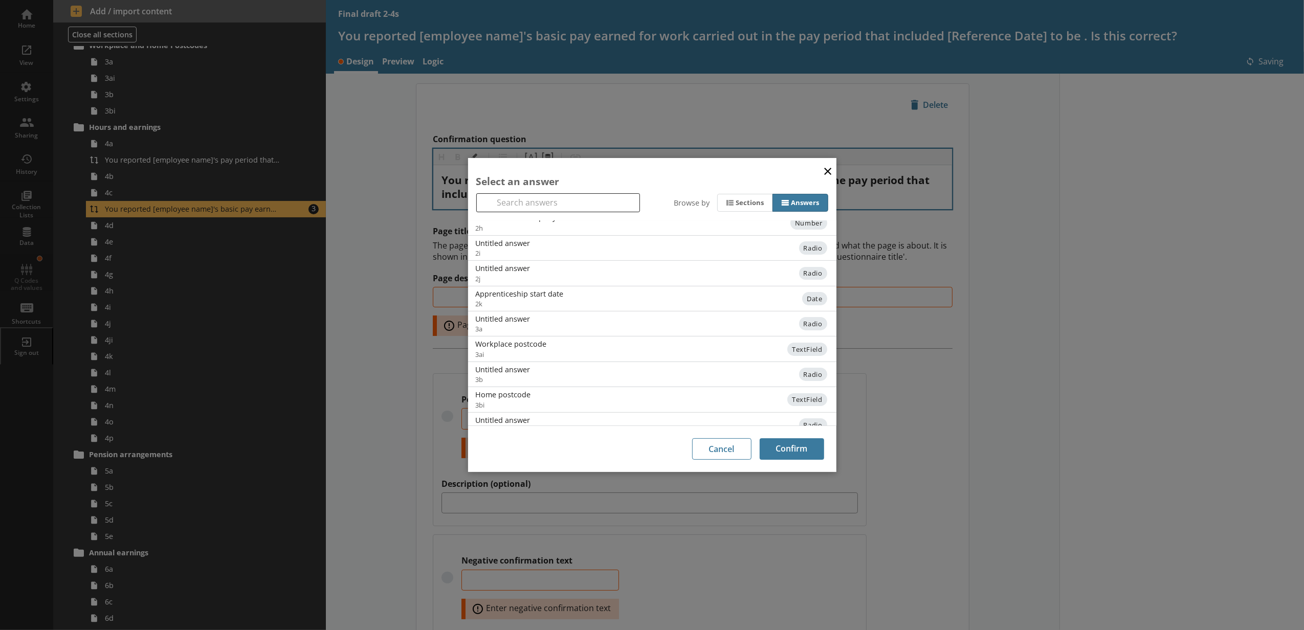
scroll to position [287, 0]
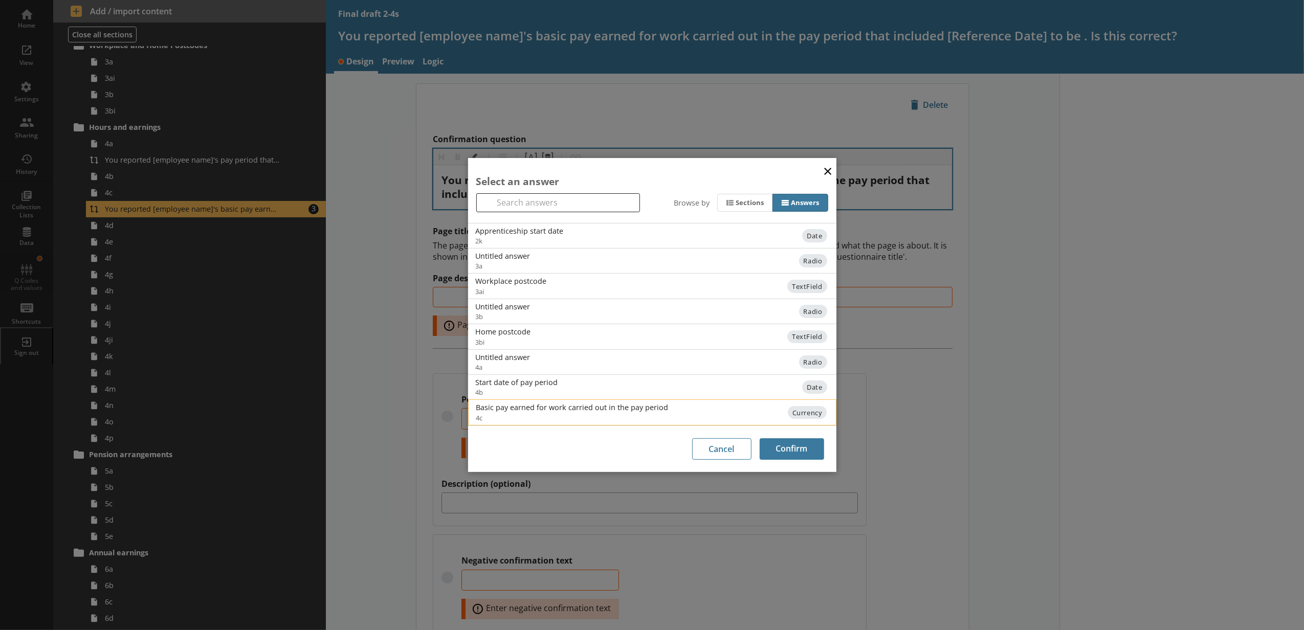
click at [549, 406] on div "Basic pay earned for work carried out in the pay period" at bounding box center [579, 408] width 206 height 10
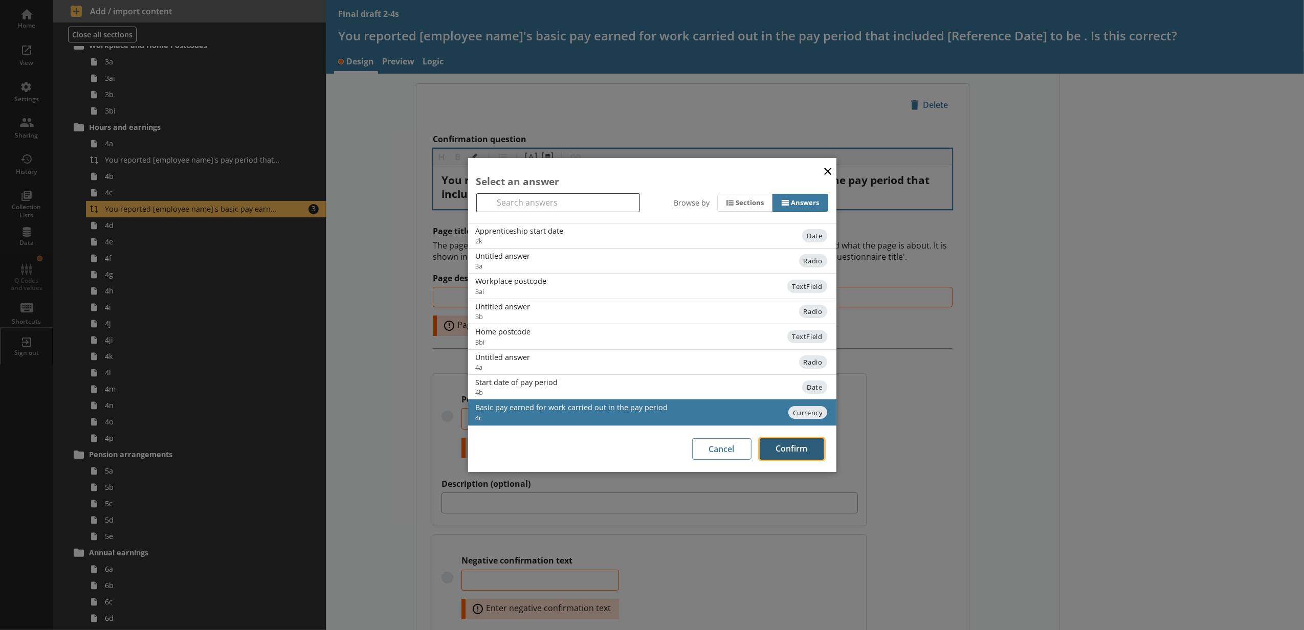
click at [806, 441] on button "Confirm" at bounding box center [792, 449] width 64 height 21
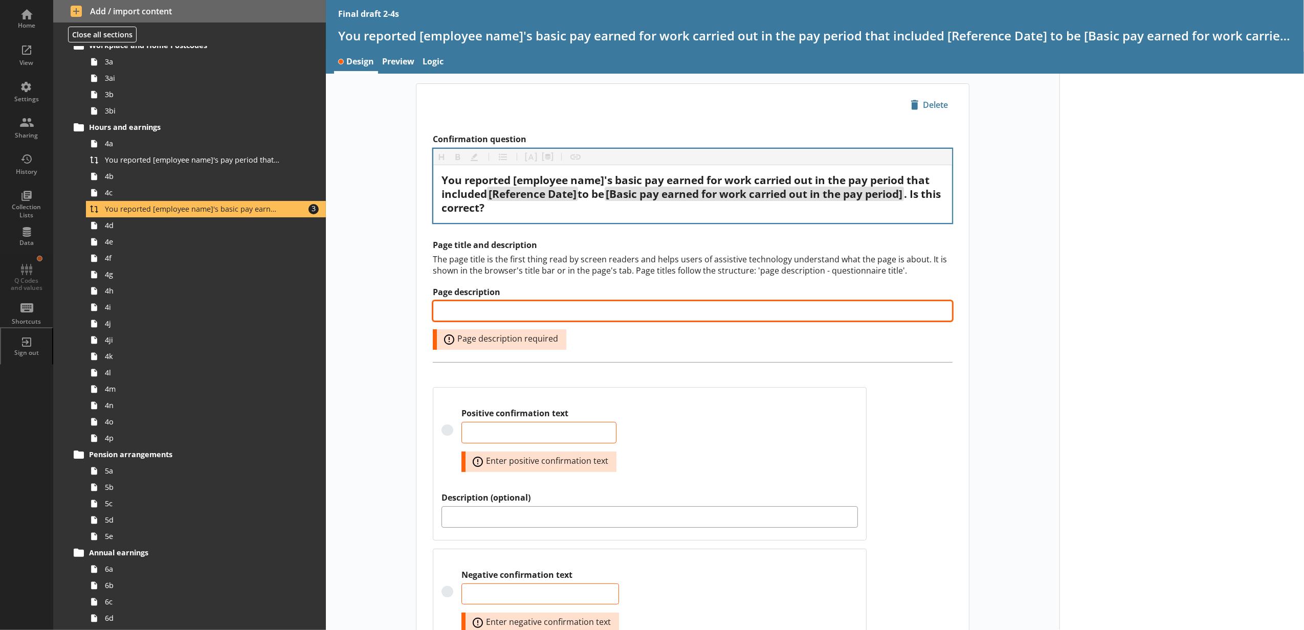
click at [435, 315] on input "Page description" at bounding box center [693, 311] width 520 height 20
paste input "Basic pay confirmation"
type input "Basic pay confirmation"
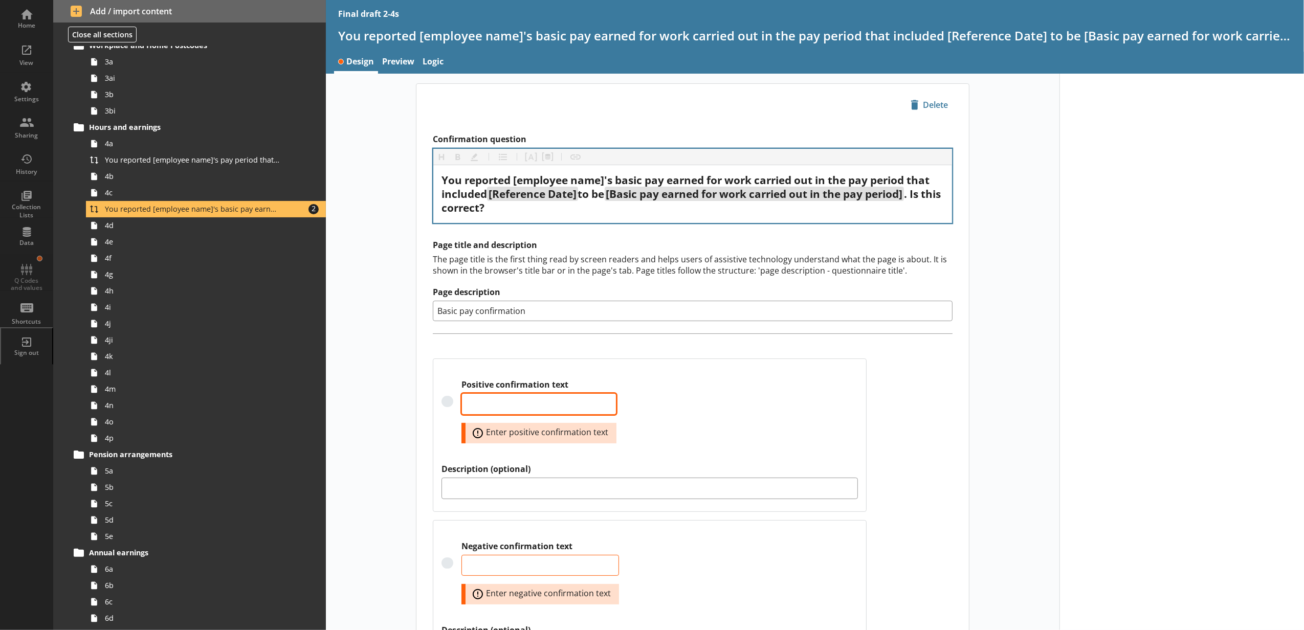
click at [490, 409] on textarea "Positive confirmation text" at bounding box center [539, 403] width 155 height 21
paste textarea "Yes, this is correct"
type textarea "x"
type textarea "Yes, this is correct"
type textarea "x"
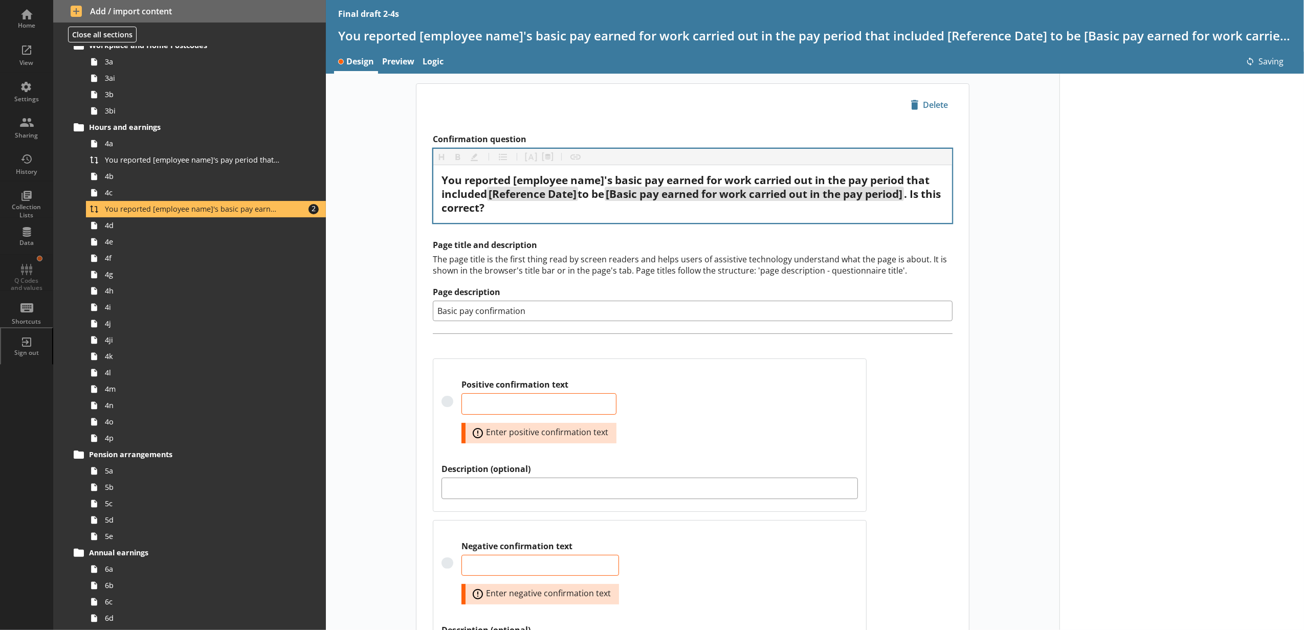
type textarea "x"
type textarea "Yes, this is correct"
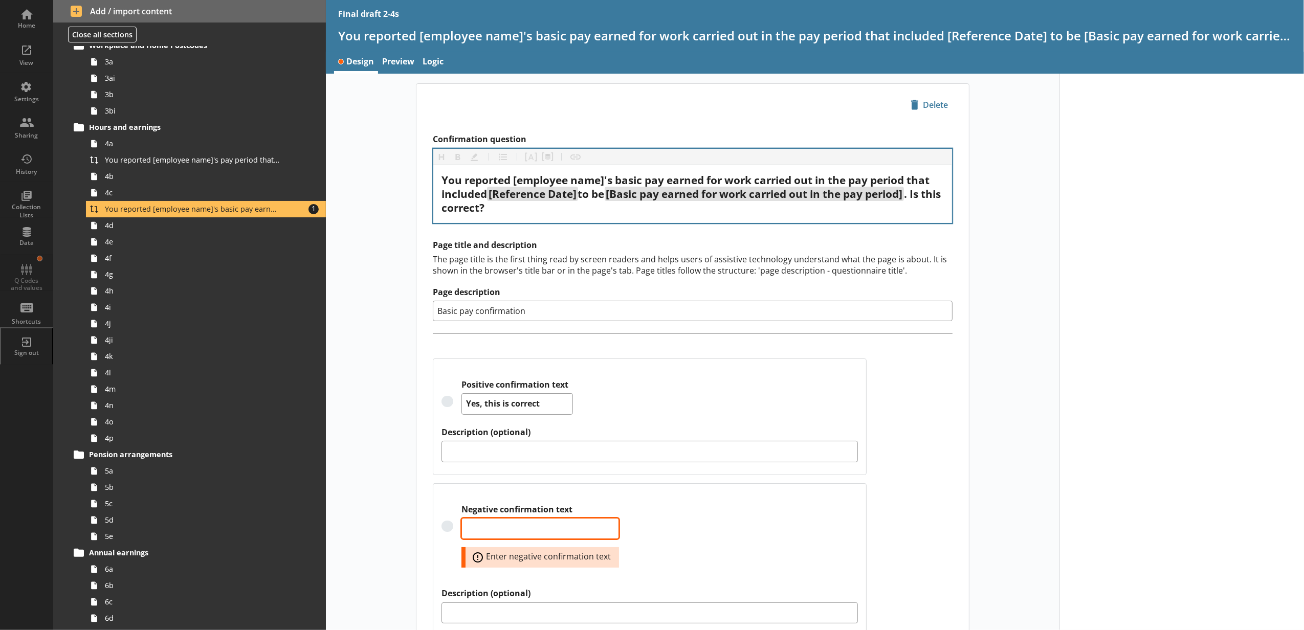
click at [473, 539] on textarea "Negative confirmation text" at bounding box center [541, 528] width 158 height 21
paste textarea "No, I need to change this"
type textarea "x"
type textarea "No, I need to change this"
click at [1034, 506] on div "icon-delete Created with Sketch. Delete Confirmation question Heading Heading B…" at bounding box center [693, 372] width 734 height 578
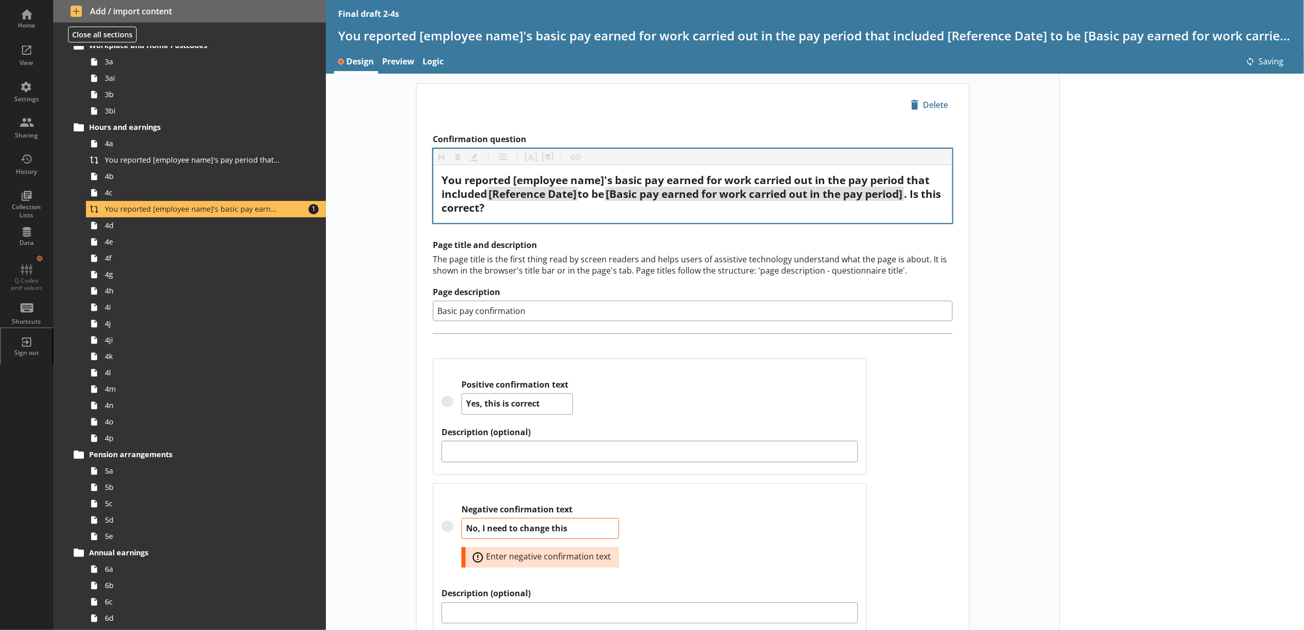
type textarea "x"
type textarea "No, I need to change this"
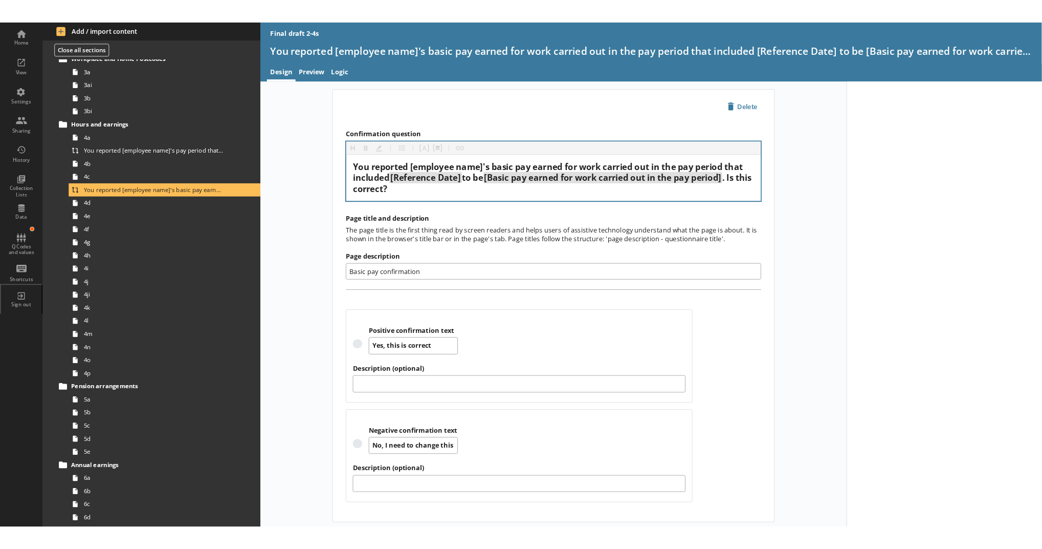
scroll to position [281, 0]
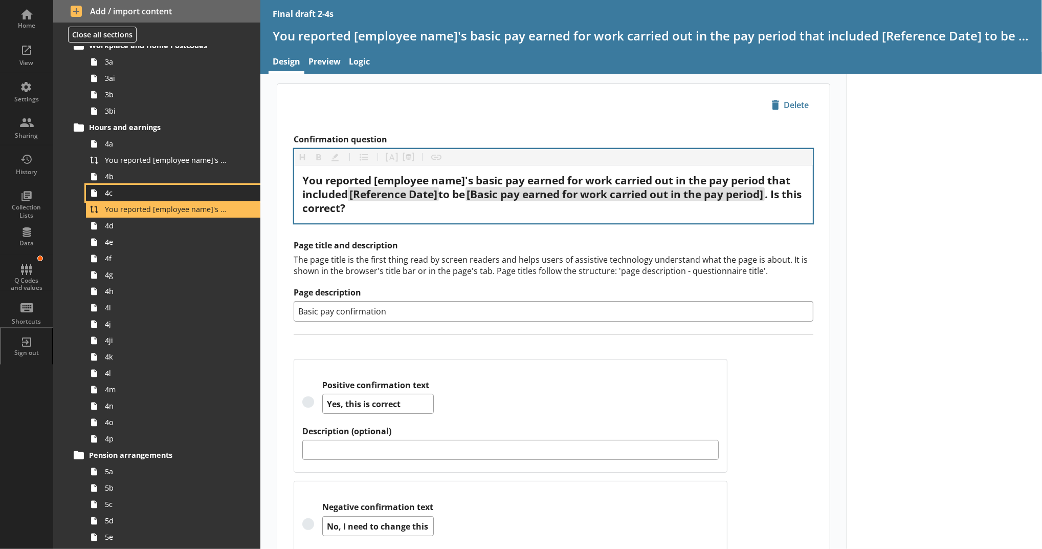
click at [144, 185] on link "4c" at bounding box center [173, 193] width 174 height 16
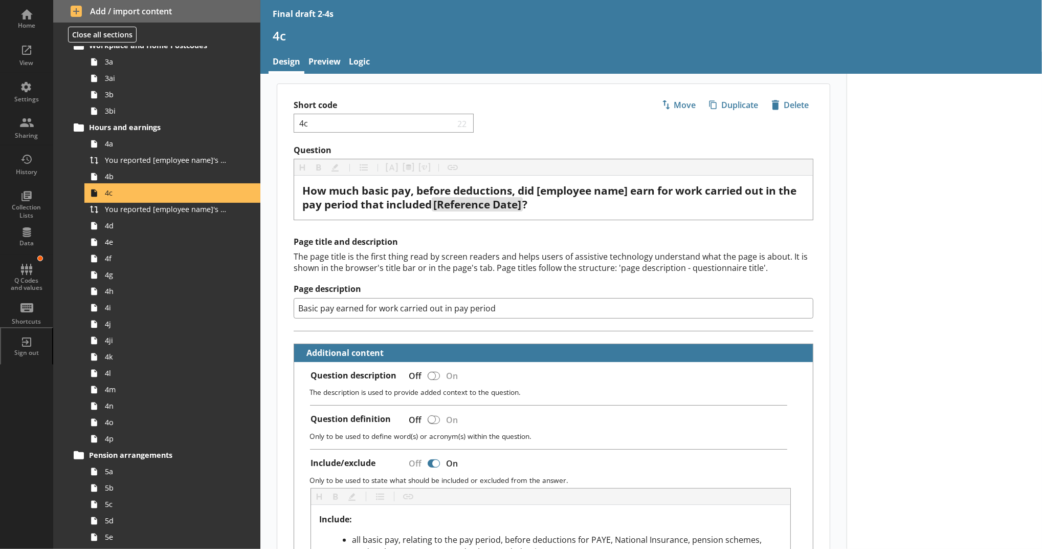
type textarea "x"
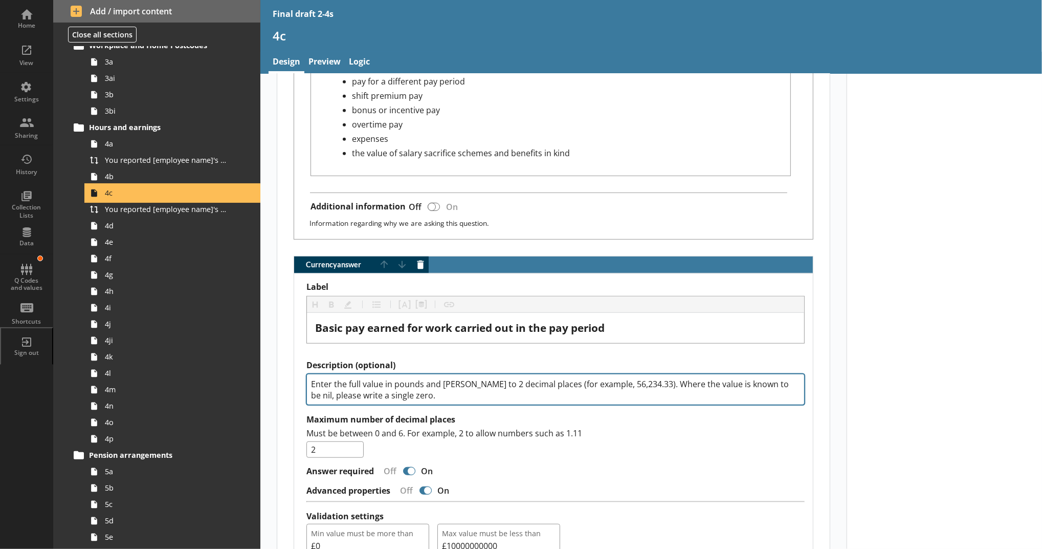
scroll to position [796, 0]
